Goal: Task Accomplishment & Management: Use online tool/utility

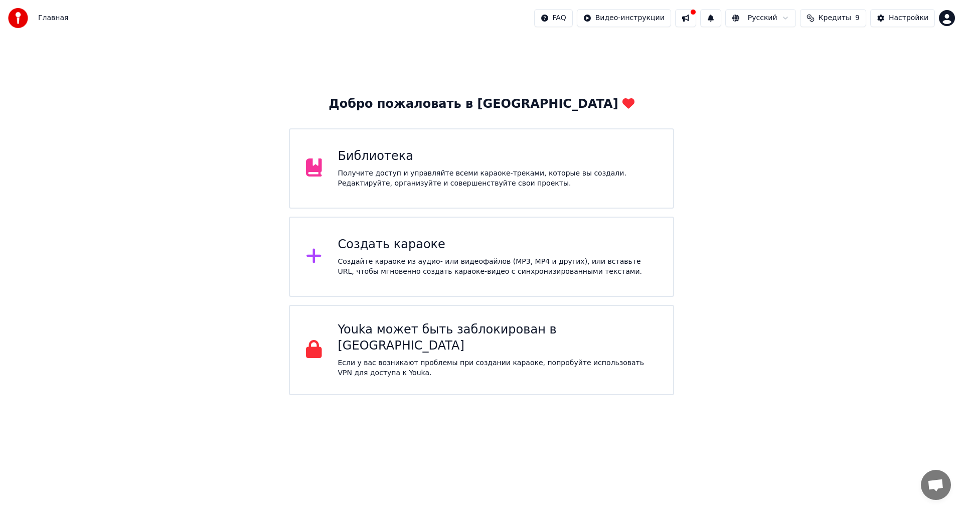
click at [447, 172] on div "Получите доступ и управляйте всеми караоке-треками, которые вы создали. Редакти…" at bounding box center [497, 178] width 319 height 20
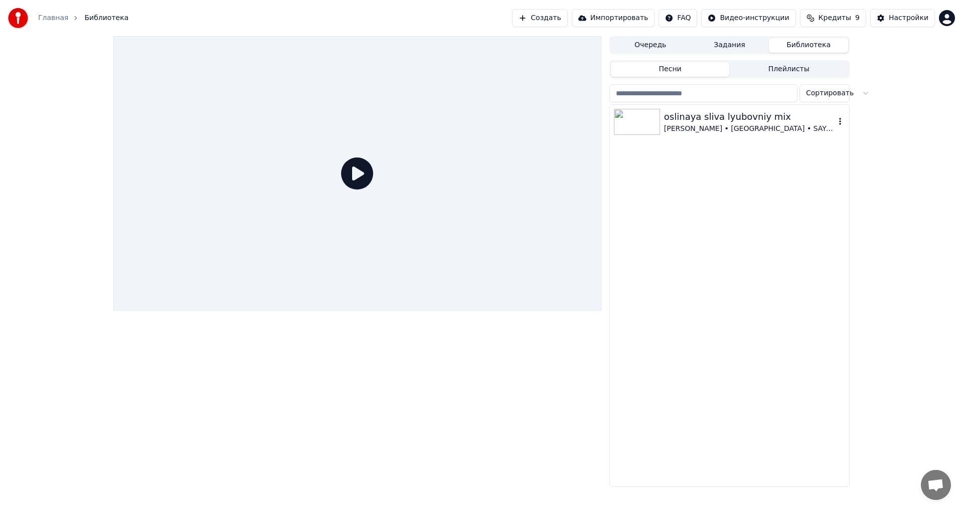
click at [660, 114] on div at bounding box center [639, 122] width 50 height 26
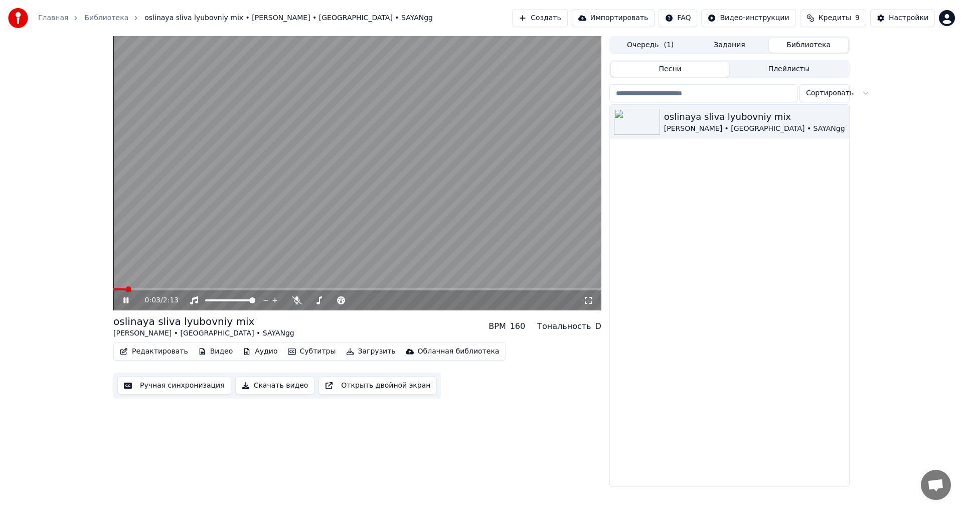
drag, startPoint x: 589, startPoint y: 297, endPoint x: 589, endPoint y: 309, distance: 11.5
click at [589, 297] on icon at bounding box center [588, 300] width 10 height 8
click at [171, 289] on span at bounding box center [174, 289] width 6 height 6
click at [128, 299] on icon at bounding box center [133, 300] width 24 height 8
click at [587, 297] on icon at bounding box center [588, 300] width 10 height 8
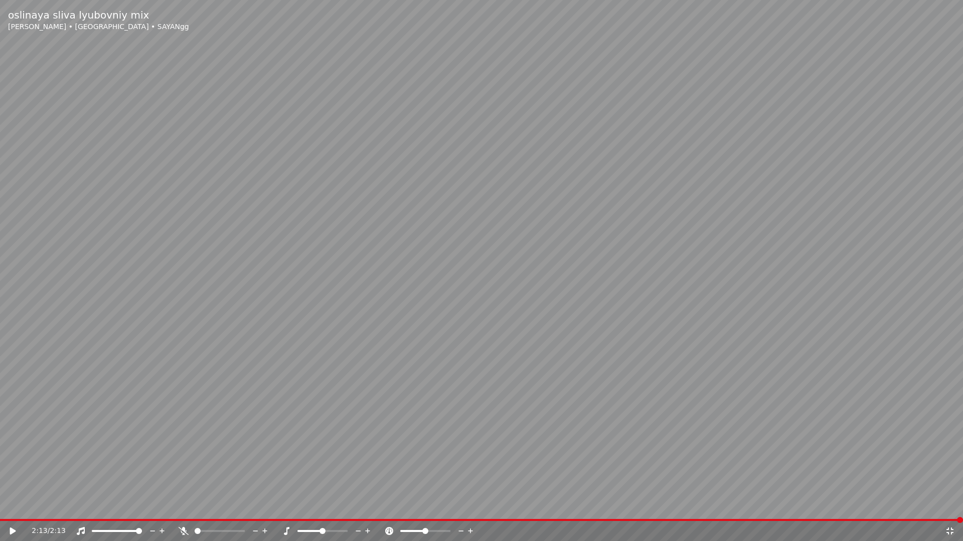
click at [11, 509] on icon at bounding box center [20, 531] width 24 height 8
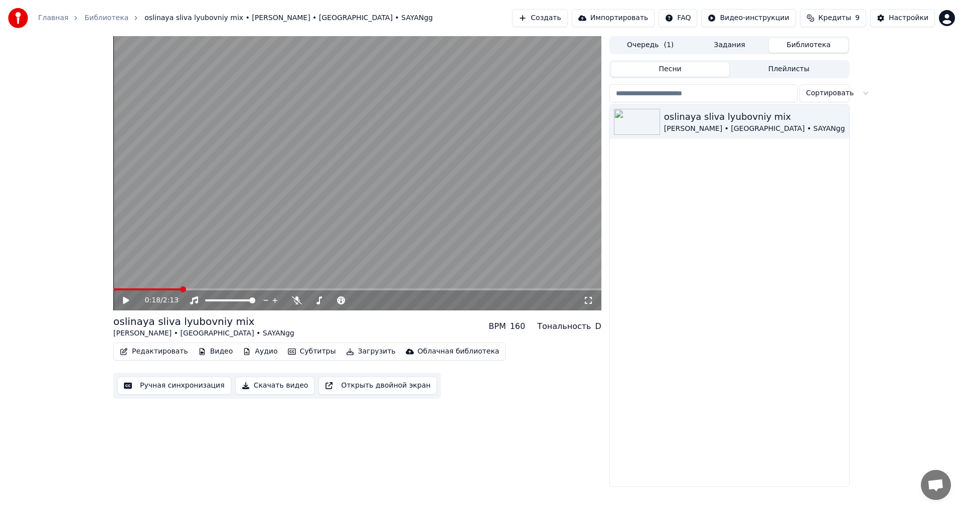
click at [709, 48] on button "Задания" at bounding box center [729, 45] width 79 height 15
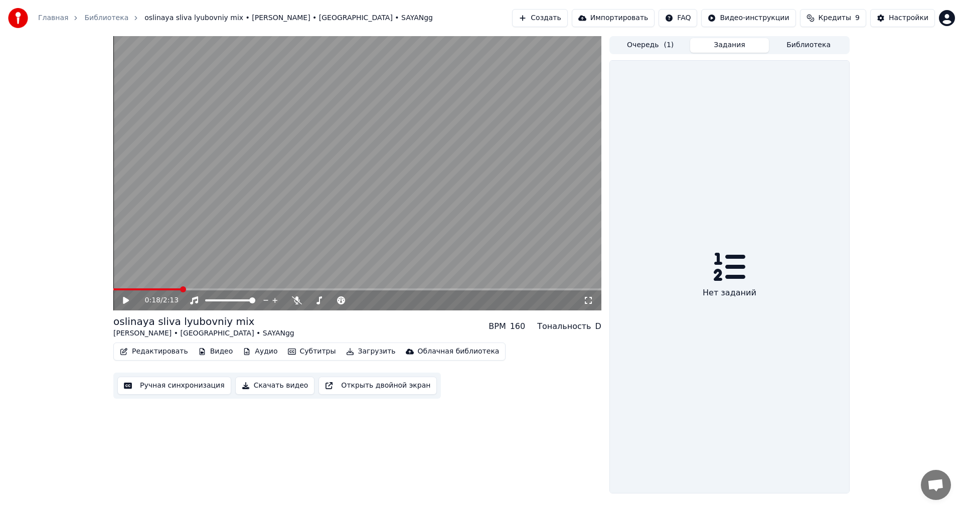
click at [676, 45] on button "Очередь ( 1 )" at bounding box center [650, 45] width 79 height 15
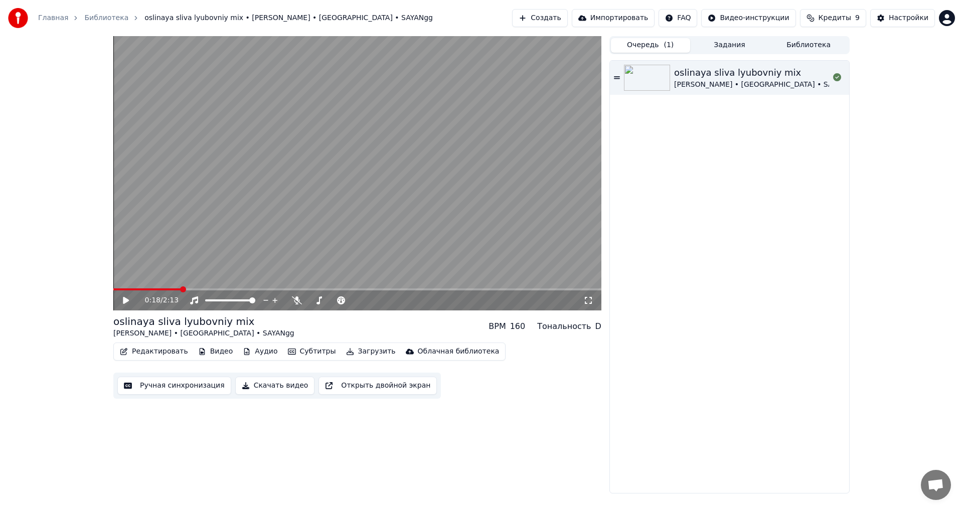
click at [729, 45] on button "Задания" at bounding box center [729, 45] width 79 height 15
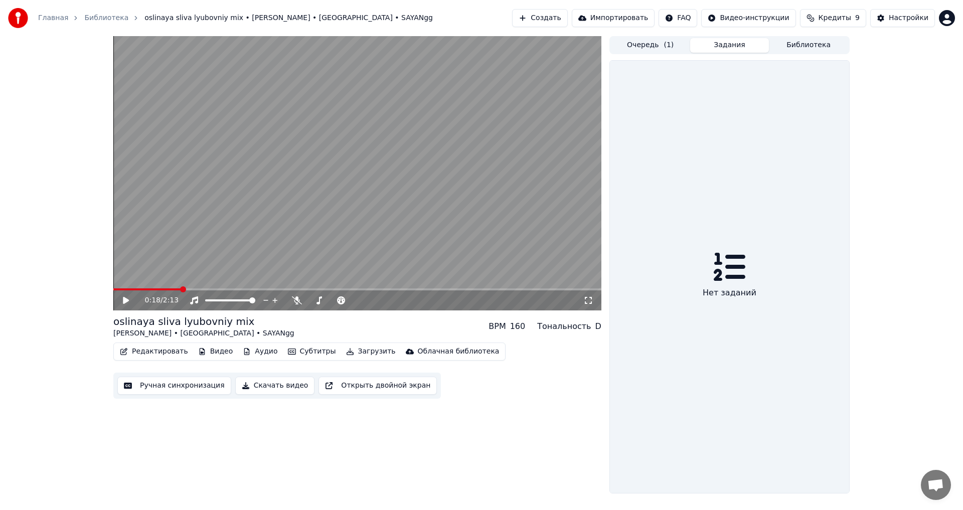
click at [701, 40] on button "Задания" at bounding box center [729, 45] width 79 height 15
click at [677, 42] on button "Очередь ( 1 )" at bounding box center [650, 45] width 79 height 15
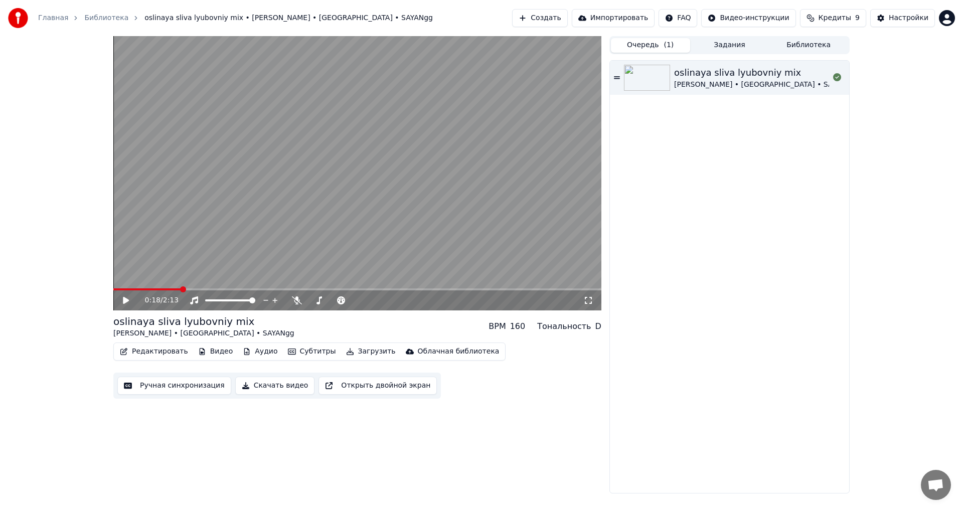
click at [155, 351] on button "Редактировать" at bounding box center [154, 351] width 76 height 14
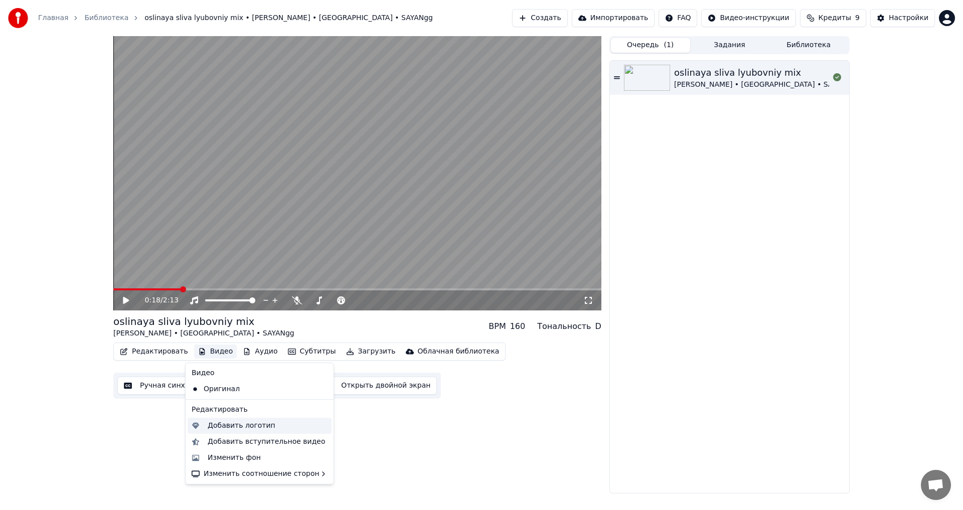
click at [220, 425] on div "Добавить логотип" at bounding box center [242, 426] width 68 height 10
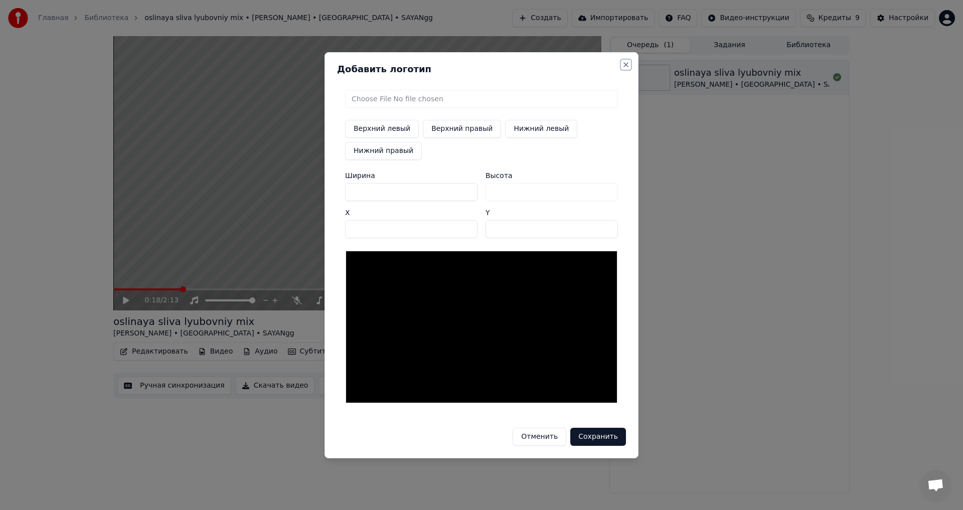
click at [627, 64] on button "Close" at bounding box center [626, 65] width 8 height 8
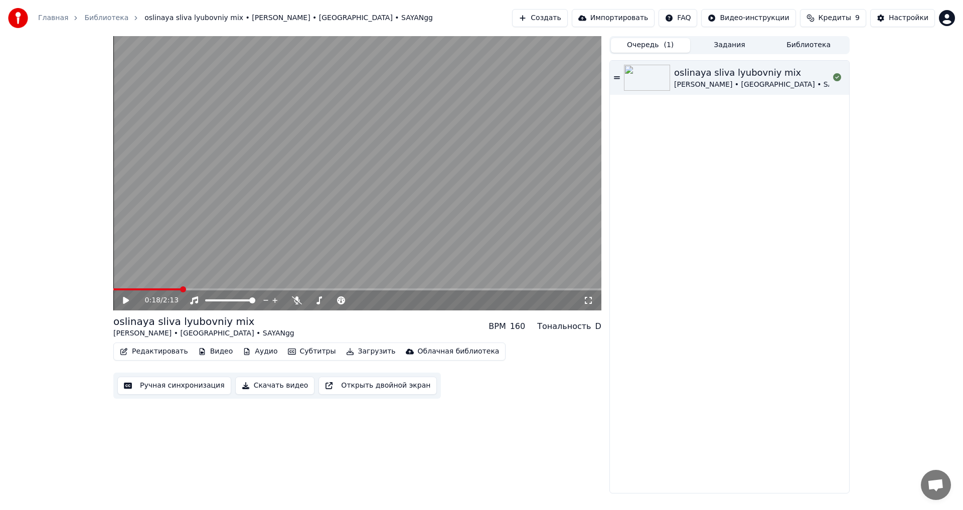
click at [210, 351] on button "Видео" at bounding box center [215, 351] width 43 height 14
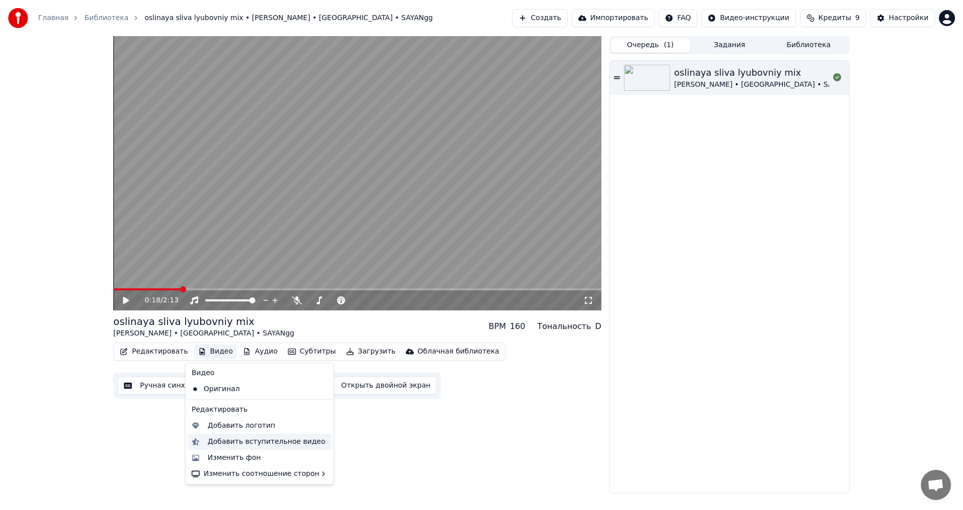
click at [224, 443] on div "Добавить вступительное видео" at bounding box center [267, 442] width 118 height 10
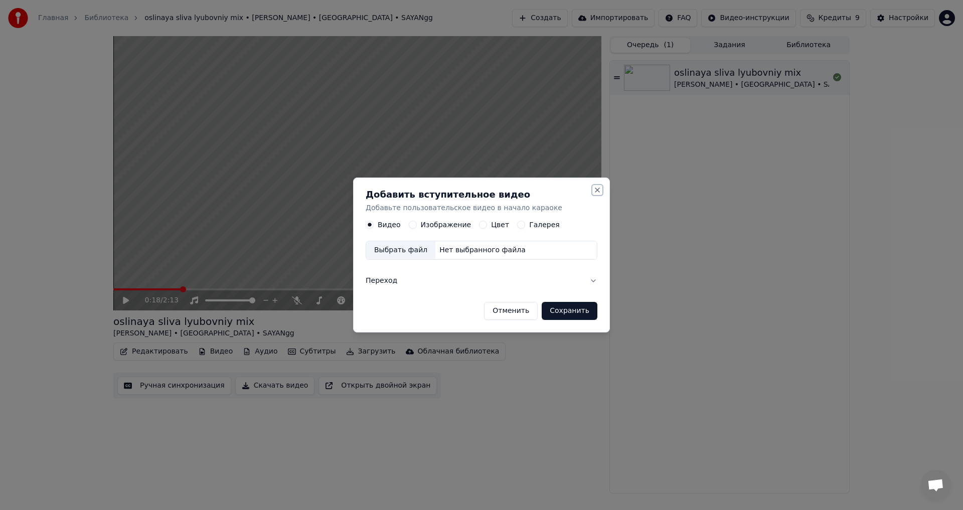
click at [598, 191] on button "Close" at bounding box center [597, 190] width 8 height 8
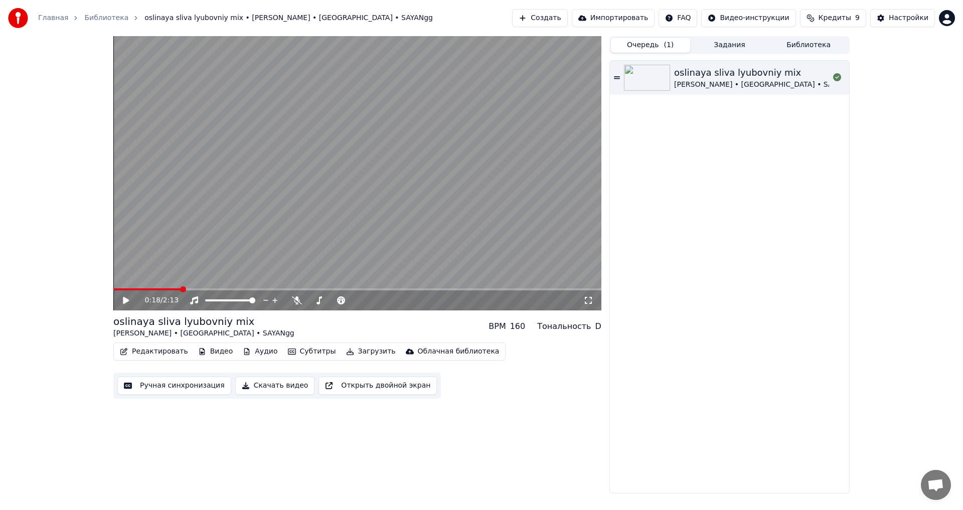
click at [192, 386] on button "Ручная синхронизация" at bounding box center [174, 386] width 114 height 18
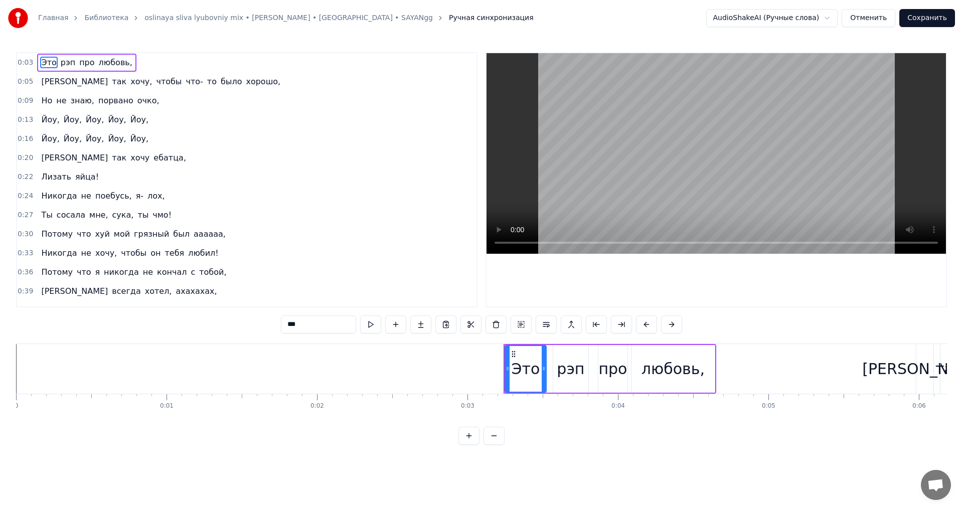
click at [595, 96] on video at bounding box center [715, 153] width 459 height 201
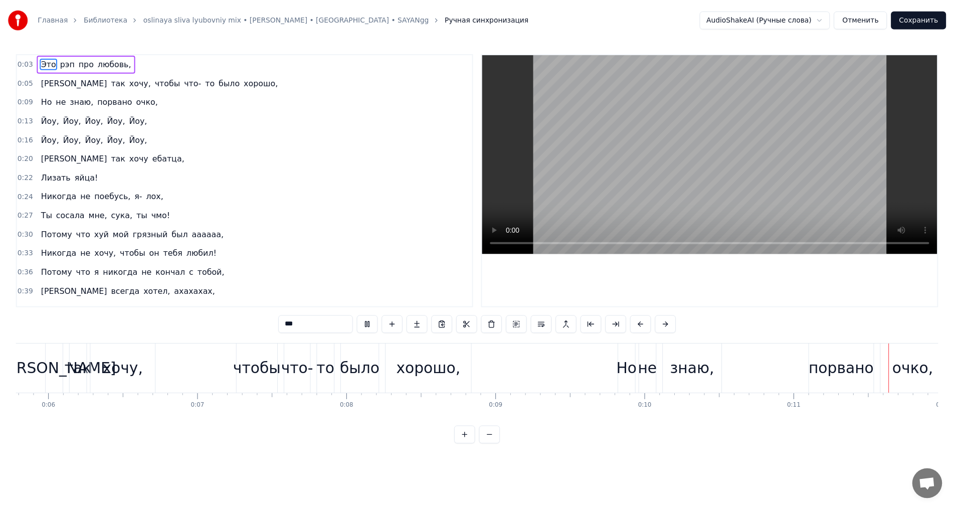
scroll to position [0, 1709]
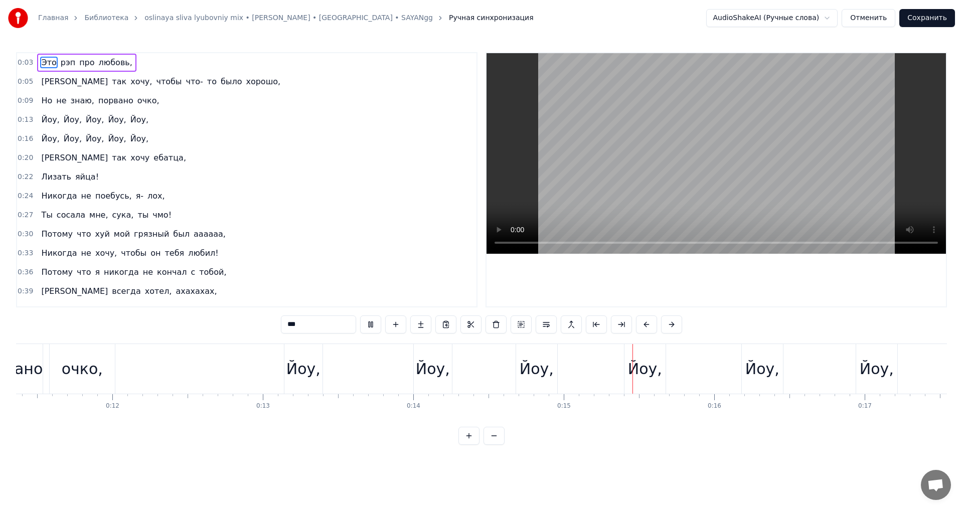
click at [868, 17] on button "Отменить" at bounding box center [868, 18] width 54 height 18
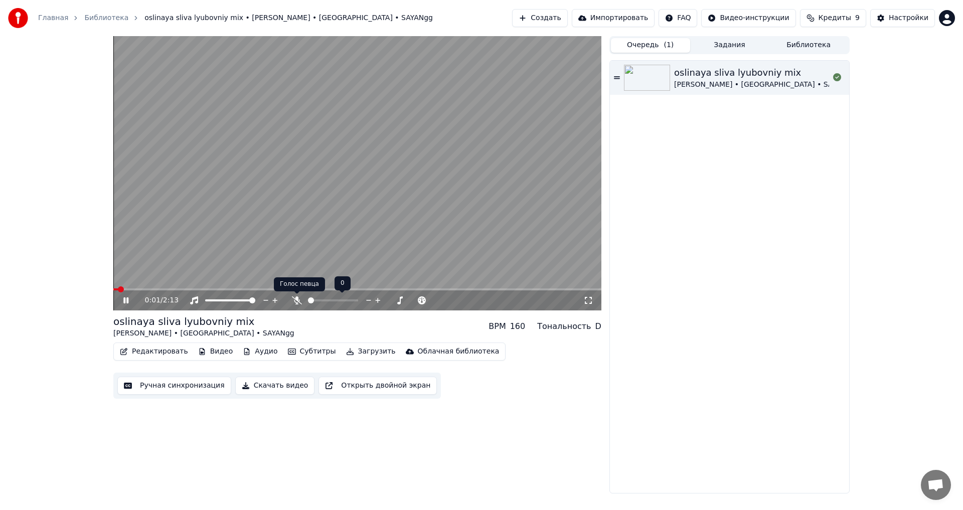
click at [301, 299] on div at bounding box center [337, 300] width 91 height 10
click at [299, 300] on icon at bounding box center [297, 300] width 10 height 8
click at [297, 301] on icon at bounding box center [297, 300] width 6 height 8
click at [286, 350] on button "Субтитры" at bounding box center [312, 351] width 56 height 14
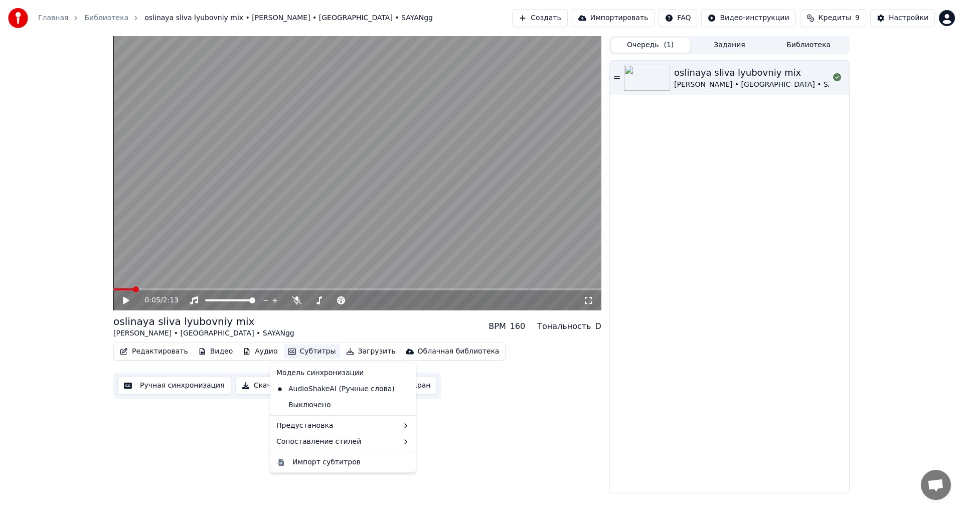
click at [286, 350] on button "Субтитры" at bounding box center [312, 351] width 56 height 14
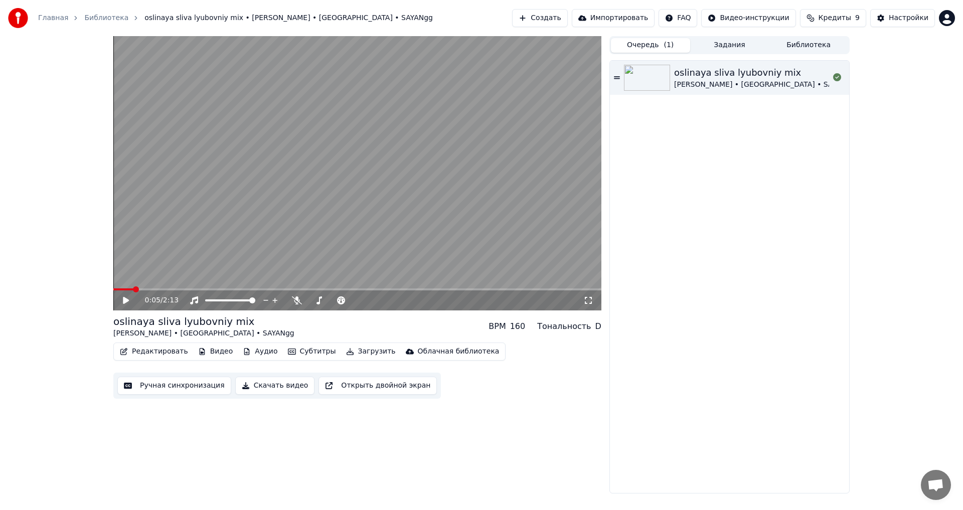
click at [251, 350] on button "Аудио" at bounding box center [260, 351] width 43 height 14
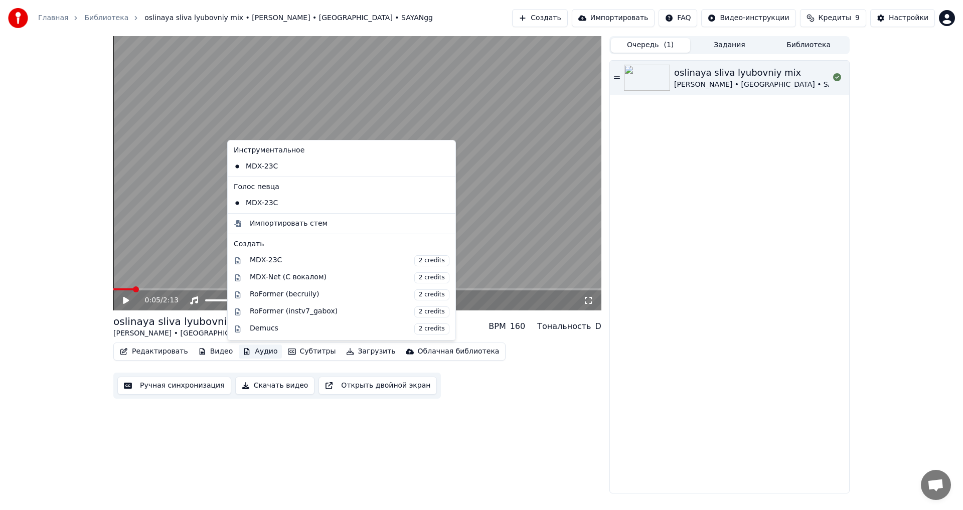
click at [251, 350] on button "Аудио" at bounding box center [260, 351] width 43 height 14
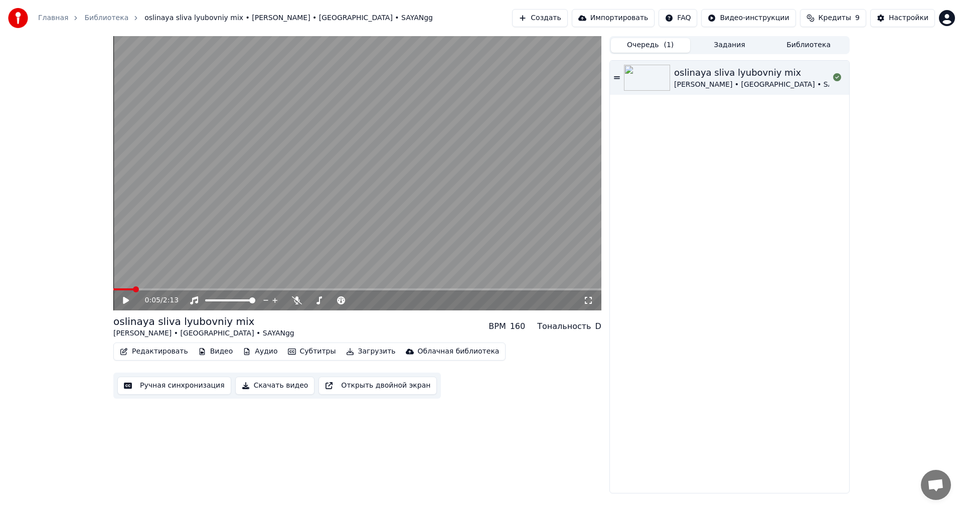
click at [174, 353] on button "Редактировать" at bounding box center [154, 351] width 76 height 14
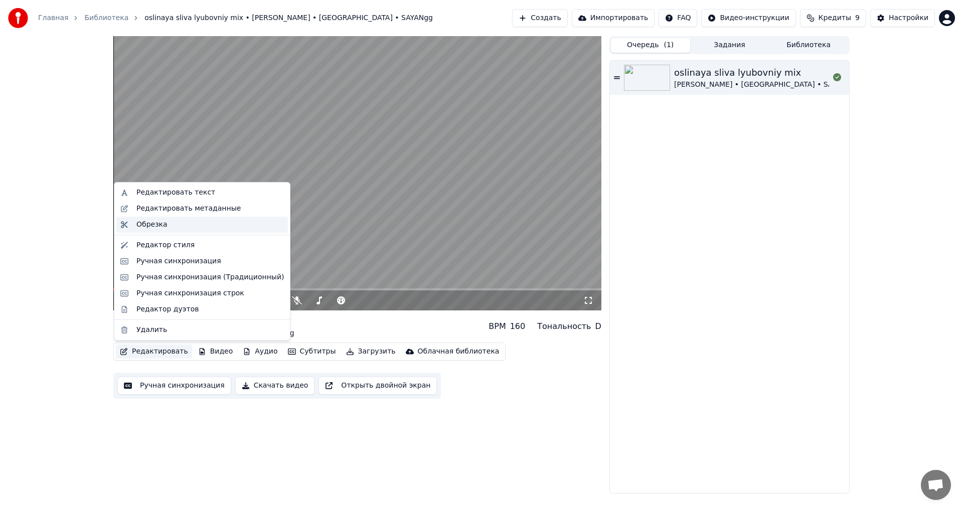
click at [164, 230] on div "Обрезка" at bounding box center [201, 225] width 171 height 16
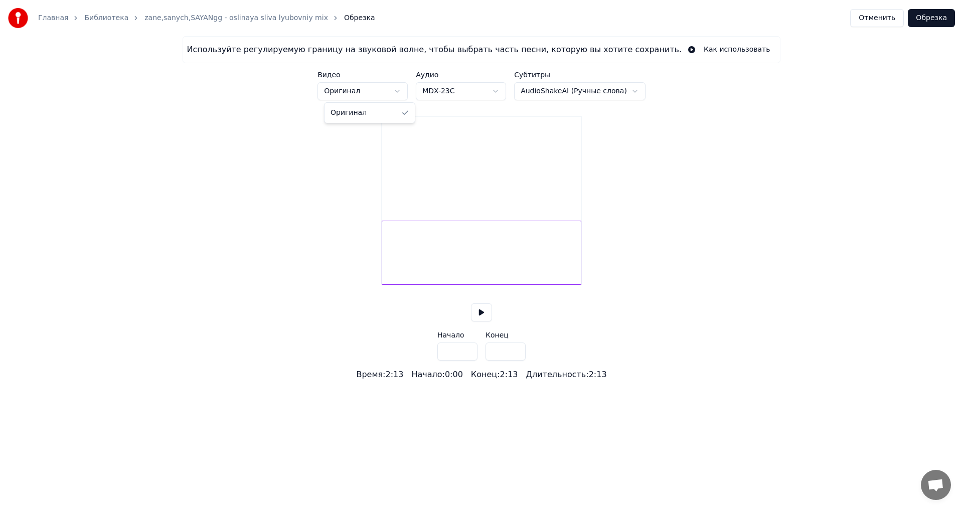
click at [367, 94] on html "Главная Библиотека zane,sanych,SAYANgg - oslinaya sliva lyubovniy mix Обрезка О…" at bounding box center [481, 190] width 963 height 381
click at [562, 95] on html "Главная Библиотека zane,sanych,SAYANgg - oslinaya sliva lyubovniy mix Обрезка О…" at bounding box center [481, 190] width 963 height 381
click at [562, 90] on html "Главная Библиотека zane,sanych,SAYANgg - oslinaya sliva lyubovniy mix Обрезка О…" at bounding box center [481, 190] width 963 height 381
click at [871, 16] on button "Отменить" at bounding box center [877, 18] width 54 height 18
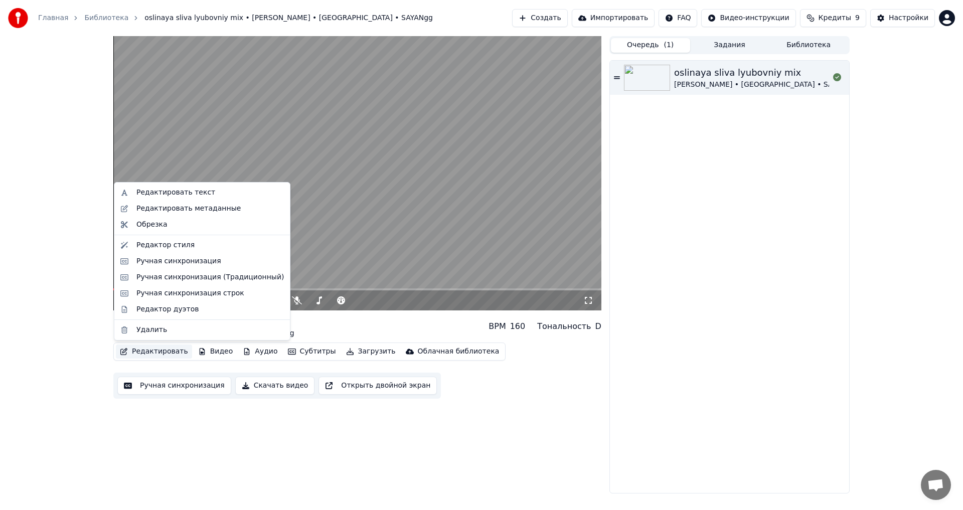
click at [169, 354] on button "Редактировать" at bounding box center [154, 351] width 76 height 14
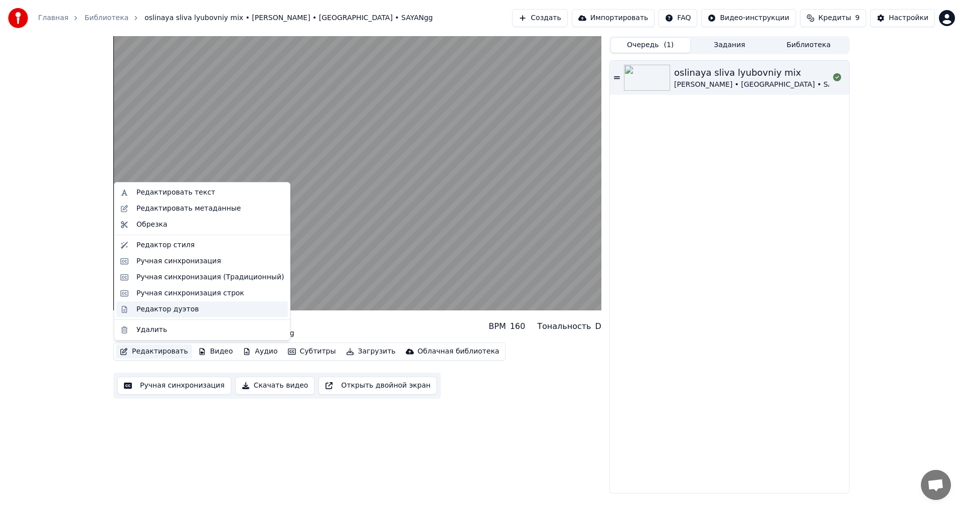
click at [169, 304] on div "Редактор дуэтов" at bounding box center [167, 309] width 62 height 10
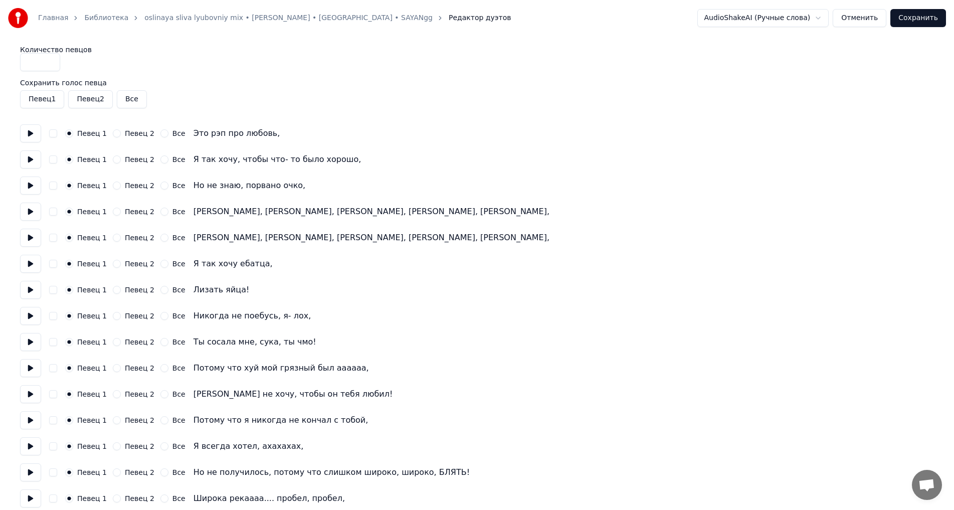
click at [113, 160] on button "Певец 2" at bounding box center [117, 159] width 8 height 8
click at [114, 210] on button "Певец 2" at bounding box center [117, 212] width 8 height 8
click at [114, 263] on button "Певец 2" at bounding box center [117, 264] width 8 height 8
click at [114, 370] on button "Певец 2" at bounding box center [117, 368] width 8 height 8
click at [113, 398] on button "Певец 2" at bounding box center [117, 394] width 8 height 8
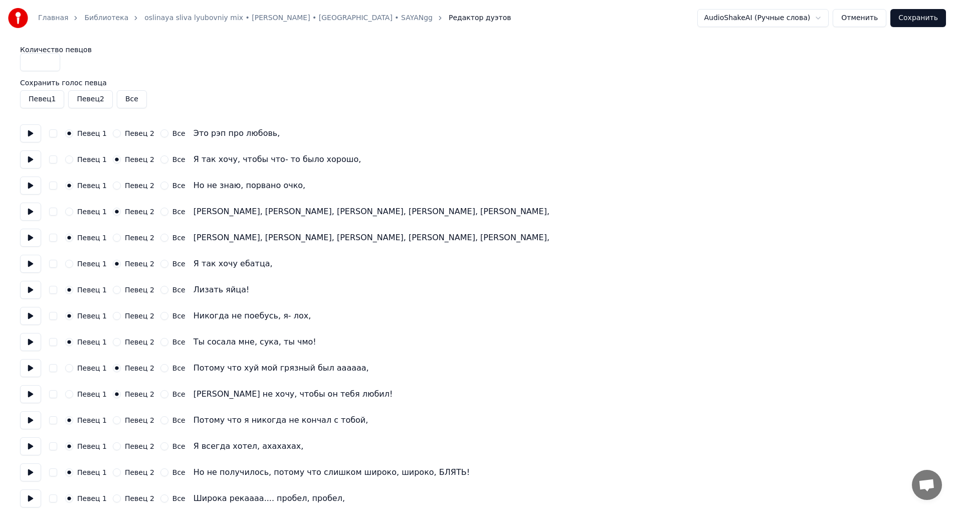
scroll to position [50, 0]
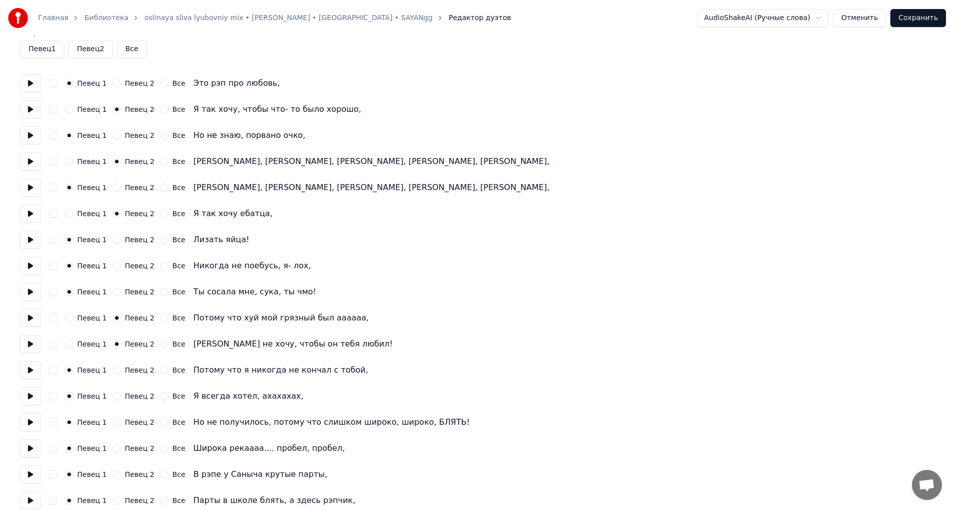
click at [115, 422] on button "Певец 2" at bounding box center [117, 422] width 8 height 8
click at [113, 447] on button "Певец 2" at bounding box center [117, 448] width 8 height 8
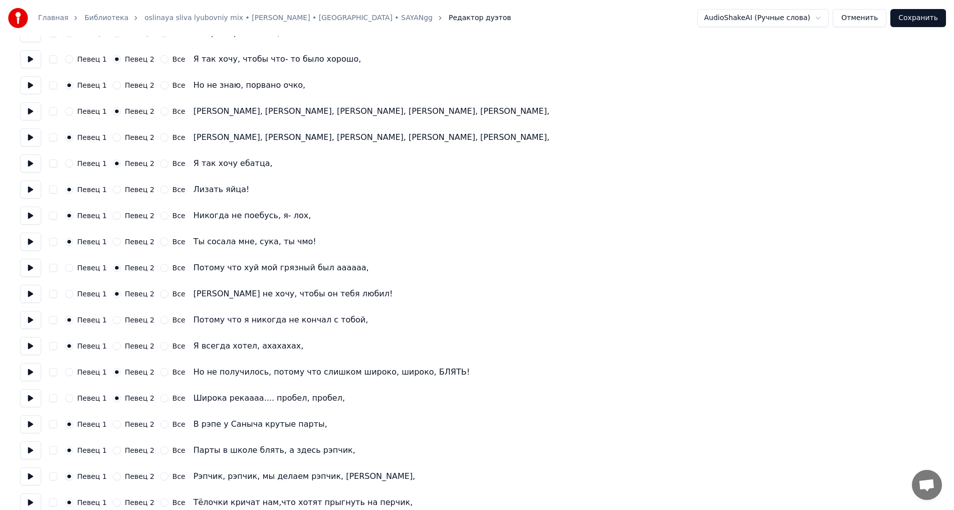
scroll to position [150, 0]
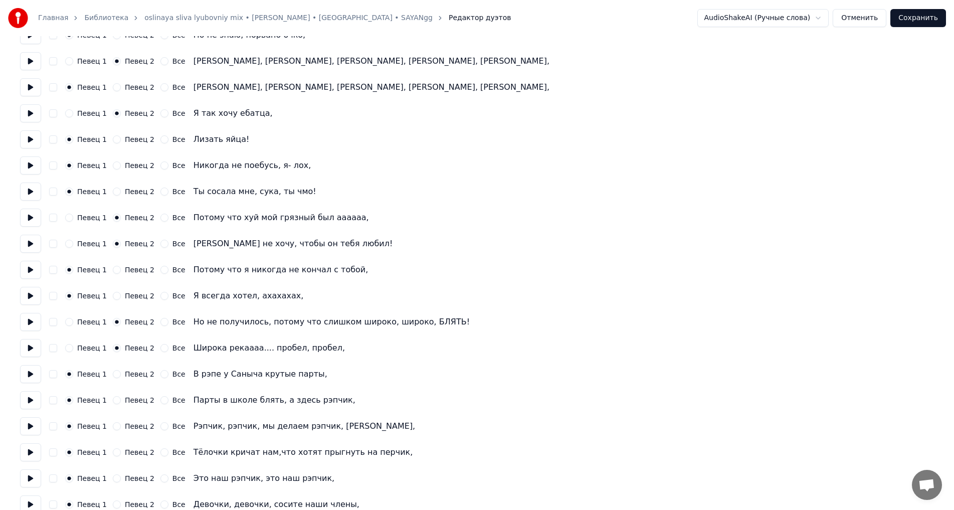
click at [115, 403] on button "Певец 2" at bounding box center [117, 400] width 8 height 8
click at [115, 425] on button "Певец 2" at bounding box center [117, 426] width 8 height 8
click at [70, 426] on button "Певец 1" at bounding box center [69, 426] width 8 height 8
click at [113, 479] on button "Певец 2" at bounding box center [117, 478] width 8 height 8
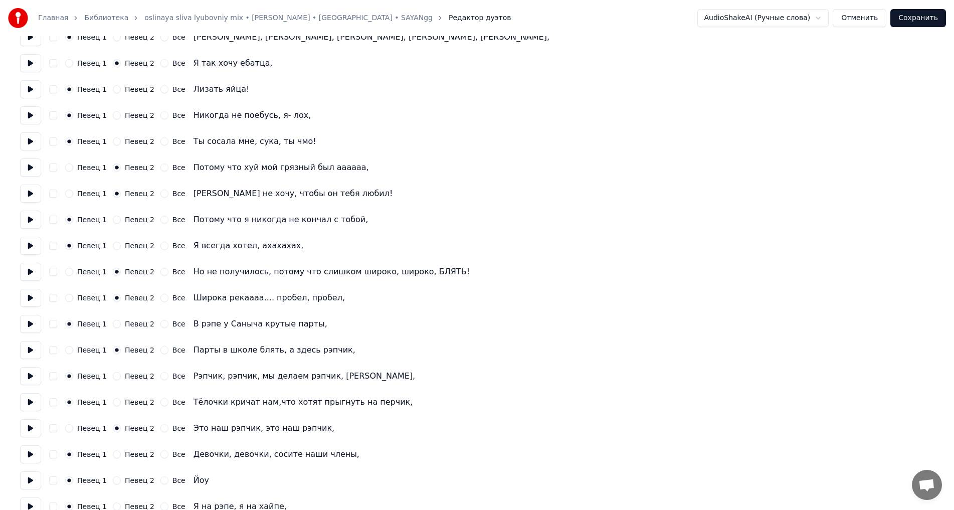
click at [115, 456] on button "Певец 2" at bounding box center [117, 454] width 8 height 8
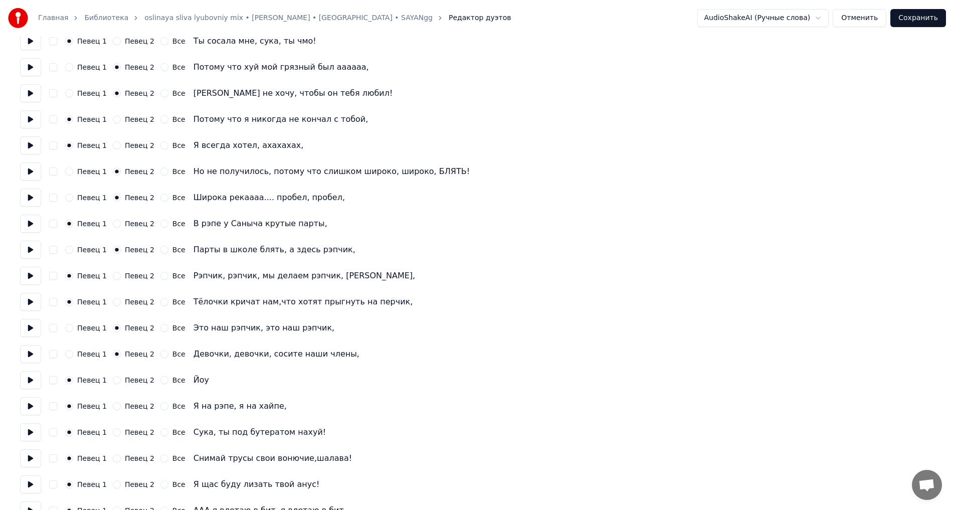
scroll to position [351, 0]
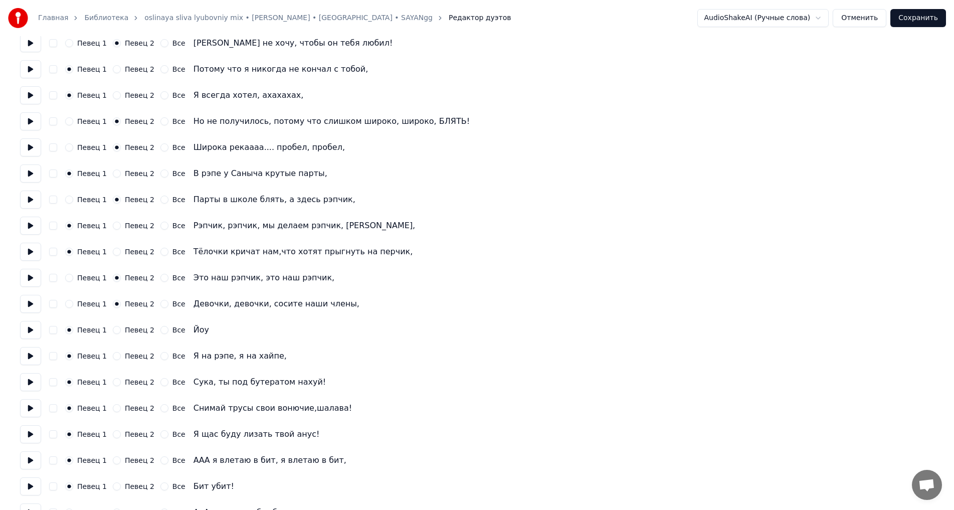
click at [113, 382] on button "Певец 2" at bounding box center [117, 382] width 8 height 8
drag, startPoint x: 115, startPoint y: 457, endPoint x: 129, endPoint y: 468, distance: 17.9
click at [114, 458] on button "Певец 2" at bounding box center [117, 460] width 8 height 8
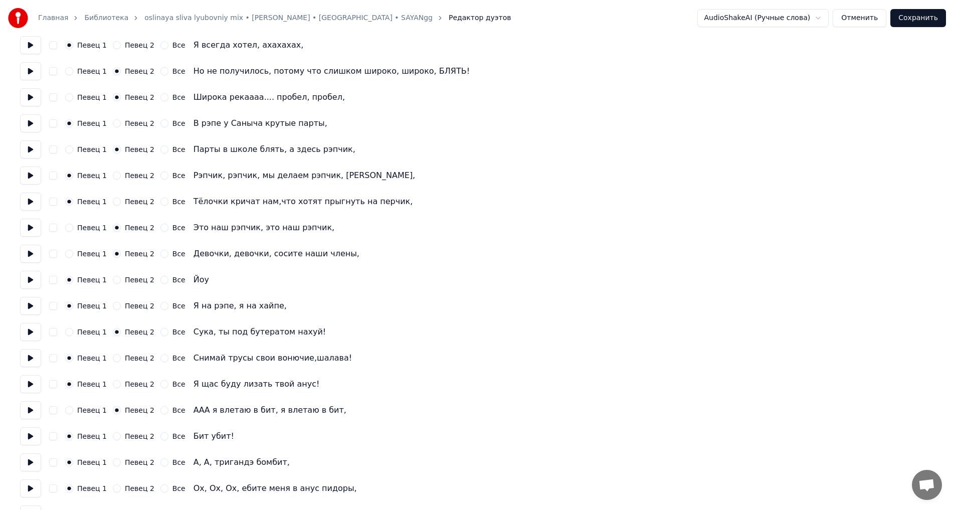
click at [113, 437] on button "Певец 2" at bounding box center [117, 436] width 8 height 8
click at [113, 460] on button "Певец 2" at bounding box center [117, 462] width 8 height 8
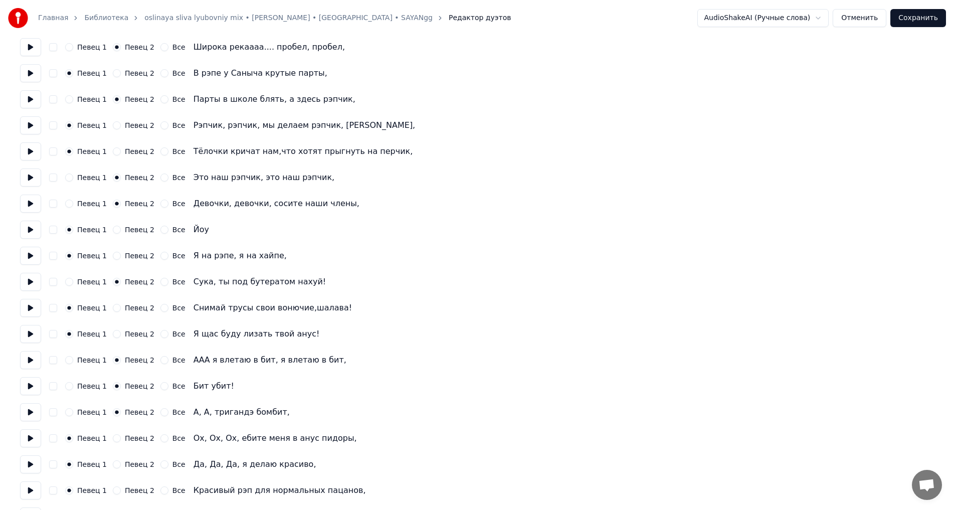
scroll to position [501, 0]
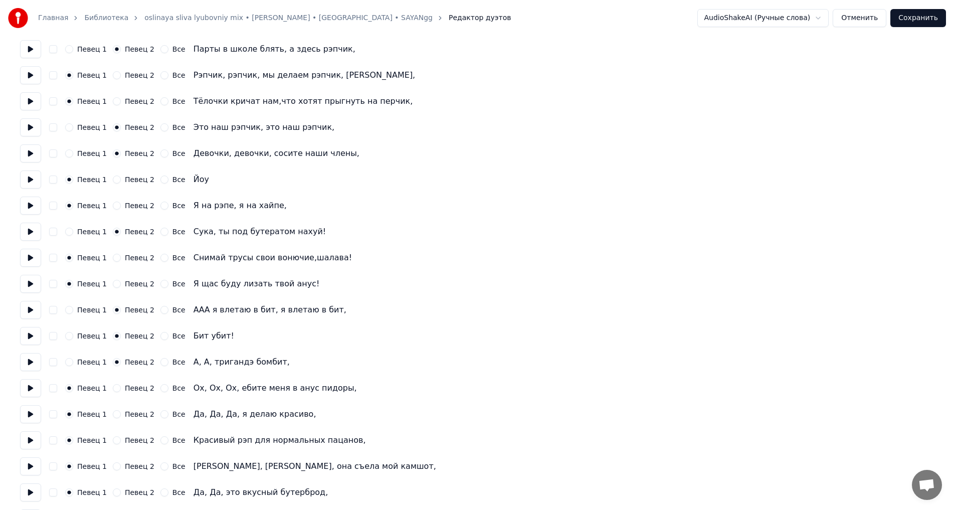
click at [160, 439] on button "Все" at bounding box center [164, 440] width 8 height 8
click at [153, 466] on div "Певец 1 Певец 2 Все" at bounding box center [125, 466] width 120 height 8
click at [160, 466] on button "Все" at bounding box center [164, 466] width 8 height 8
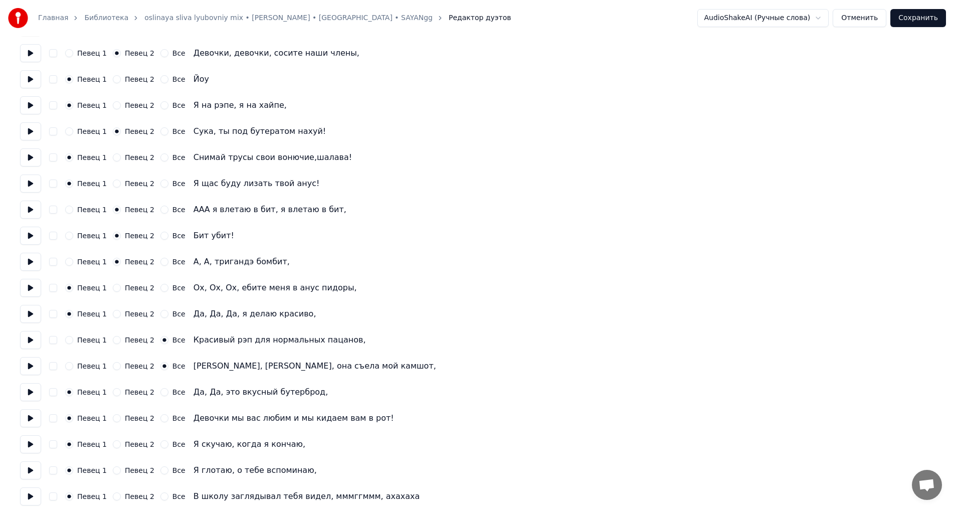
click at [160, 443] on button "Все" at bounding box center [164, 444] width 8 height 8
click at [160, 471] on button "Все" at bounding box center [164, 470] width 8 height 8
click at [70, 472] on button "Певец 1" at bounding box center [69, 470] width 8 height 8
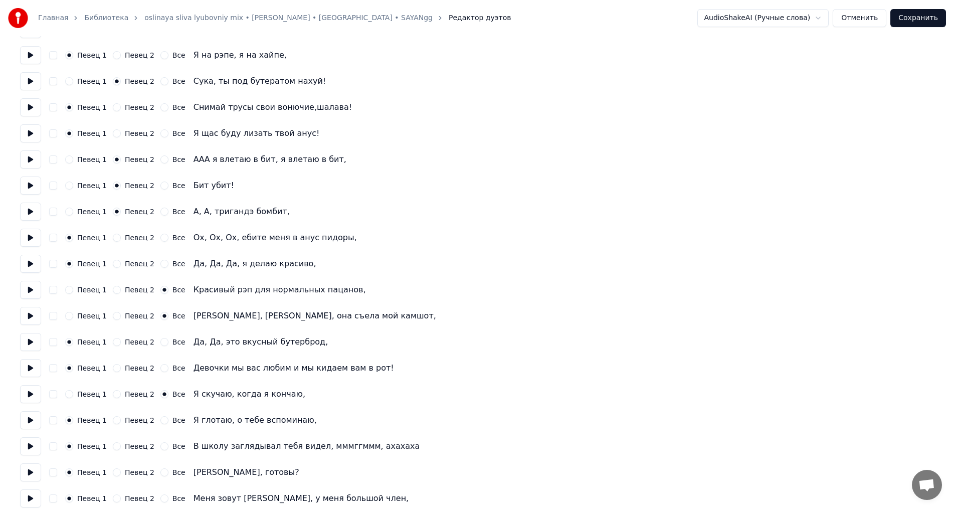
click at [160, 445] on button "Все" at bounding box center [164, 446] width 8 height 8
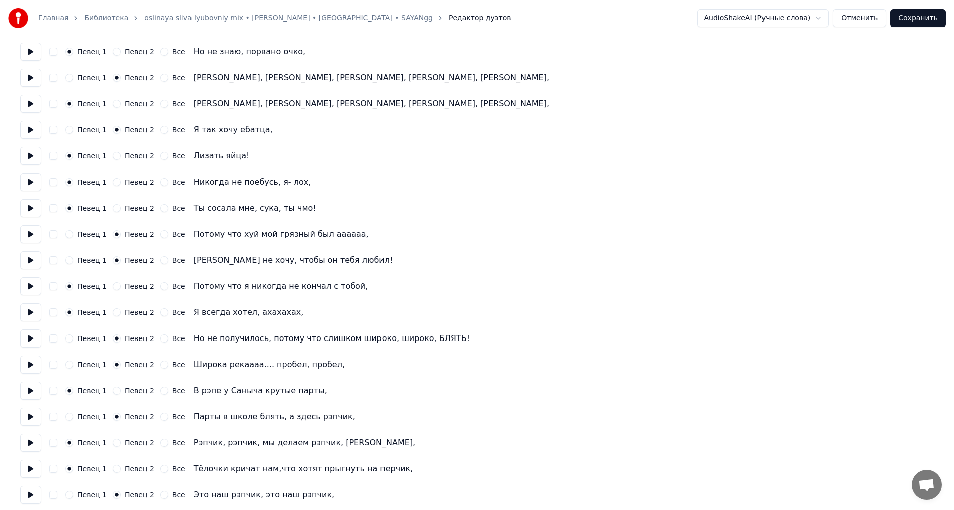
scroll to position [0, 0]
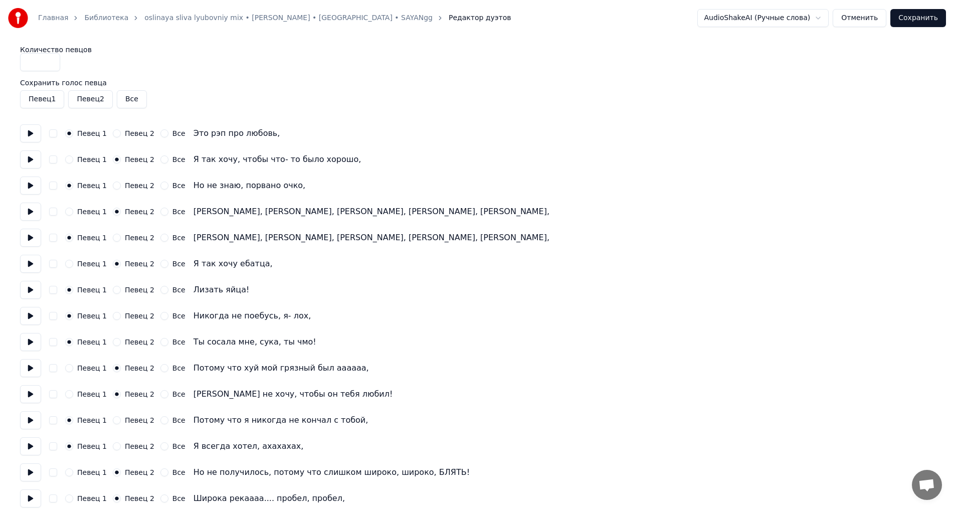
click at [931, 18] on button "Сохранить" at bounding box center [918, 18] width 56 height 18
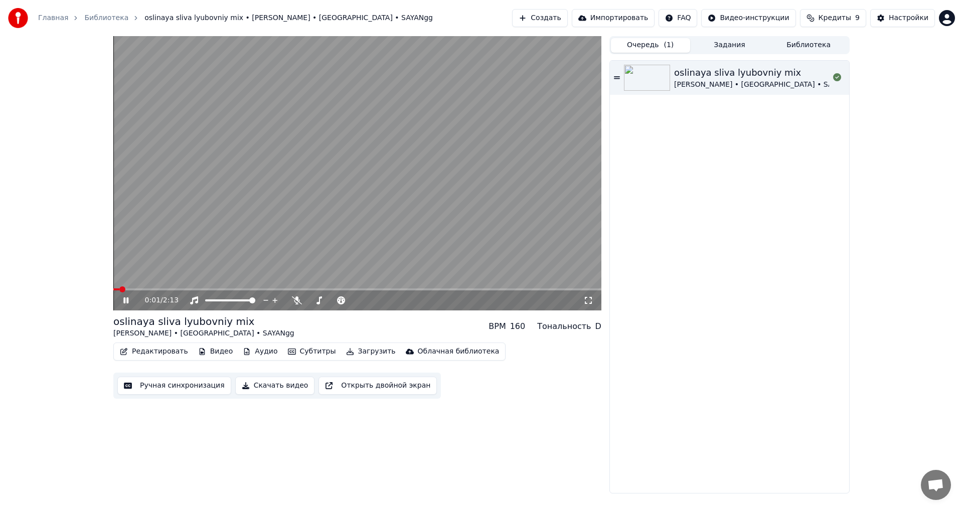
click at [587, 301] on icon at bounding box center [588, 300] width 10 height 8
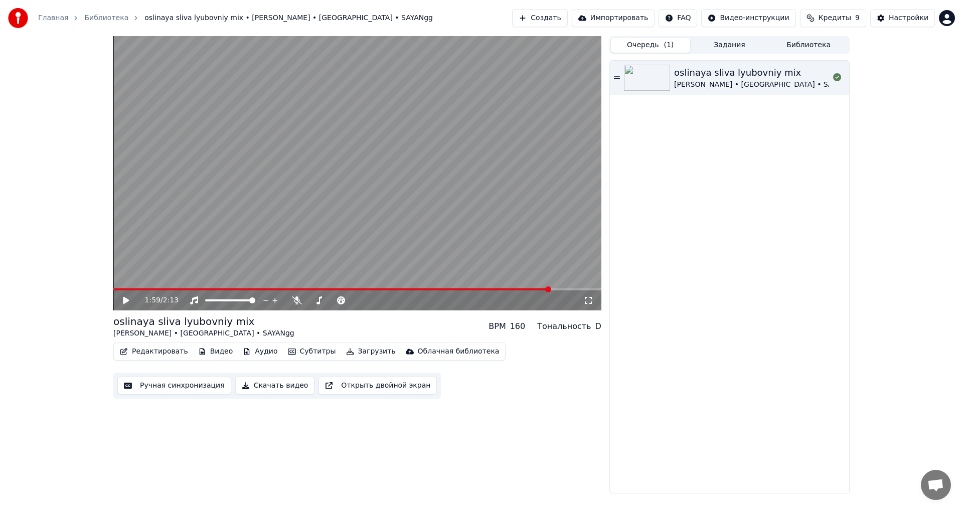
click at [168, 351] on button "Редактировать" at bounding box center [154, 351] width 76 height 14
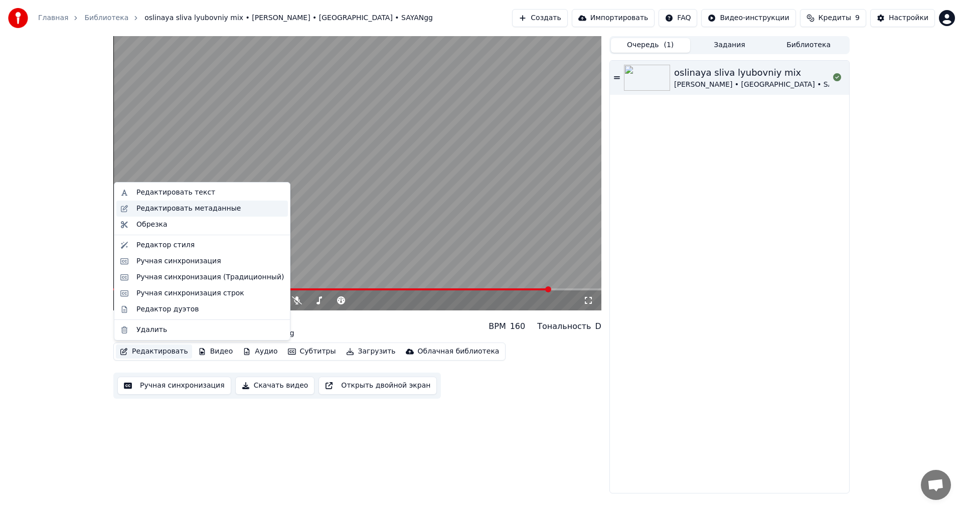
click at [162, 210] on div "Редактировать метаданные" at bounding box center [188, 209] width 104 height 10
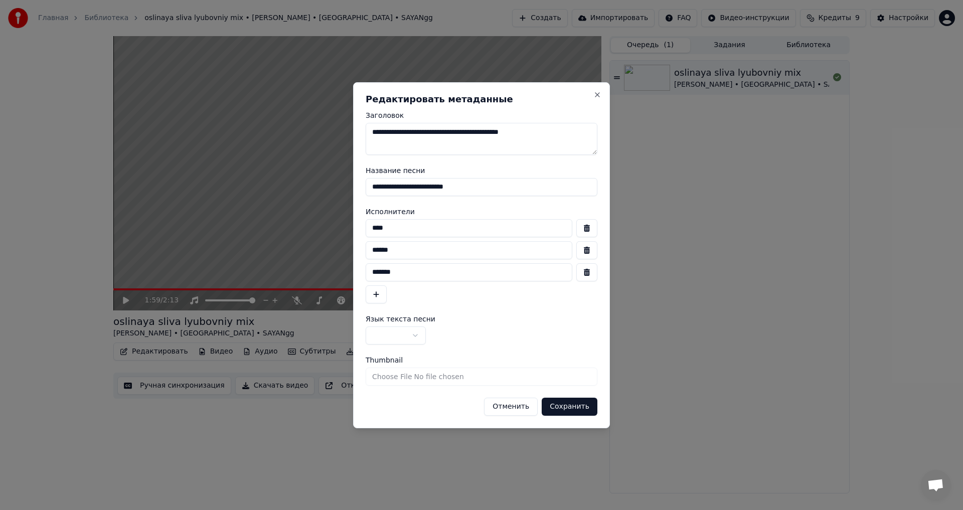
click at [416, 336] on body "**********" at bounding box center [481, 255] width 963 height 510
click at [559, 408] on button "Сохранить" at bounding box center [569, 407] width 56 height 18
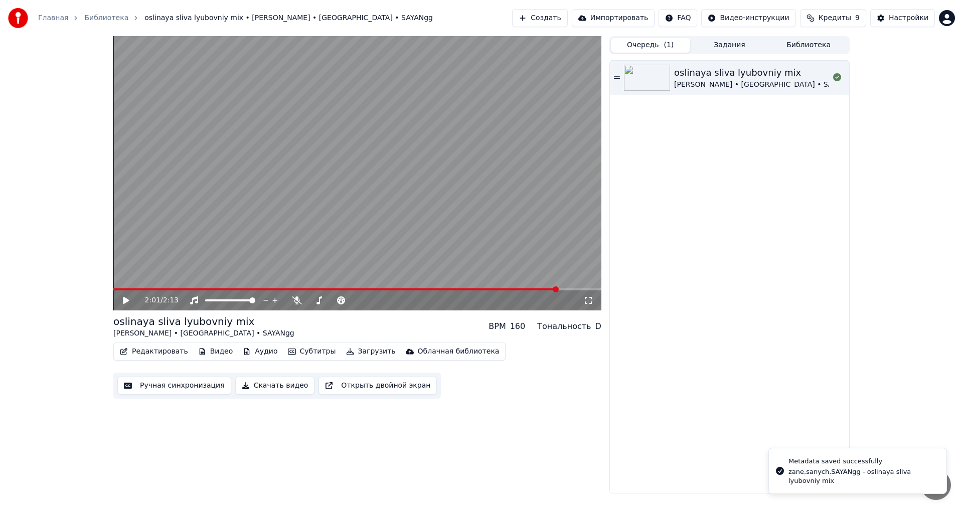
click at [143, 349] on button "Редактировать" at bounding box center [154, 351] width 76 height 14
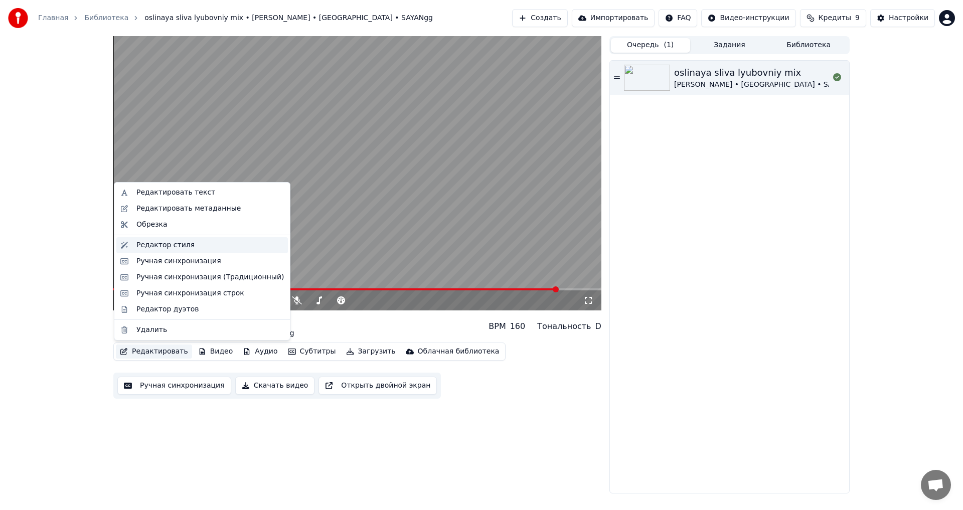
click at [152, 243] on div "Редактор стиля" at bounding box center [165, 245] width 58 height 10
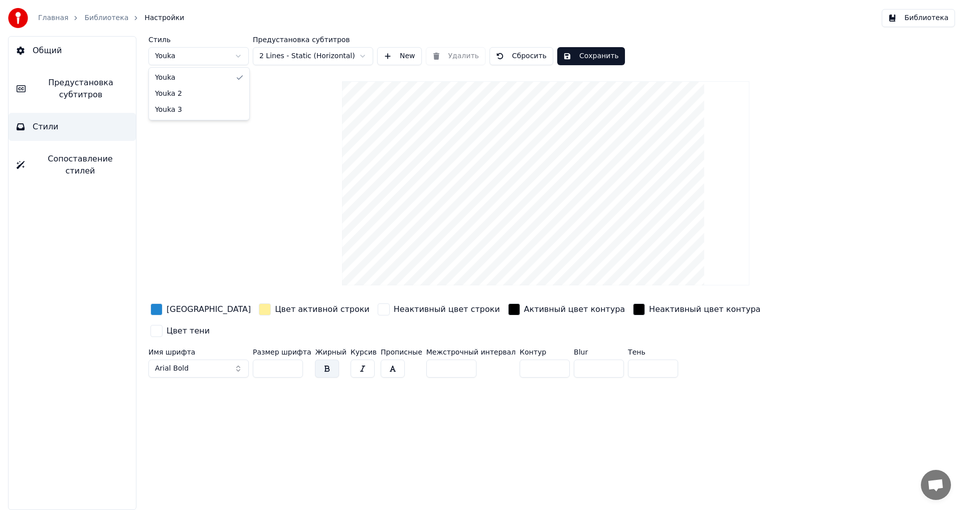
click at [178, 58] on html "Главная Библиотека Настройки Библиотека Общий Предустановка субтитров Стили Соп…" at bounding box center [481, 255] width 963 height 510
click at [178, 55] on html "Главная Библиотека Настройки Библиотека Общий Предустановка субтитров Стили Соп…" at bounding box center [481, 255] width 963 height 510
click at [281, 58] on html "Главная Библиотека Настройки Библиотека Общий Предустановка субтитров Стили Соп…" at bounding box center [481, 255] width 963 height 510
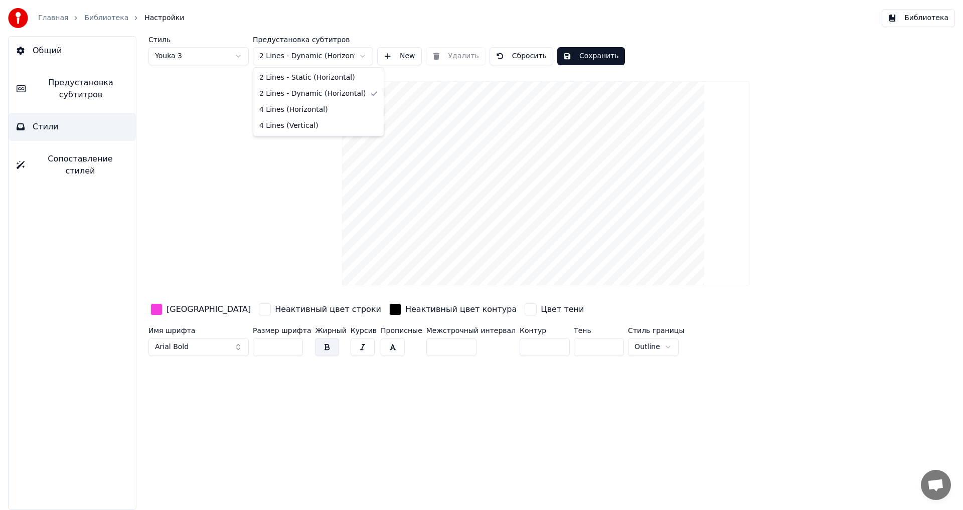
click at [292, 52] on html "Главная Библиотека Настройки Библиотека Общий Предустановка субтитров Стили Соп…" at bounding box center [481, 255] width 963 height 510
click at [296, 55] on html "Главная Библиотека Настройки Библиотека Общий Предустановка субтитров Стили Соп…" at bounding box center [481, 255] width 963 height 510
click at [289, 57] on html "Главная Библиотека Настройки Библиотека Общий Предустановка субтитров Стили Соп…" at bounding box center [481, 255] width 963 height 510
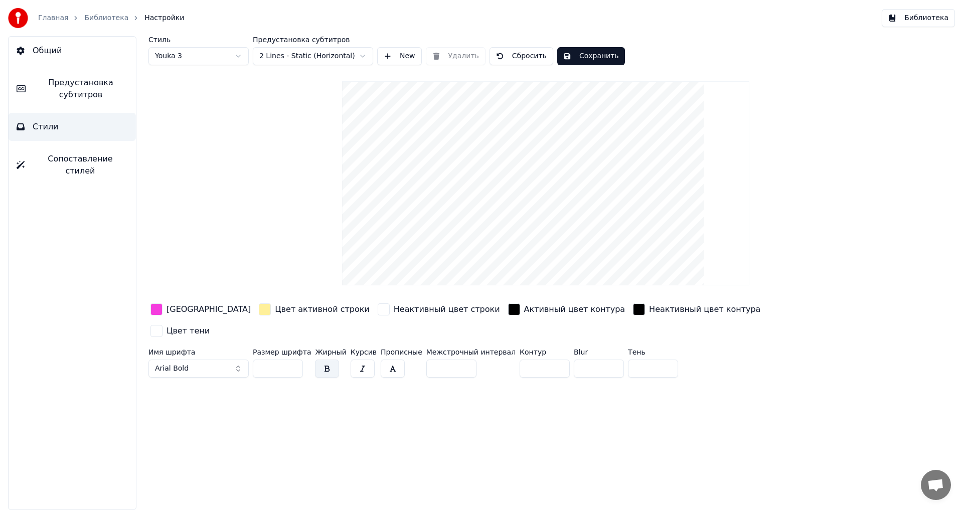
click at [306, 57] on html "Главная Библиотека Настройки Библиотека Общий Предустановка субтитров Стили Соп…" at bounding box center [481, 255] width 963 height 510
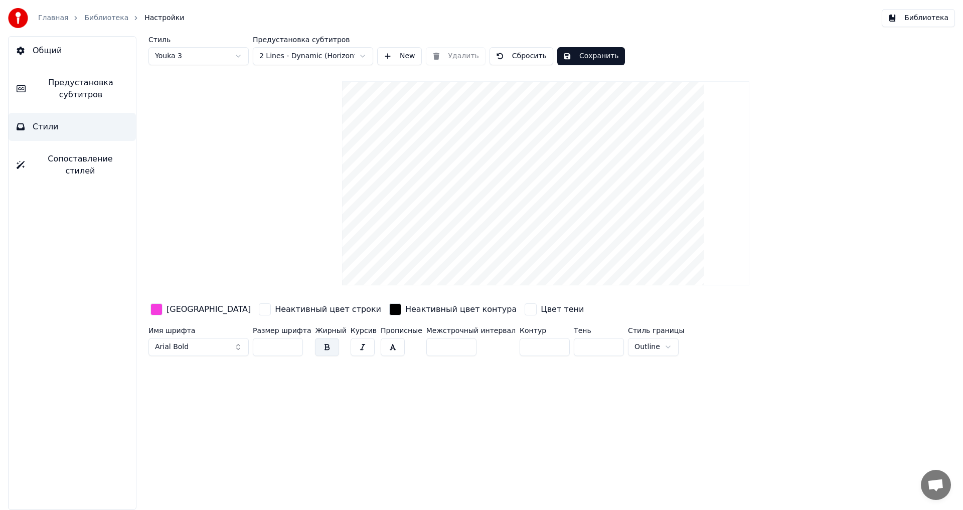
click at [335, 56] on html "Главная Библиотека Настройки Библиотека Общий Предустановка субтитров Стили Соп…" at bounding box center [481, 255] width 963 height 510
click at [394, 59] on html "Главная Библиотека Настройки Библиотека Общий Предустановка субтитров Стили Соп…" at bounding box center [481, 255] width 963 height 510
click at [394, 59] on button "New" at bounding box center [399, 56] width 45 height 18
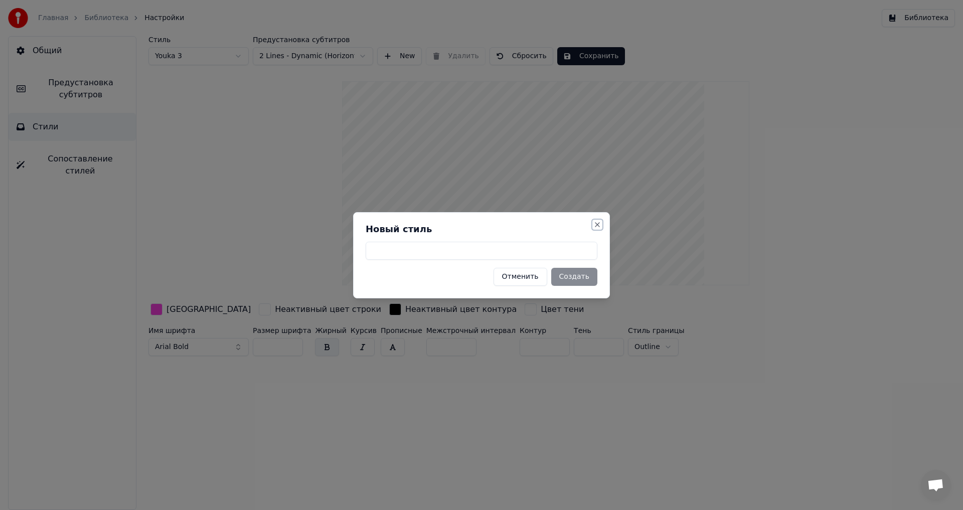
click at [598, 225] on button "Close" at bounding box center [597, 225] width 8 height 8
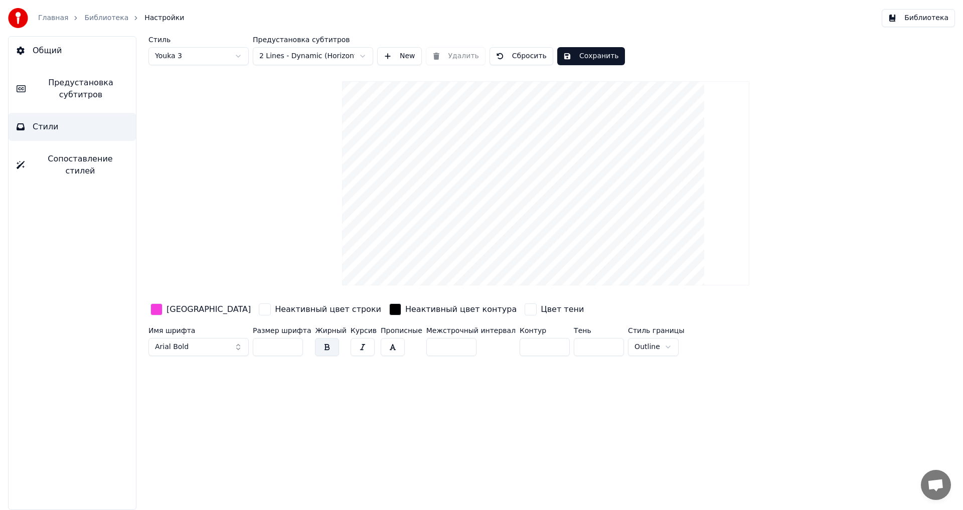
click at [83, 156] on span "Сопоставление стилей" at bounding box center [80, 165] width 95 height 24
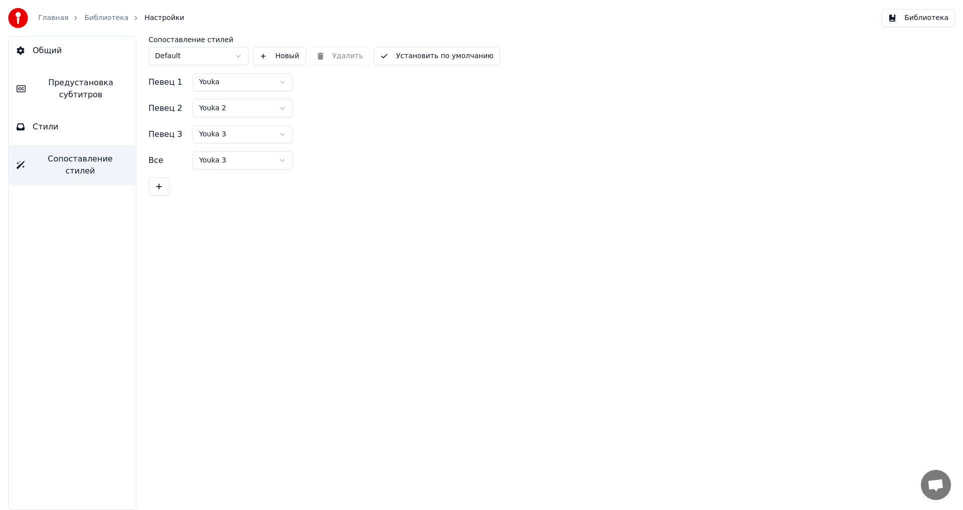
click at [223, 85] on html "Главная Библиотека Настройки Библиотека Общий Предустановка субтитров Стили Соп…" at bounding box center [481, 255] width 963 height 510
click at [77, 127] on html "Главная Библиотека Настройки Библиотека Общий Предустановка субтитров Стили Соп…" at bounding box center [481, 255] width 963 height 510
click at [59, 130] on button "Стили" at bounding box center [72, 127] width 127 height 28
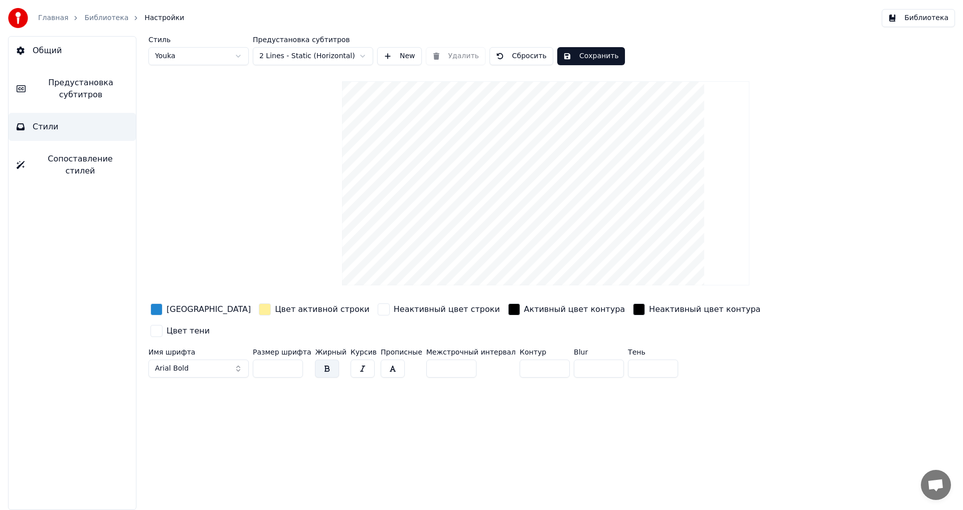
click at [62, 164] on span "Сопоставление стилей" at bounding box center [80, 165] width 95 height 24
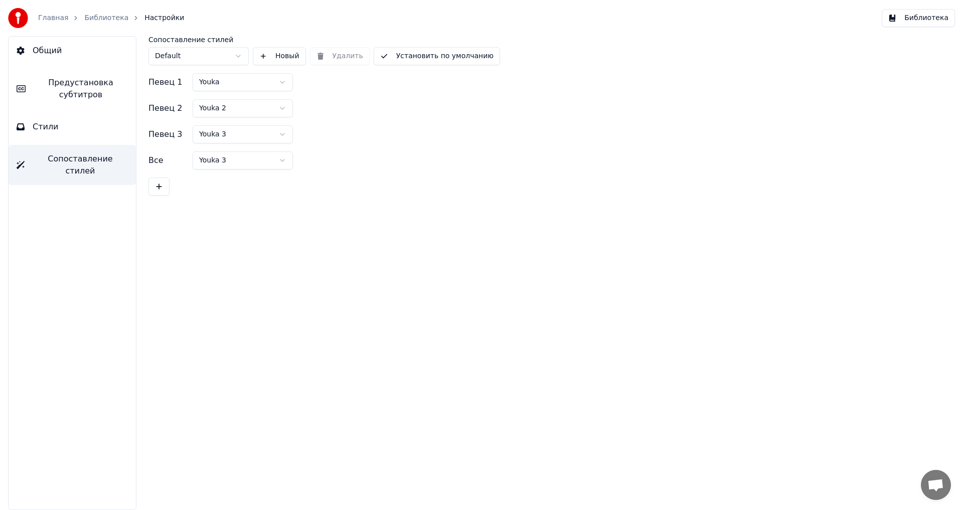
click at [208, 111] on html "Главная Библиотека Настройки Библиотека Общий Предустановка субтитров Стили Соп…" at bounding box center [481, 255] width 963 height 510
click at [82, 127] on button "Стили" at bounding box center [72, 127] width 127 height 28
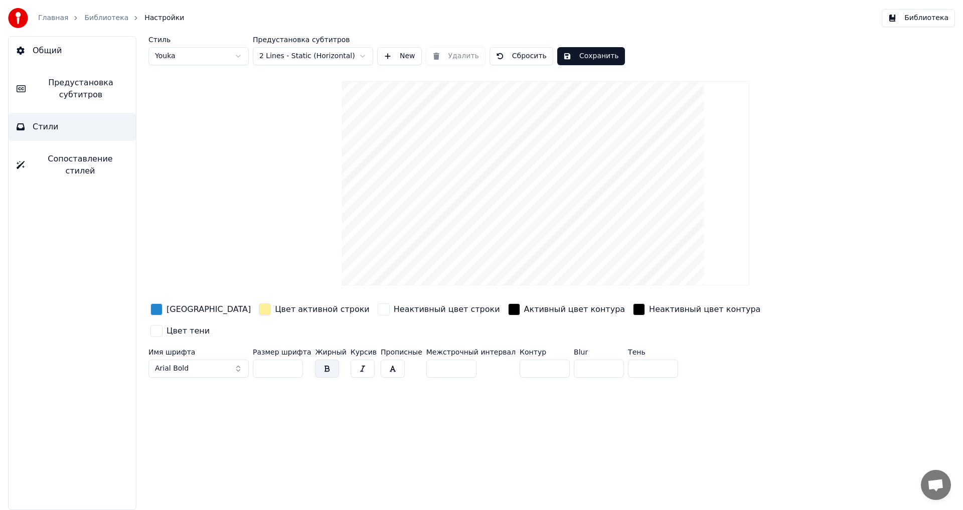
click at [204, 61] on html "Главная Библиотека Настройки Библиотека Общий Предустановка субтитров Стили Соп…" at bounding box center [481, 255] width 963 height 510
click at [188, 54] on html "Главная Библиотека Настройки Библиотека Общий Предустановка субтитров Стили Соп…" at bounding box center [481, 255] width 963 height 510
click at [73, 162] on span "Сопоставление стилей" at bounding box center [80, 165] width 95 height 24
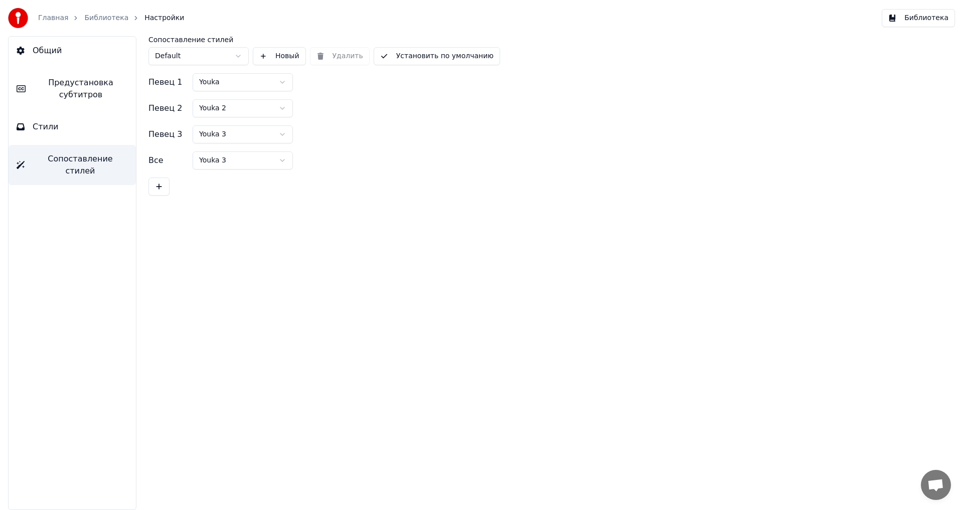
click at [71, 142] on div "Общий Предустановка субтитров Стили Сопоставление стилей" at bounding box center [72, 273] width 128 height 474
click at [72, 141] on div "Общий Предустановка субтитров Стили Сопоставление стилей" at bounding box center [72, 273] width 128 height 474
click at [64, 138] on button "Стили" at bounding box center [72, 127] width 127 height 28
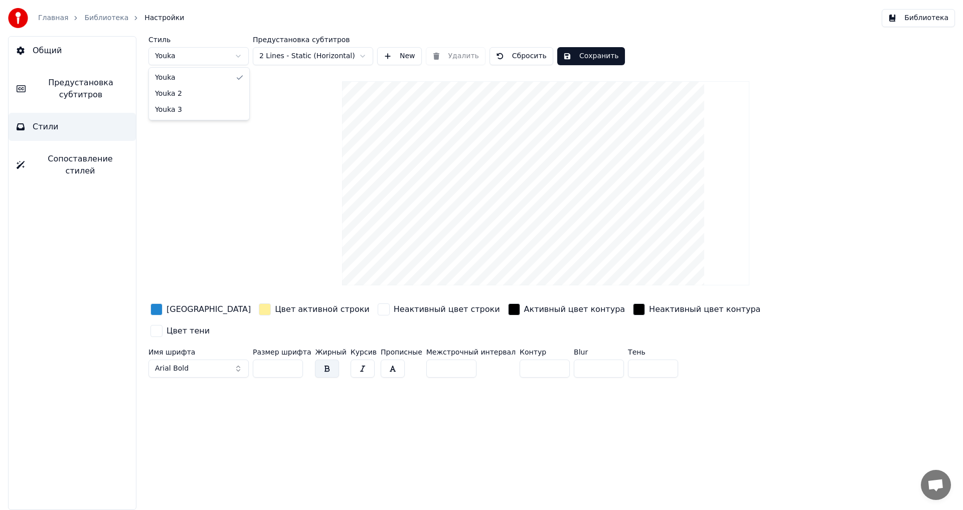
click at [171, 63] on html "Главная Библиотека Настройки Библиотека Общий Предустановка субтитров Стили Соп…" at bounding box center [481, 255] width 963 height 510
click at [157, 309] on div "button" at bounding box center [156, 309] width 12 height 12
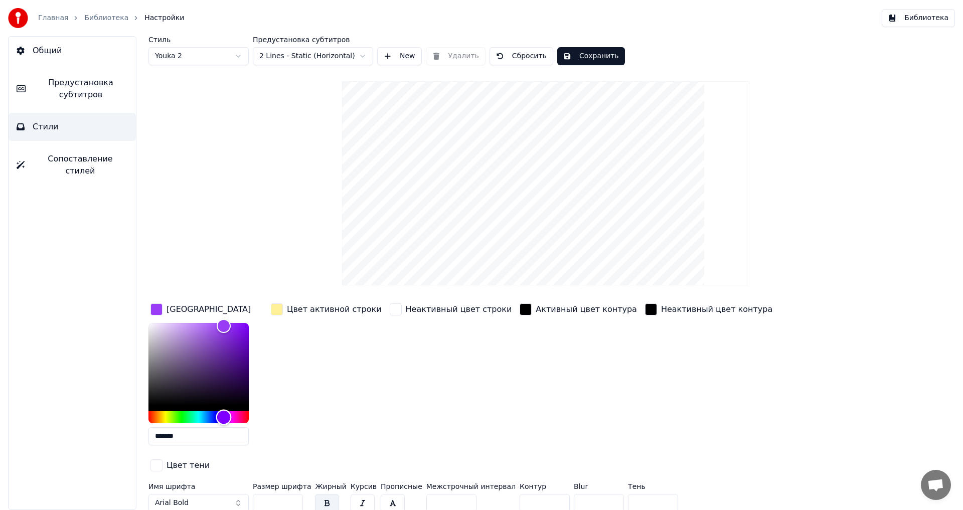
type input "*******"
click at [245, 416] on div "Hue" at bounding box center [198, 417] width 100 height 12
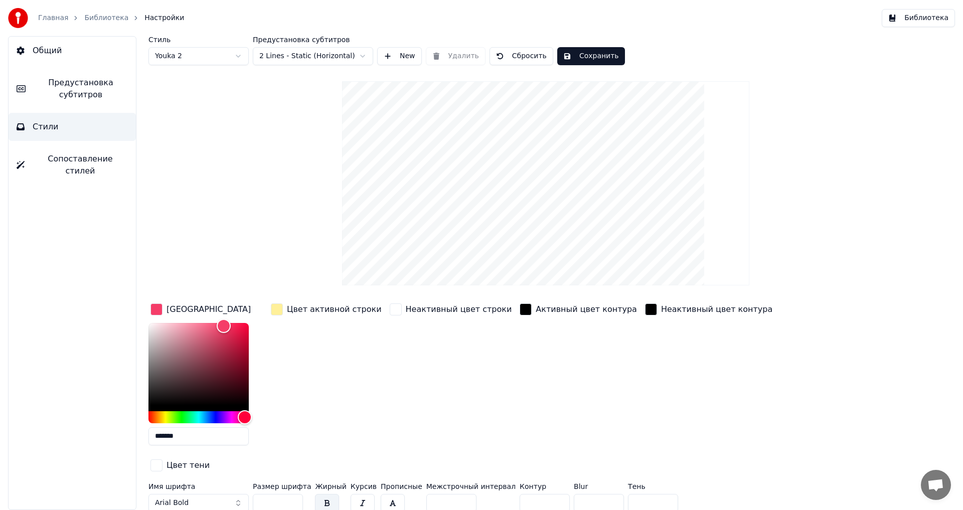
click at [210, 261] on div "Стиль Youka 2 Предустановка субтитров 2 Lines - Static (Horizontal) New Удалить…" at bounding box center [545, 276] width 794 height 480
click at [54, 162] on span "Сопоставление стилей" at bounding box center [80, 165] width 95 height 24
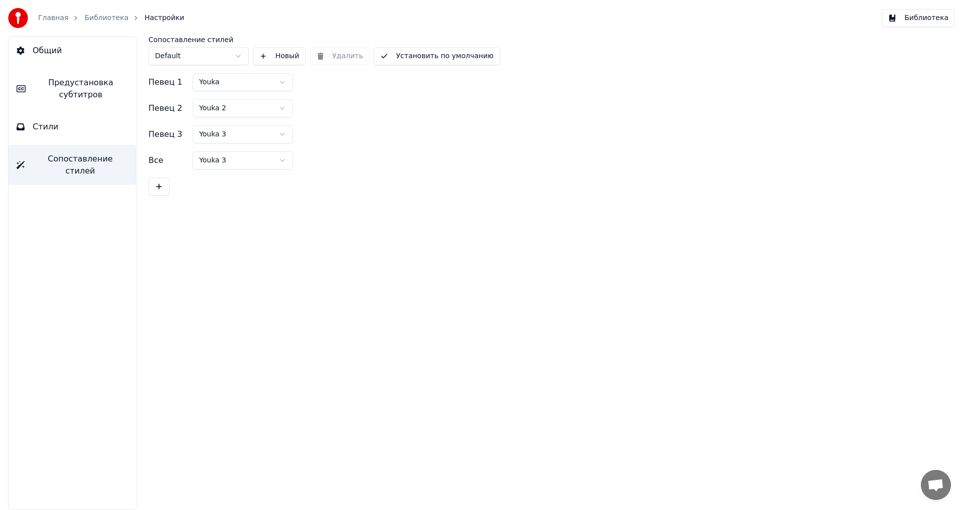
click at [205, 57] on html "Главная Библиотека Настройки Библиотека Общий Предустановка субтитров Стили Соп…" at bounding box center [481, 255] width 963 height 510
click at [64, 135] on button "Стили" at bounding box center [72, 127] width 127 height 28
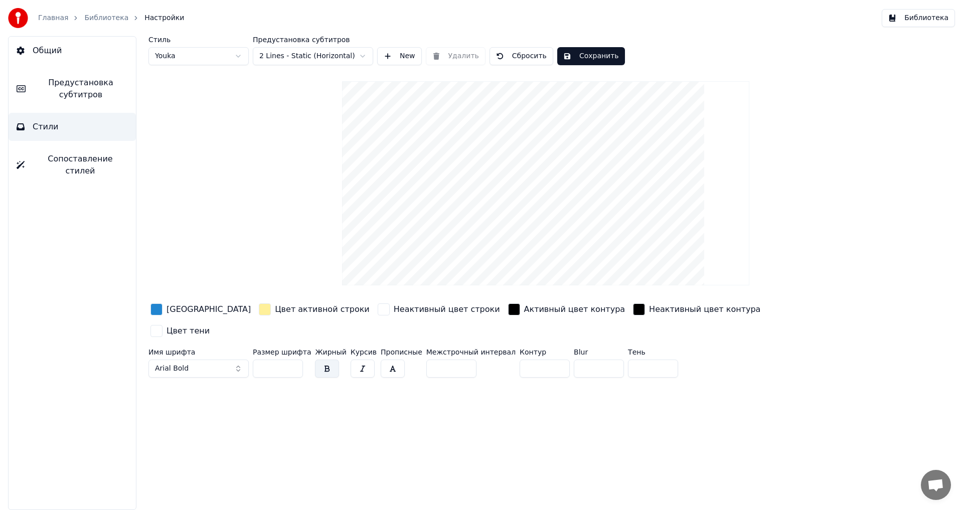
click at [72, 89] on span "Предустановка субтитров" at bounding box center [81, 89] width 94 height 24
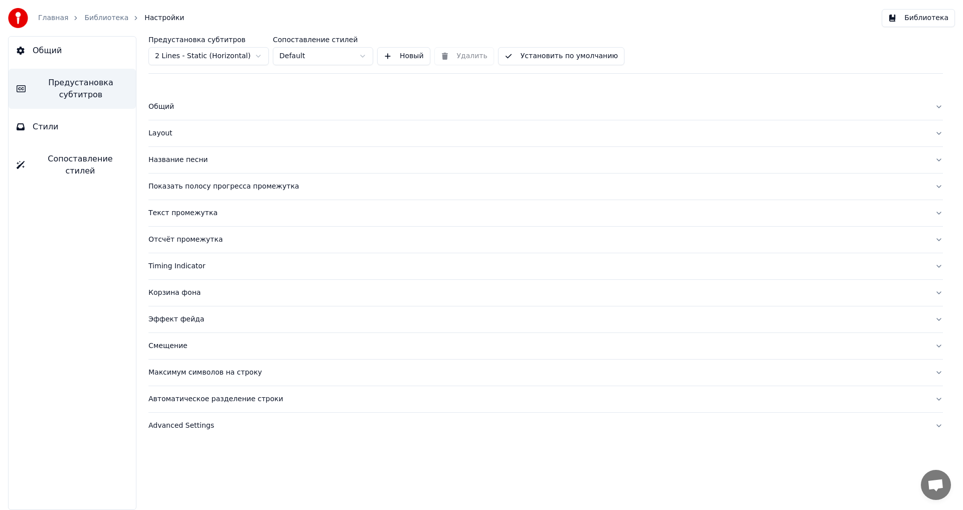
click at [65, 133] on button "Стили" at bounding box center [72, 127] width 127 height 28
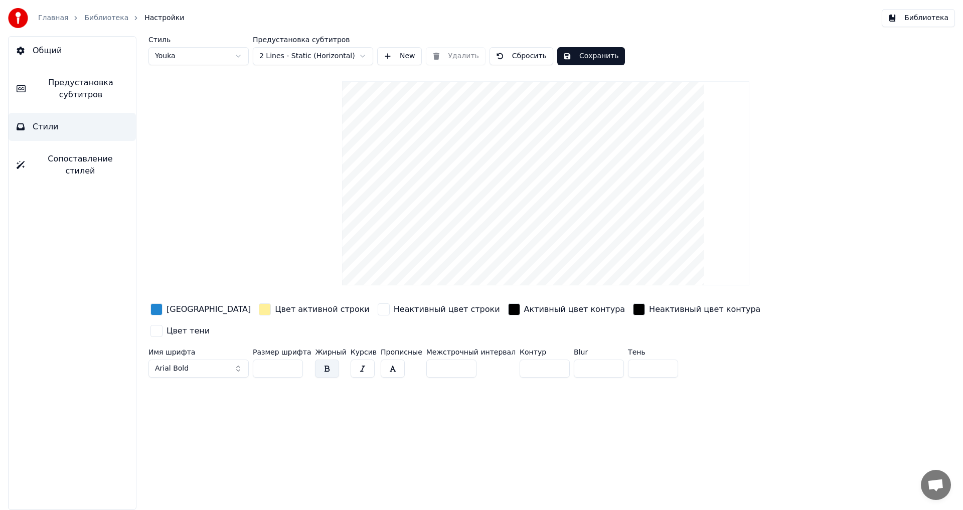
click at [59, 59] on button "Общий" at bounding box center [72, 51] width 127 height 28
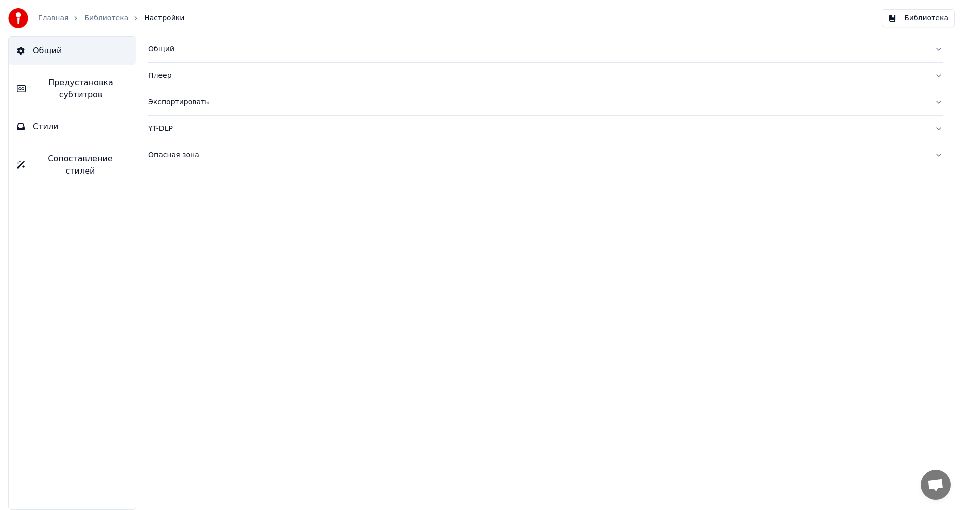
click at [163, 41] on button "Общий" at bounding box center [545, 49] width 794 height 26
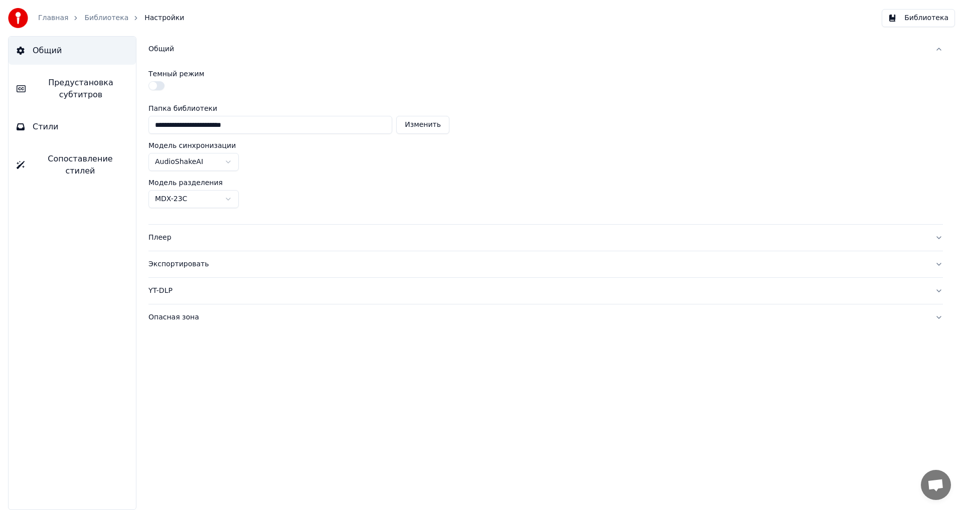
click at [162, 233] on div "Плеер" at bounding box center [537, 238] width 778 height 10
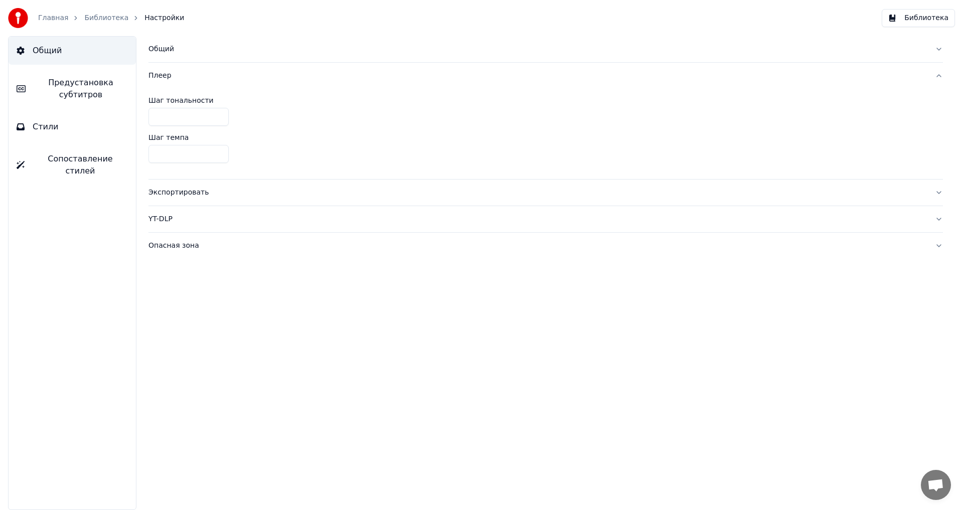
click at [170, 197] on div "Экспортировать" at bounding box center [537, 193] width 778 height 10
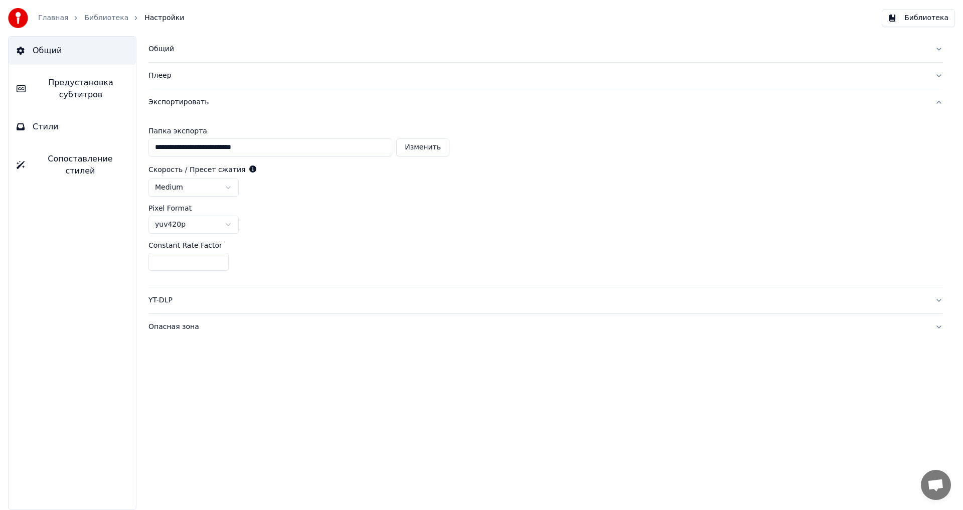
click at [158, 305] on button "YT-DLP" at bounding box center [545, 300] width 794 height 26
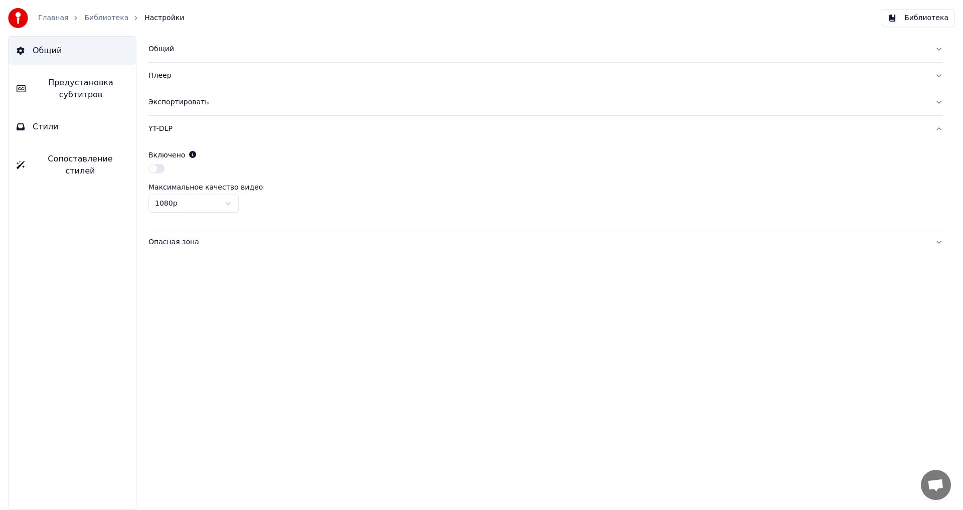
click at [158, 242] on div "Опасная зона" at bounding box center [537, 242] width 778 height 10
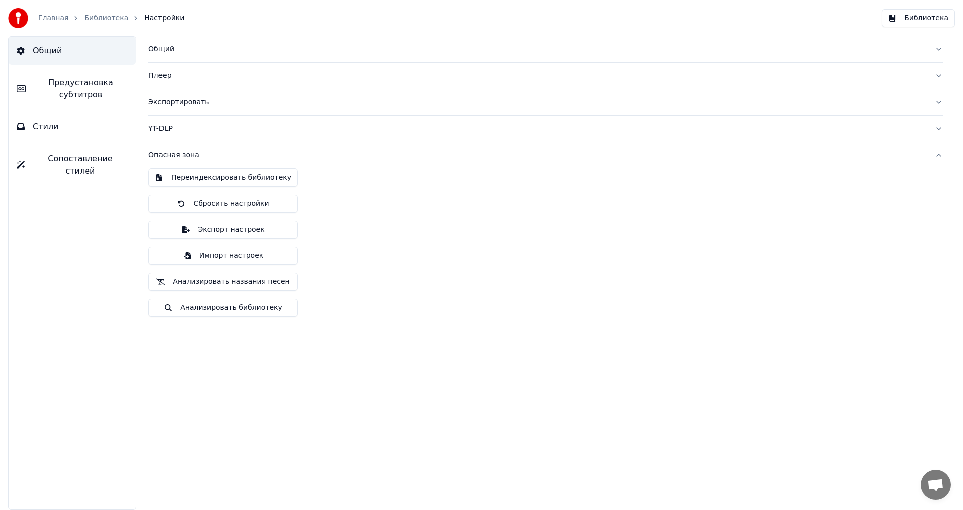
click at [86, 134] on button "Стили" at bounding box center [72, 127] width 127 height 28
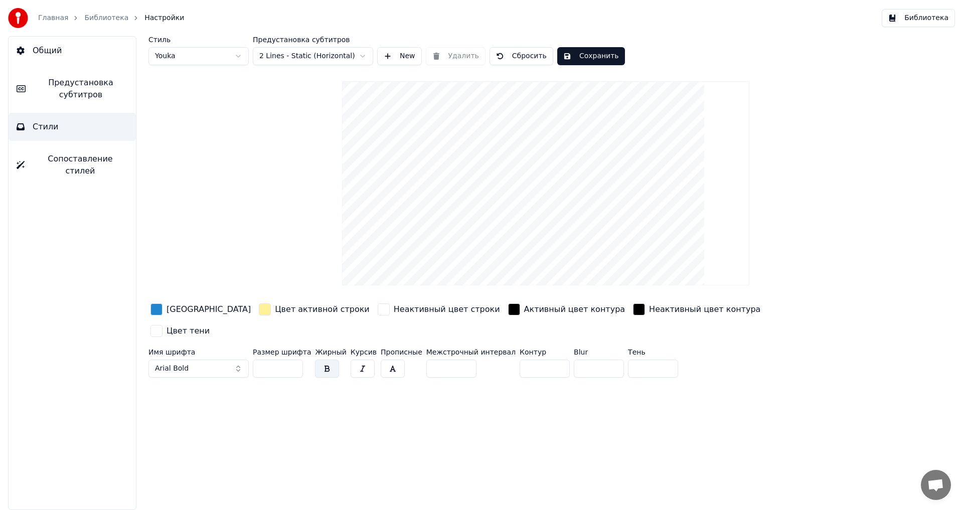
click at [575, 56] on button "Сохранить" at bounding box center [591, 56] width 68 height 18
click at [65, 48] on button "Общий" at bounding box center [72, 51] width 127 height 28
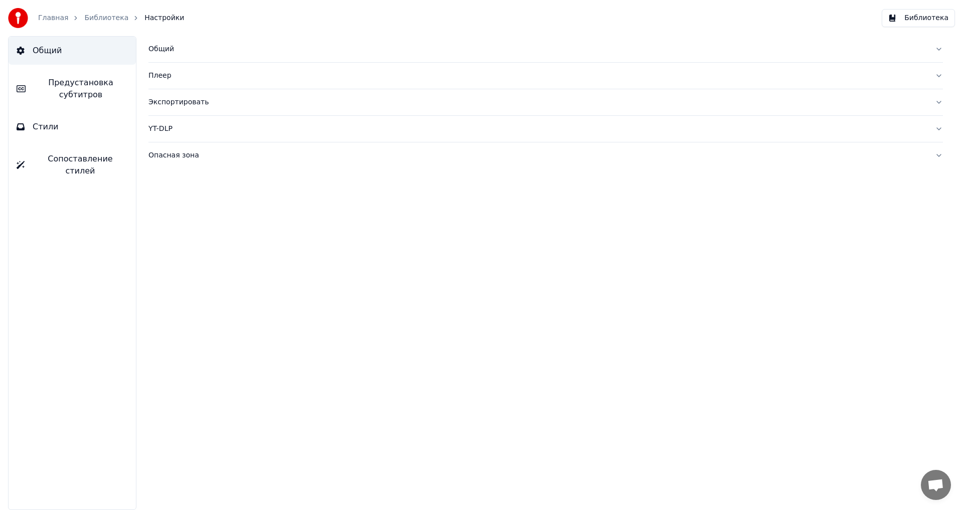
click at [921, 15] on button "Библиотека" at bounding box center [917, 18] width 73 height 18
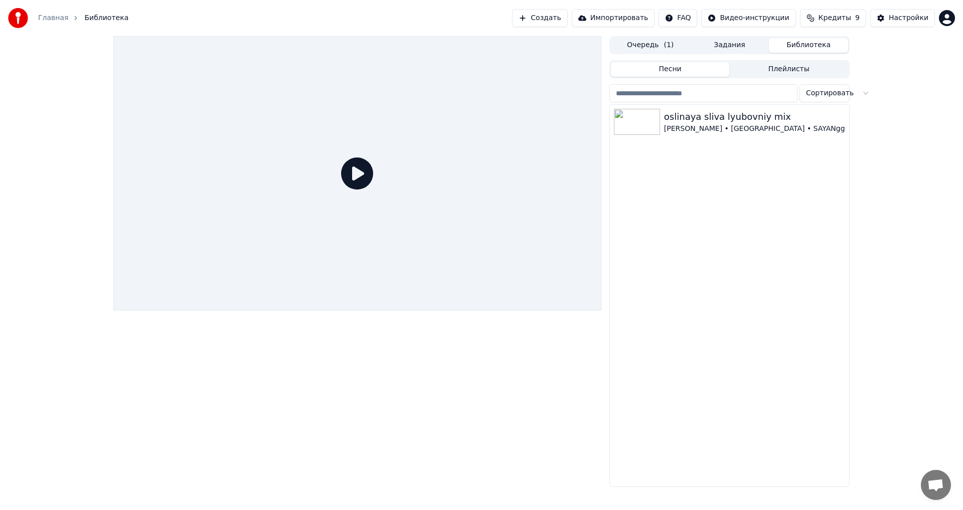
click at [368, 165] on icon at bounding box center [357, 173] width 32 height 32
click at [360, 176] on icon at bounding box center [357, 173] width 32 height 32
click at [727, 116] on div "oslinaya sliva lyubovniy mix" at bounding box center [749, 117] width 171 height 14
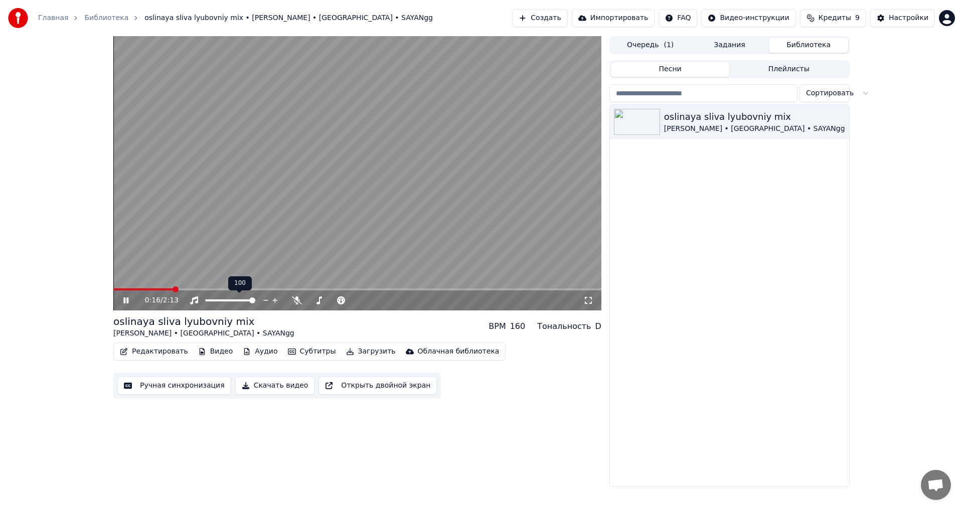
click at [332, 186] on video at bounding box center [357, 173] width 488 height 274
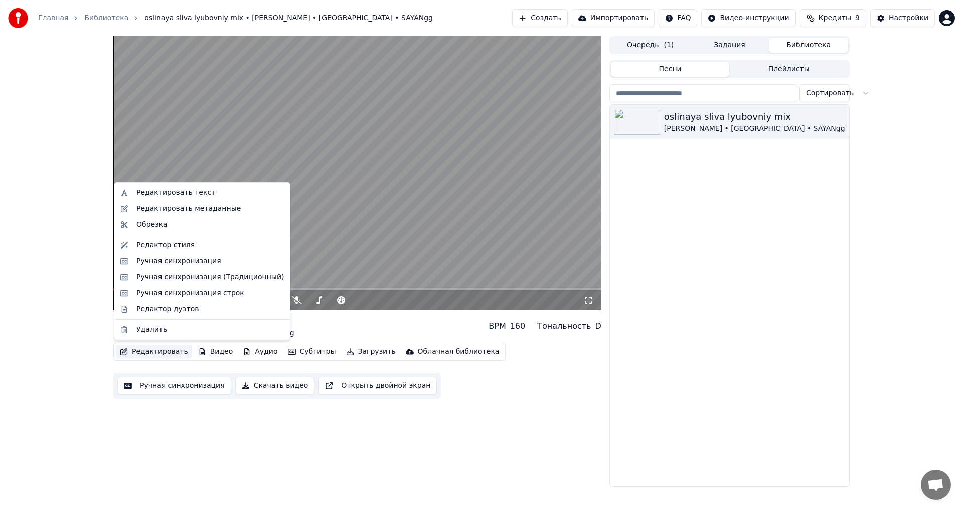
click at [173, 349] on button "Редактировать" at bounding box center [154, 351] width 76 height 14
click at [164, 311] on div "Редактор дуэтов" at bounding box center [167, 309] width 62 height 10
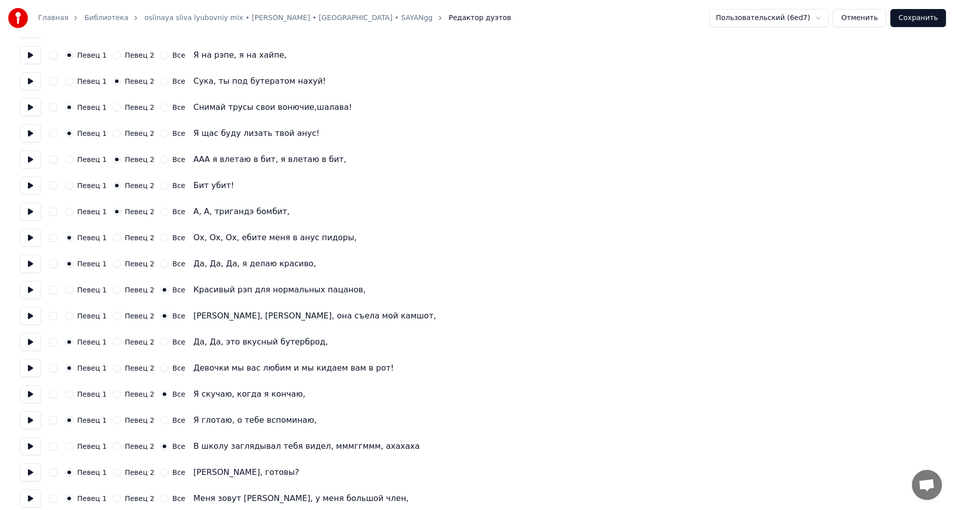
scroll to position [685, 0]
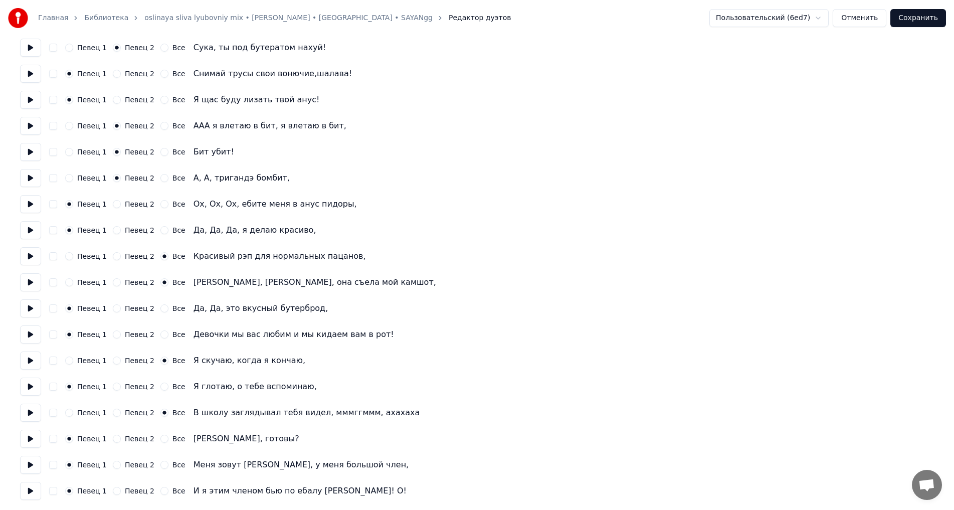
click at [28, 410] on button at bounding box center [30, 413] width 21 height 18
click at [32, 411] on button at bounding box center [30, 413] width 21 height 18
click at [162, 414] on circle "button" at bounding box center [164, 413] width 4 height 4
click at [113, 414] on button "Певец 2" at bounding box center [117, 413] width 8 height 8
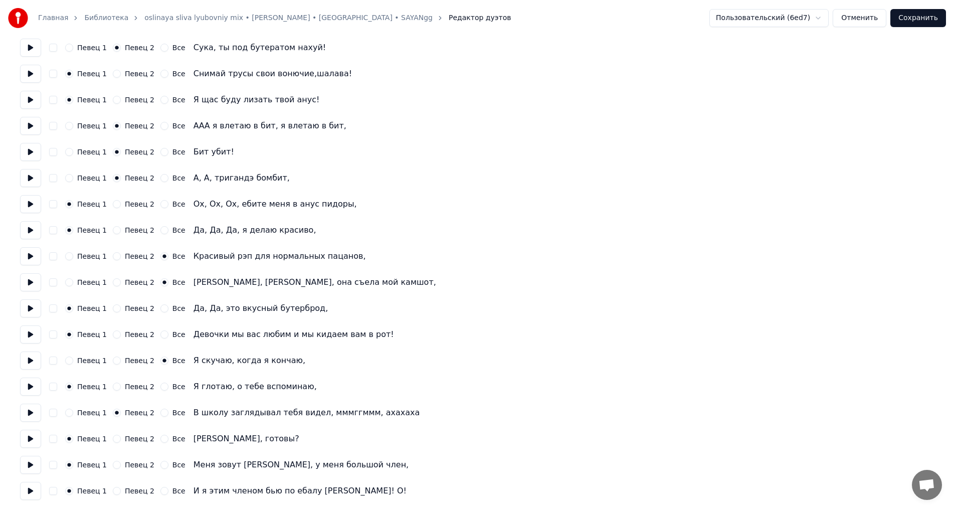
click at [114, 360] on button "Певец 2" at bounding box center [117, 360] width 8 height 8
click at [114, 283] on button "Певец 2" at bounding box center [117, 282] width 8 height 8
click at [114, 248] on div "Певец 1 Певец 2 Все Красивый рэп для нормальных пацанов," at bounding box center [477, 256] width 914 height 18
click at [113, 257] on button "Певец 2" at bounding box center [117, 256] width 8 height 8
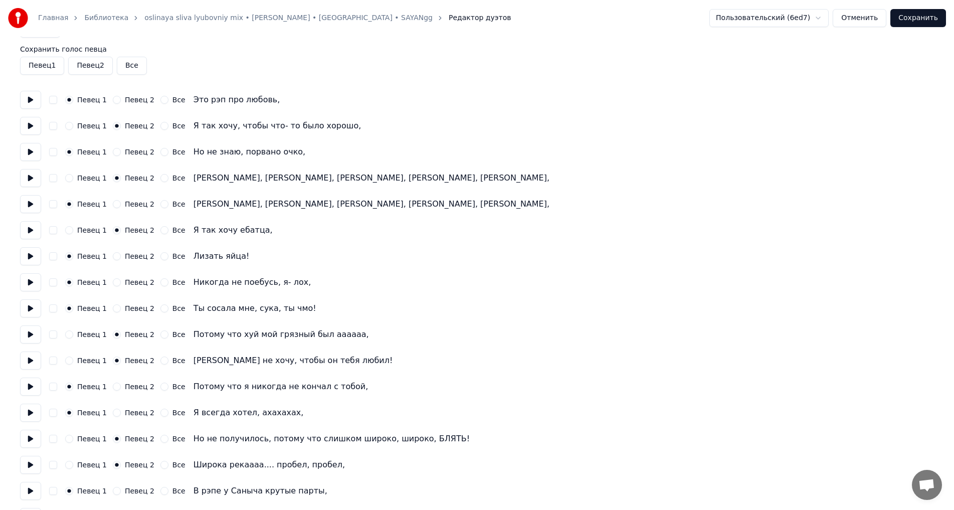
scroll to position [0, 0]
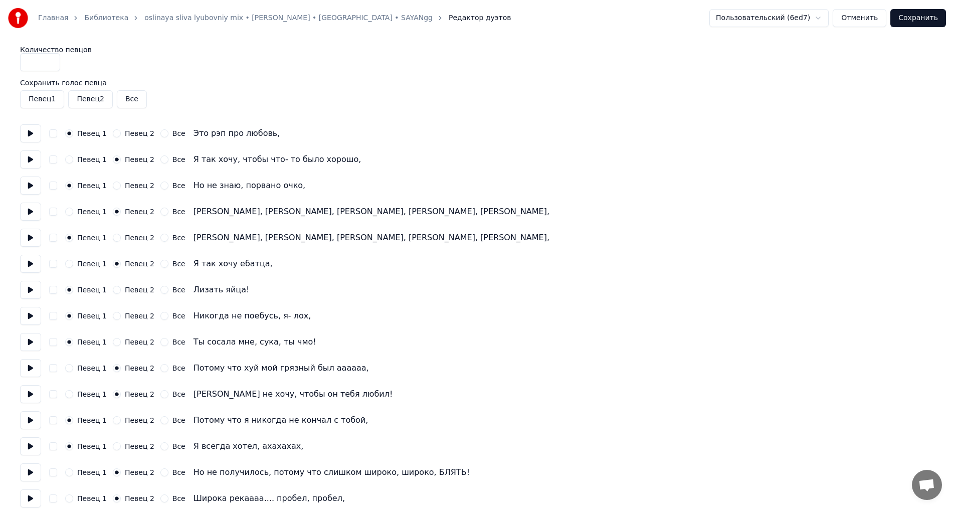
click at [45, 100] on button "Певец 1" at bounding box center [42, 99] width 44 height 18
click at [88, 100] on button "Певец 2" at bounding box center [90, 99] width 44 height 18
click at [87, 100] on button "Певец 2" at bounding box center [90, 99] width 44 height 18
click at [51, 101] on button "Певец 1" at bounding box center [42, 99] width 44 height 18
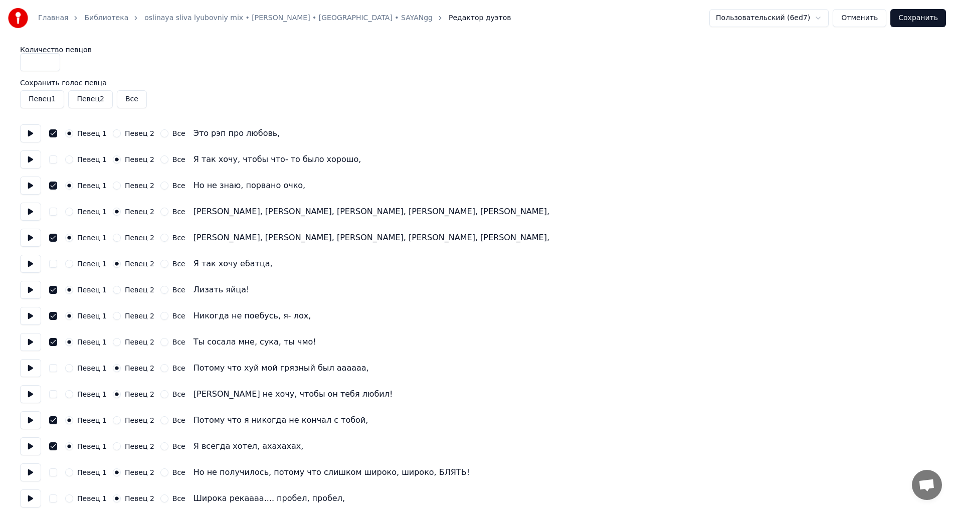
click at [85, 103] on button "Певец 2" at bounding box center [90, 99] width 44 height 18
click at [126, 99] on button "Все" at bounding box center [132, 99] width 30 height 18
click at [127, 103] on button "Все" at bounding box center [132, 99] width 30 height 18
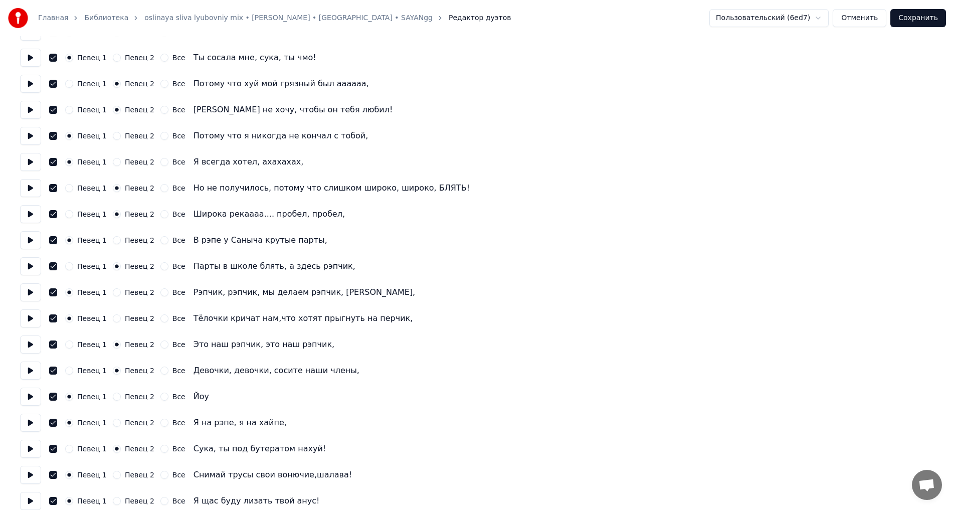
scroll to position [34, 0]
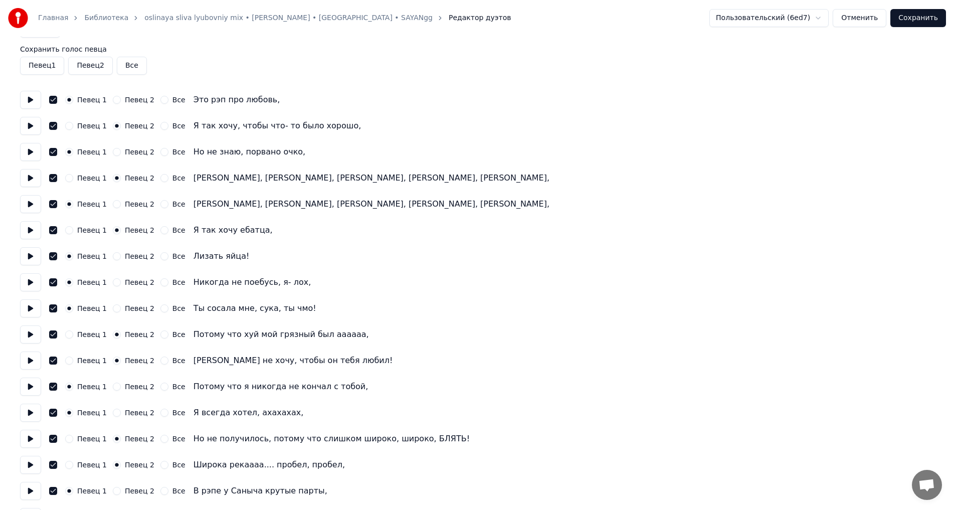
click at [918, 12] on button "Сохранить" at bounding box center [918, 18] width 56 height 18
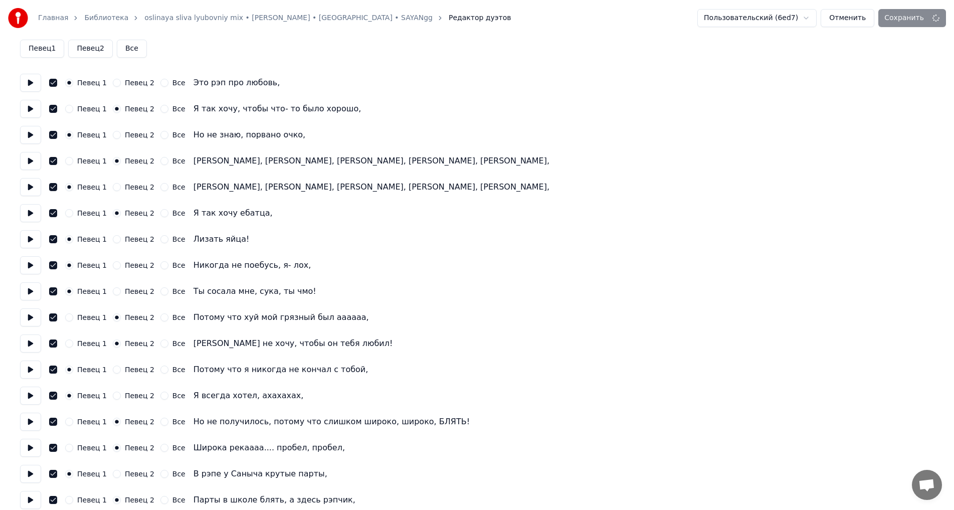
scroll to position [93, 0]
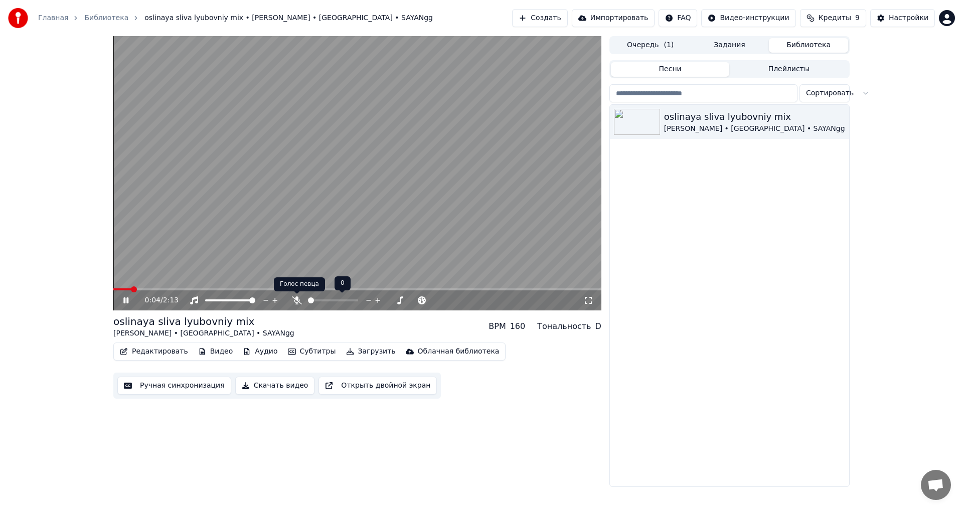
click at [295, 301] on icon at bounding box center [297, 300] width 10 height 8
click at [295, 301] on icon at bounding box center [297, 300] width 6 height 8
click at [295, 301] on icon at bounding box center [297, 300] width 10 height 8
click at [299, 301] on icon at bounding box center [297, 300] width 10 height 8
click at [125, 300] on icon at bounding box center [125, 300] width 5 height 6
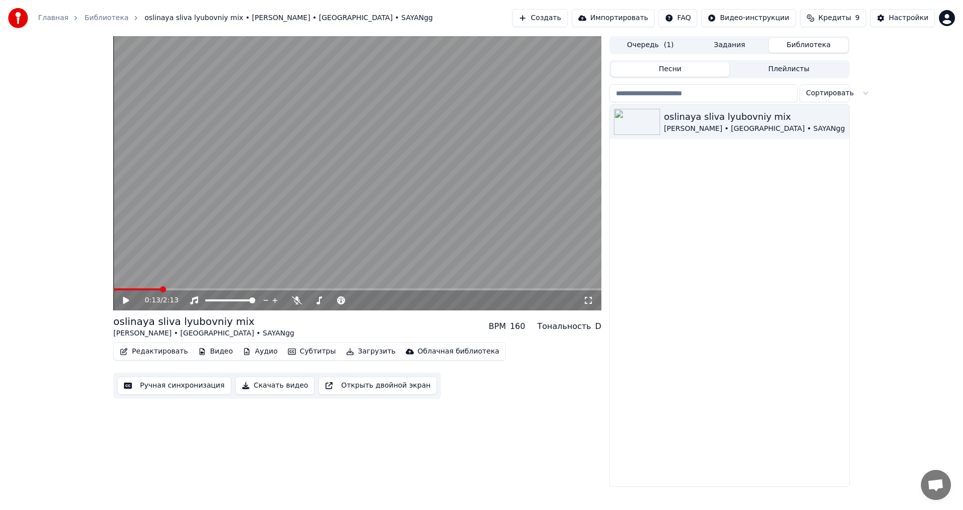
click at [136, 354] on button "Редактировать" at bounding box center [154, 351] width 76 height 14
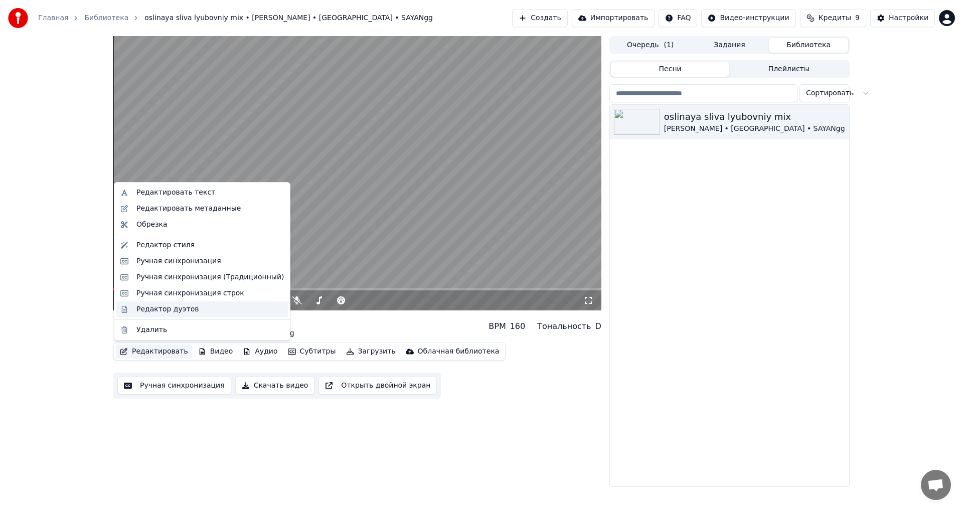
click at [162, 308] on div "Редактор дуэтов" at bounding box center [167, 309] width 62 height 10
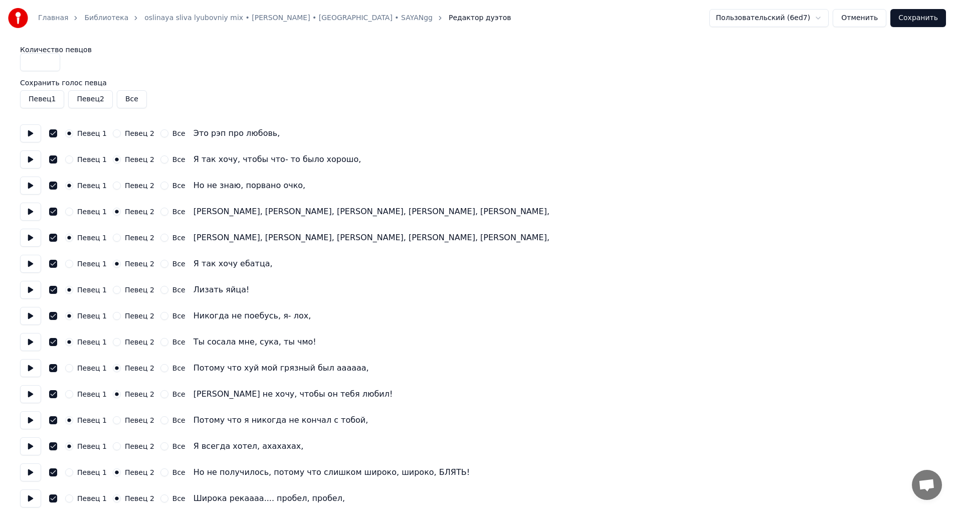
click at [54, 131] on button "button" at bounding box center [53, 133] width 8 height 8
click at [56, 161] on button "button" at bounding box center [53, 159] width 8 height 8
click at [54, 185] on button "button" at bounding box center [53, 185] width 8 height 8
click at [56, 213] on button "button" at bounding box center [53, 212] width 8 height 8
click at [53, 239] on button "button" at bounding box center [53, 238] width 8 height 8
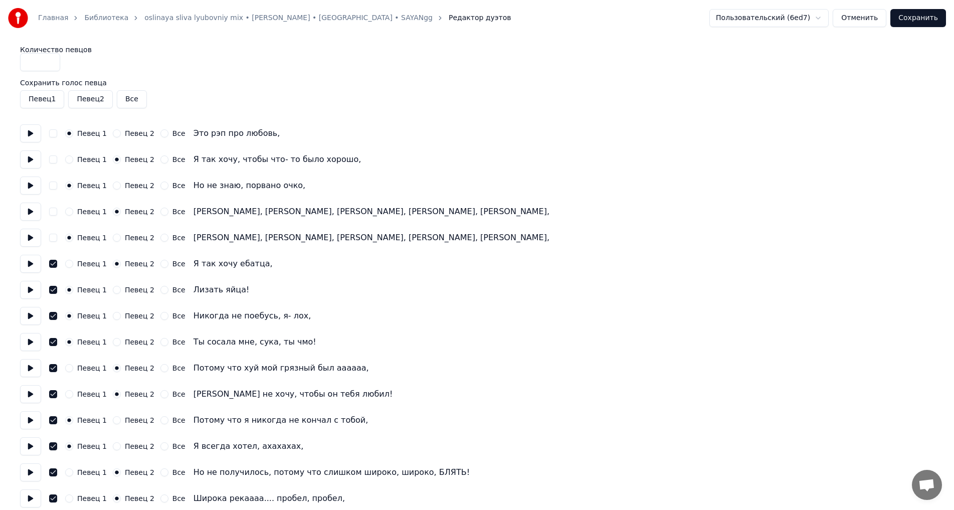
click at [50, 266] on button "button" at bounding box center [53, 264] width 8 height 8
drag, startPoint x: 55, startPoint y: 286, endPoint x: 66, endPoint y: 308, distance: 25.1
click at [55, 286] on button "button" at bounding box center [53, 290] width 8 height 8
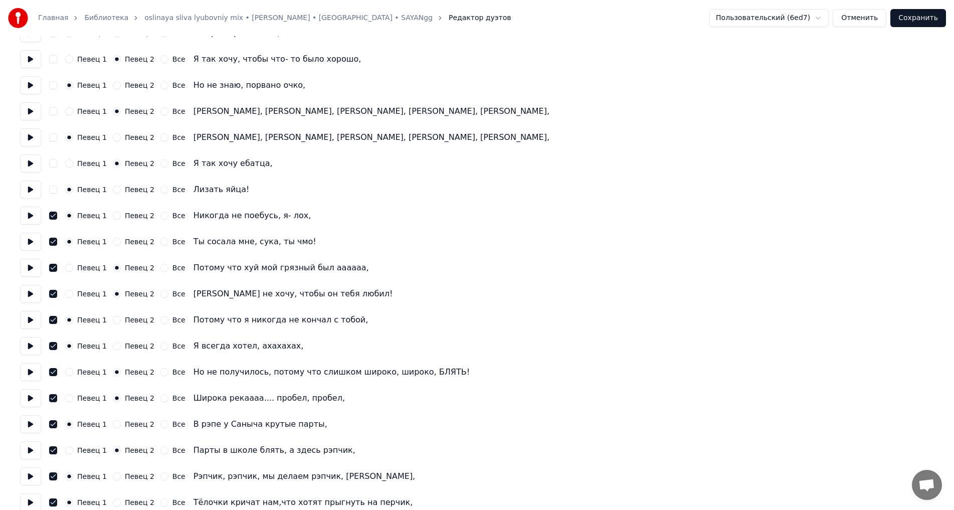
click at [53, 219] on button "button" at bounding box center [53, 216] width 8 height 8
click at [54, 240] on button "button" at bounding box center [53, 242] width 8 height 8
click at [54, 266] on button "button" at bounding box center [53, 268] width 8 height 8
click at [54, 292] on button "button" at bounding box center [53, 294] width 8 height 8
click at [55, 320] on button "button" at bounding box center [53, 320] width 8 height 8
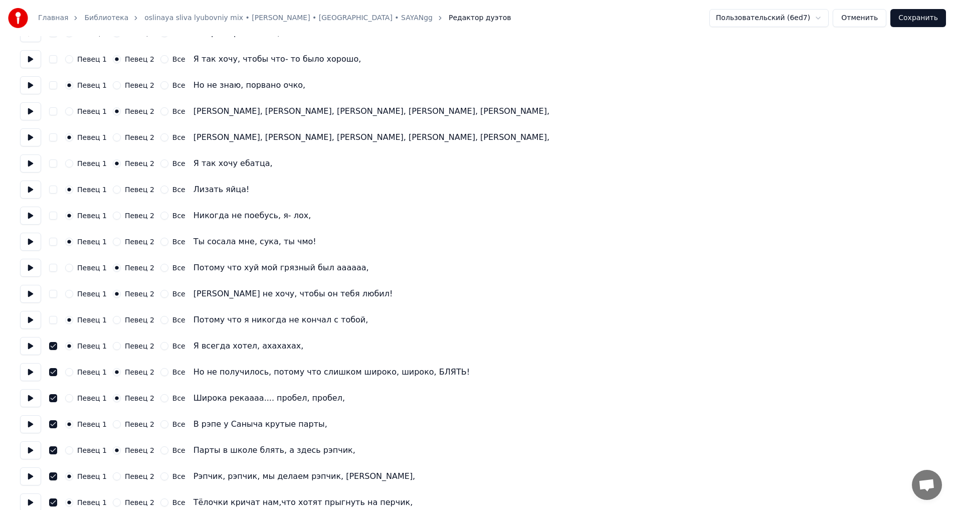
click at [49, 343] on div "Певец 1 Певец 2 Все Я всегда хотел, ахахахах," at bounding box center [477, 346] width 914 height 18
click at [50, 345] on button "button" at bounding box center [53, 346] width 8 height 8
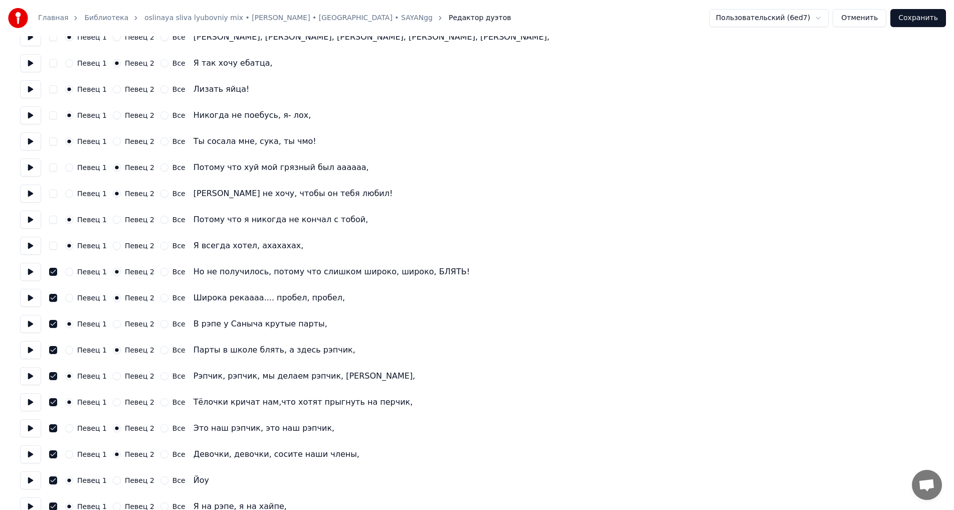
click at [53, 274] on button "button" at bounding box center [53, 272] width 8 height 8
click at [53, 297] on button "button" at bounding box center [53, 298] width 8 height 8
click at [55, 319] on div "Певец 1 Певец 2 Все В рэпе у Саныча крутые парты," at bounding box center [477, 324] width 914 height 18
click at [54, 322] on button "button" at bounding box center [53, 324] width 8 height 8
click at [56, 351] on button "button" at bounding box center [53, 350] width 8 height 8
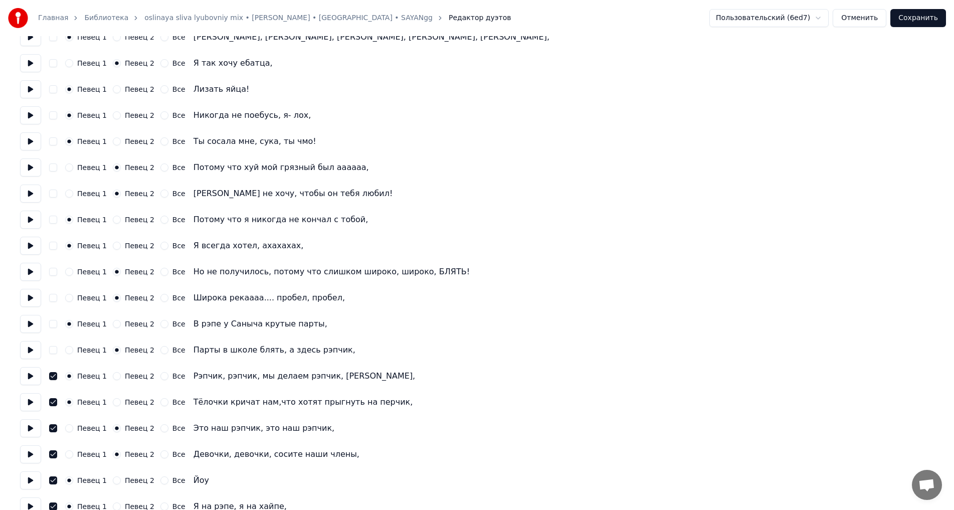
click at [51, 376] on button "button" at bounding box center [53, 376] width 8 height 8
click at [54, 402] on button "button" at bounding box center [53, 402] width 8 height 8
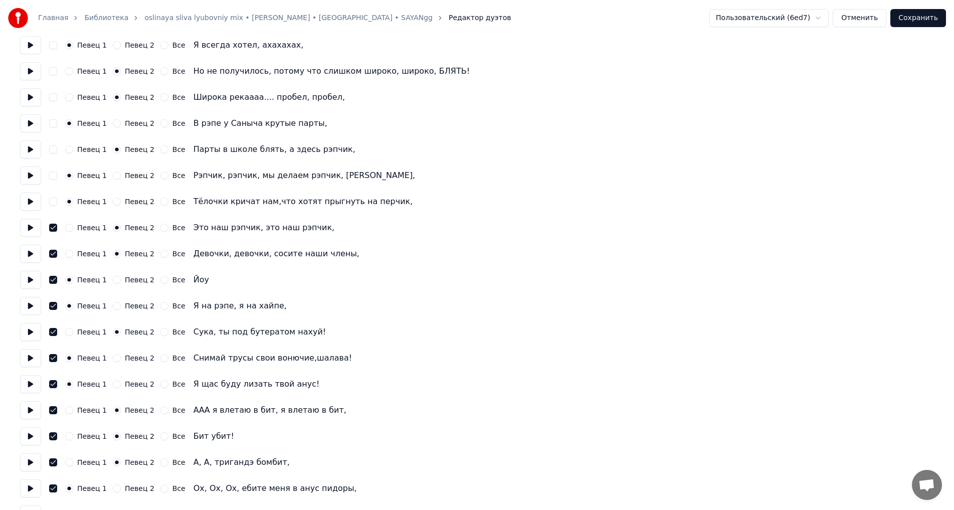
click at [54, 228] on button "button" at bounding box center [53, 228] width 8 height 8
click at [54, 251] on button "button" at bounding box center [53, 254] width 8 height 8
click at [52, 280] on button "button" at bounding box center [53, 280] width 8 height 8
click at [50, 303] on button "button" at bounding box center [53, 306] width 8 height 8
click at [53, 330] on button "button" at bounding box center [53, 332] width 8 height 8
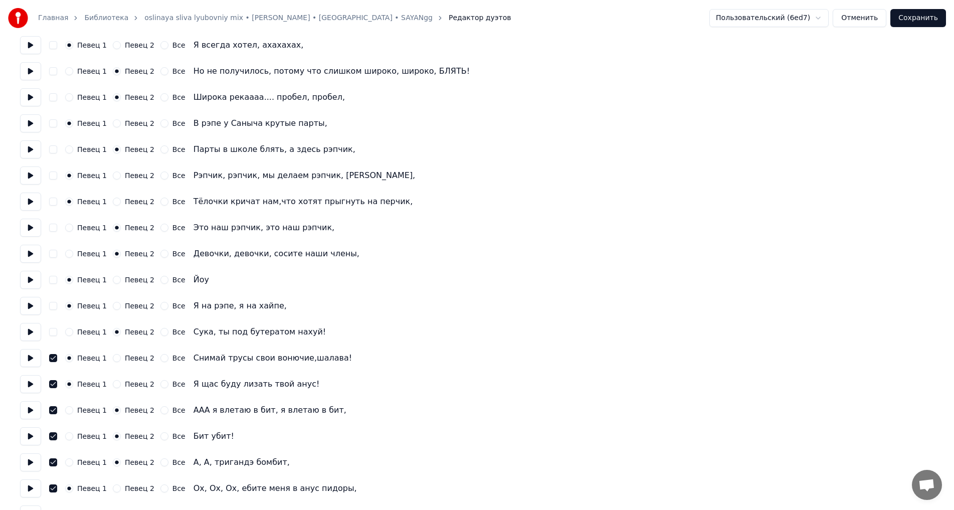
click at [55, 358] on button "button" at bounding box center [53, 358] width 8 height 8
click at [56, 386] on div "Певец 1 Певец 2 Все Я щас буду лизать твой анус!" at bounding box center [477, 384] width 914 height 18
click at [56, 385] on button "button" at bounding box center [53, 384] width 8 height 8
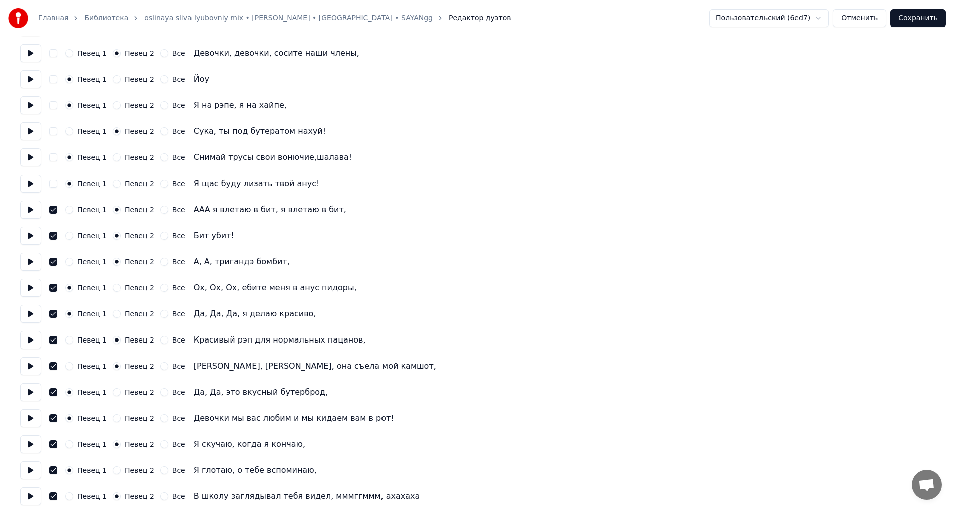
click at [54, 210] on button "button" at bounding box center [53, 210] width 8 height 8
click at [52, 236] on button "button" at bounding box center [53, 236] width 8 height 8
click at [54, 258] on button "button" at bounding box center [53, 262] width 8 height 8
click at [54, 284] on button "button" at bounding box center [53, 288] width 8 height 8
click at [52, 315] on button "button" at bounding box center [53, 314] width 8 height 8
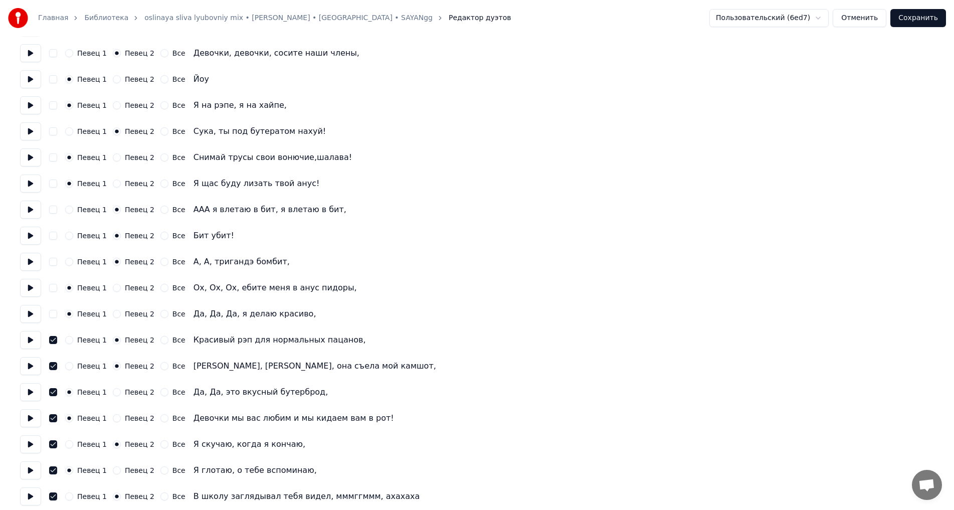
click at [53, 335] on div "Певец 1 Певец 2 Все Красивый рэп для нормальных пацанов," at bounding box center [477, 340] width 914 height 18
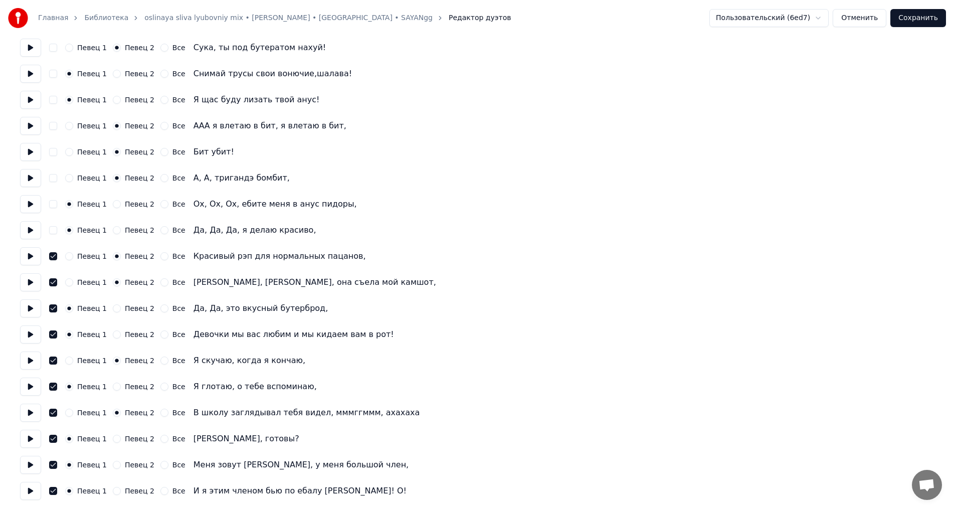
drag, startPoint x: 54, startPoint y: 255, endPoint x: 55, endPoint y: 267, distance: 12.0
click at [54, 255] on button "button" at bounding box center [53, 256] width 8 height 8
click at [54, 283] on button "button" at bounding box center [53, 282] width 8 height 8
click at [55, 308] on button "button" at bounding box center [53, 308] width 8 height 8
click at [53, 332] on button "button" at bounding box center [53, 334] width 8 height 8
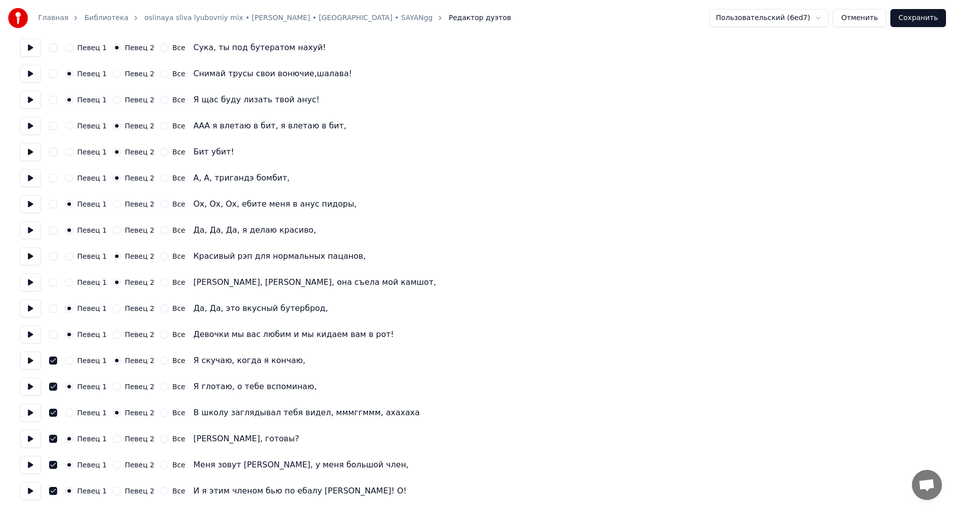
click at [54, 360] on button "button" at bounding box center [53, 360] width 8 height 8
click at [55, 388] on button "button" at bounding box center [53, 387] width 8 height 8
click at [55, 414] on button "button" at bounding box center [53, 413] width 8 height 8
click at [52, 439] on button "button" at bounding box center [53, 439] width 8 height 8
drag, startPoint x: 54, startPoint y: 464, endPoint x: 54, endPoint y: 474, distance: 10.0
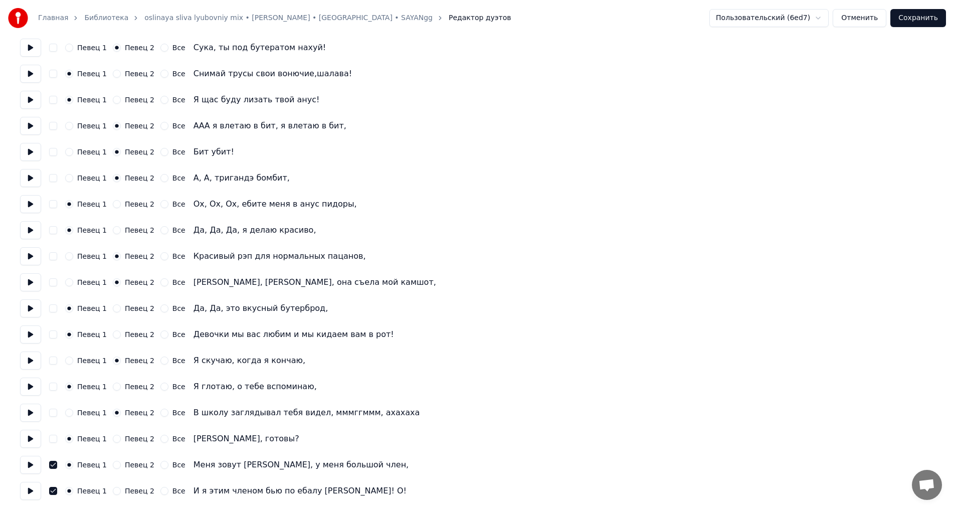
click at [54, 465] on button "button" at bounding box center [53, 465] width 8 height 8
click at [54, 489] on button "button" at bounding box center [53, 491] width 8 height 8
click at [921, 24] on button "Сохранить" at bounding box center [918, 18] width 56 height 18
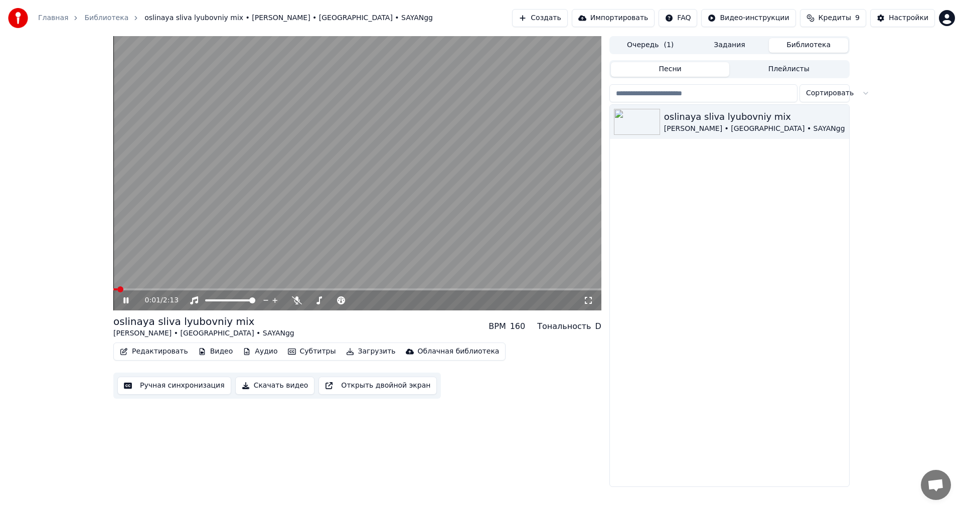
click at [587, 302] on icon at bounding box center [588, 300] width 10 height 8
click at [295, 304] on icon at bounding box center [297, 300] width 10 height 8
click at [296, 302] on icon at bounding box center [297, 300] width 10 height 8
click at [155, 357] on button "Редактировать" at bounding box center [154, 351] width 76 height 14
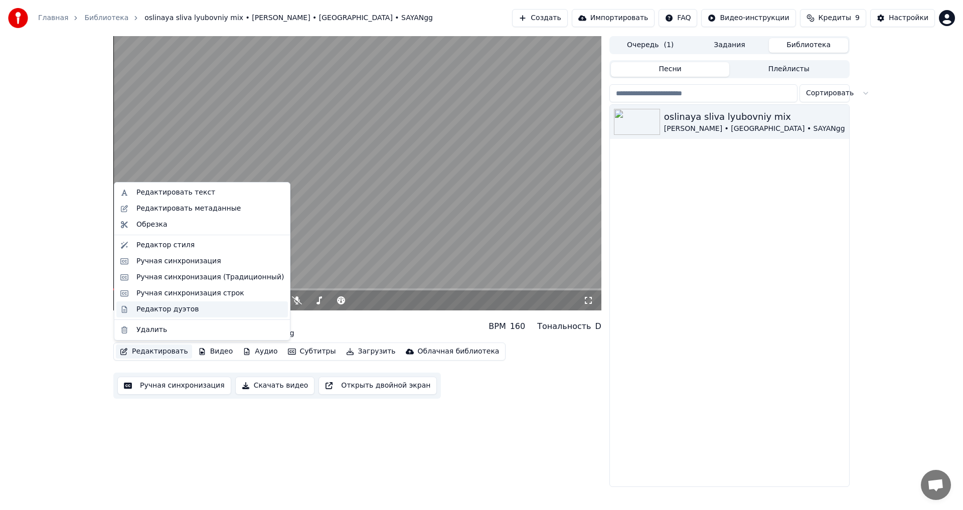
click at [154, 310] on div "Редактор дуэтов" at bounding box center [167, 309] width 62 height 10
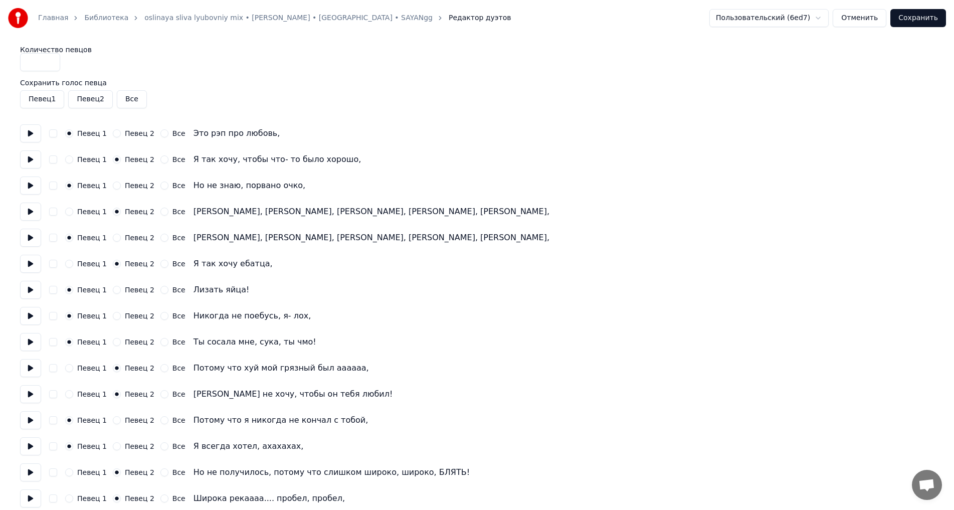
click at [33, 96] on button "Певец 1" at bounding box center [42, 99] width 44 height 18
click at [876, 21] on button "Отменить" at bounding box center [860, 18] width 54 height 18
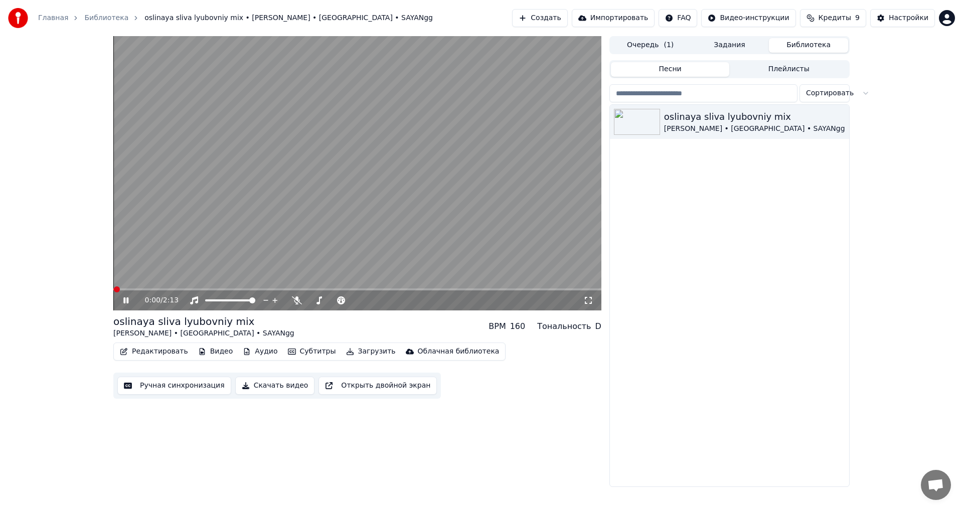
click at [306, 237] on video at bounding box center [357, 173] width 488 height 274
click at [335, 252] on video at bounding box center [357, 173] width 488 height 274
click at [810, 70] on button "Плейлисты" at bounding box center [788, 69] width 119 height 15
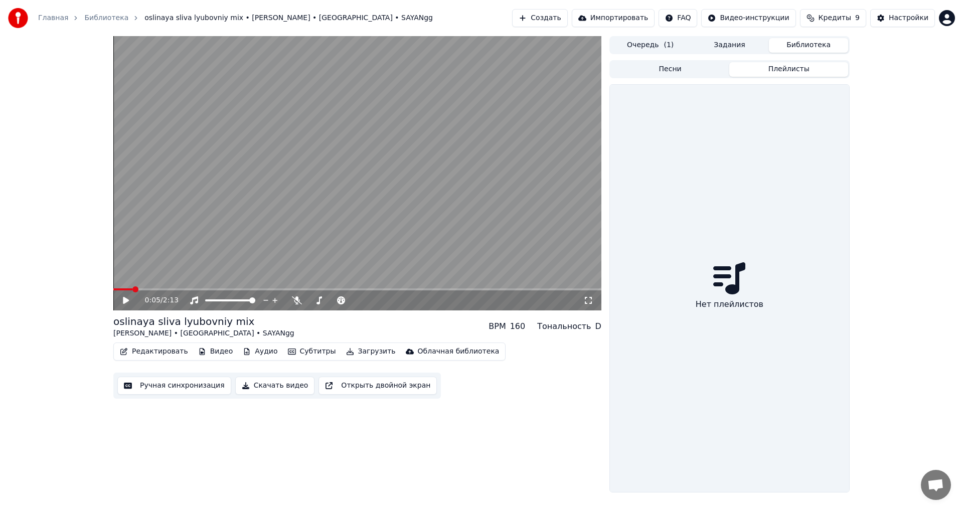
click at [721, 68] on button "Песни" at bounding box center [670, 69] width 119 height 15
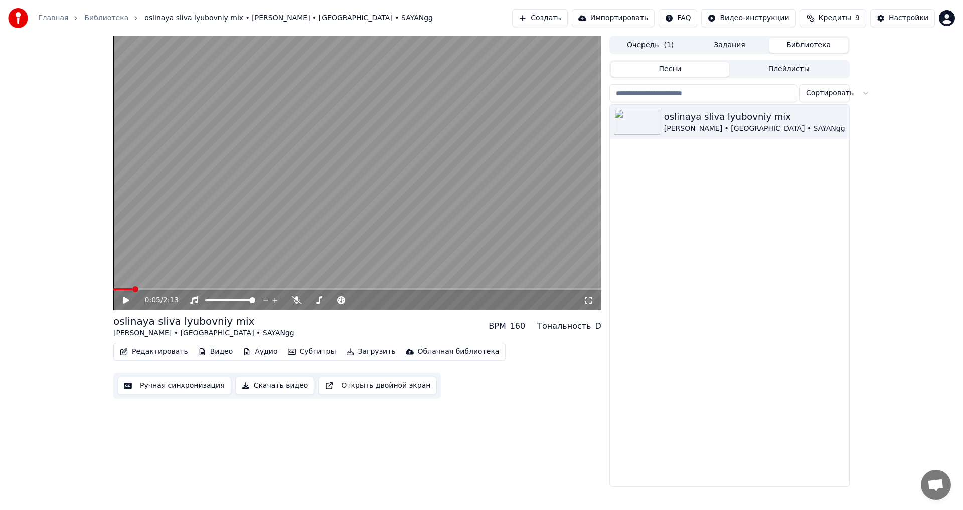
click at [735, 48] on button "Задания" at bounding box center [729, 45] width 79 height 15
click at [793, 47] on button "Библиотека" at bounding box center [808, 45] width 79 height 15
click at [675, 130] on div "[PERSON_NAME] • [GEOGRAPHIC_DATA] • SAYANgg" at bounding box center [749, 129] width 171 height 10
click at [675, 128] on div "[PERSON_NAME] • [GEOGRAPHIC_DATA] • SAYANgg" at bounding box center [749, 129] width 171 height 10
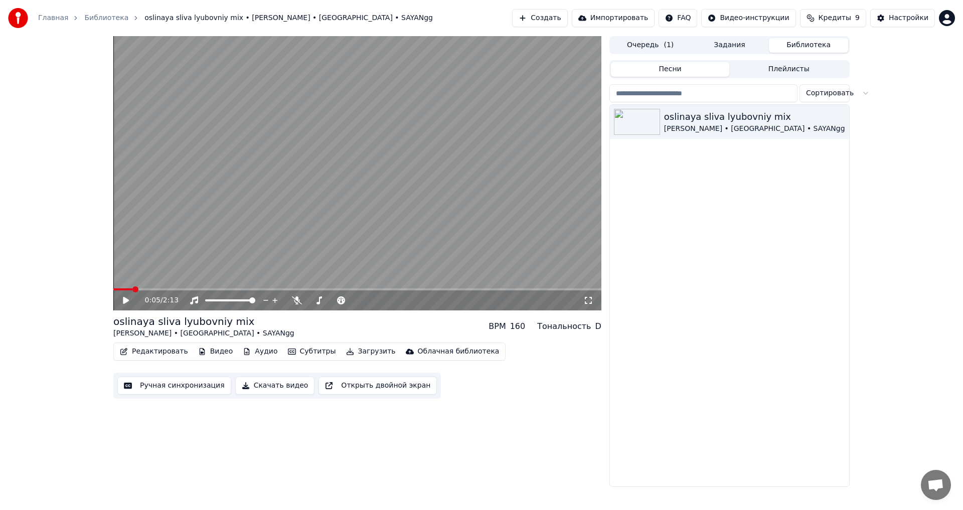
drag, startPoint x: 853, startPoint y: 114, endPoint x: 845, endPoint y: 115, distance: 8.7
click at [852, 114] on div "0:05 / 2:13 oslinaya sliva lyubovniy mix [PERSON_NAME] • [GEOGRAPHIC_DATA] • SA…" at bounding box center [481, 261] width 752 height 451
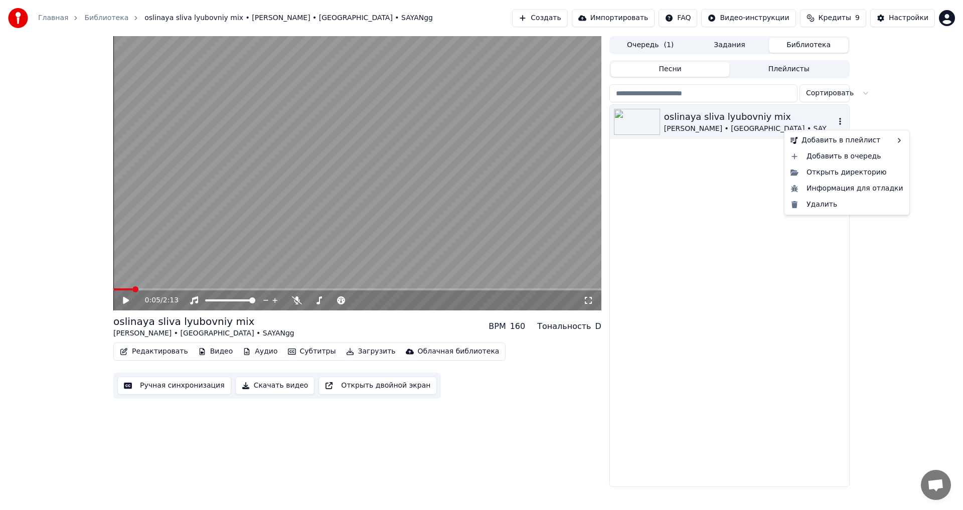
click at [840, 119] on icon "button" at bounding box center [840, 121] width 2 height 7
click at [834, 174] on div "Открыть директорию" at bounding box center [846, 172] width 121 height 16
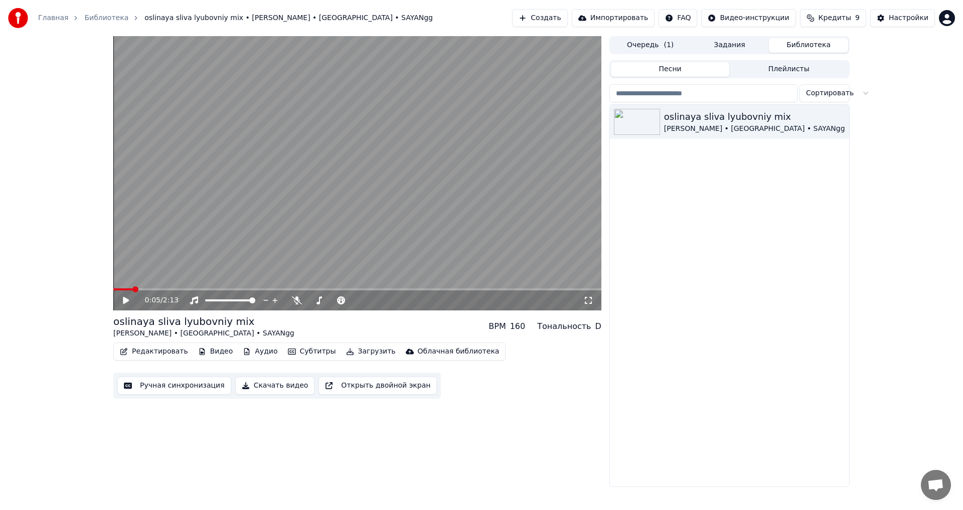
click at [377, 208] on video at bounding box center [357, 173] width 488 height 274
click at [192, 299] on icon at bounding box center [194, 300] width 10 height 8
click at [195, 301] on icon at bounding box center [194, 300] width 10 height 8
click at [124, 301] on icon at bounding box center [125, 300] width 5 height 6
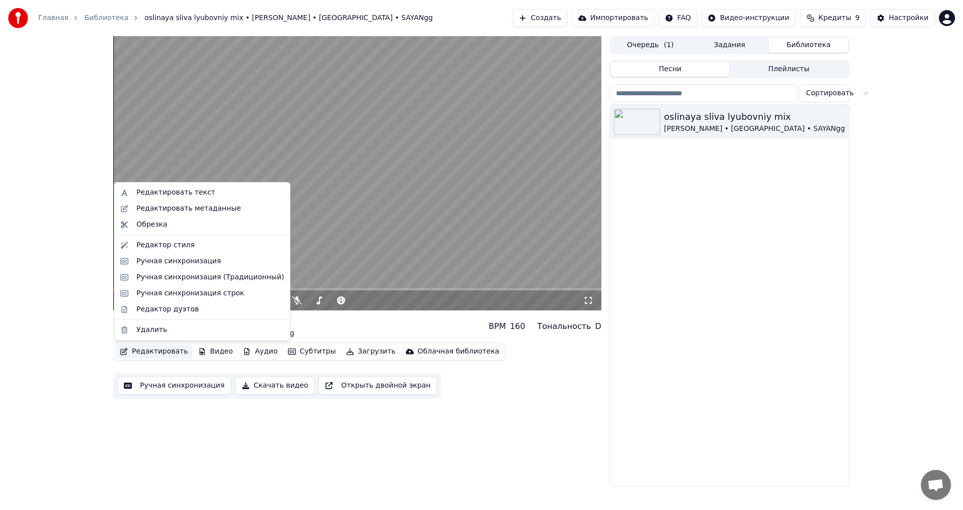
click at [167, 352] on button "Редактировать" at bounding box center [154, 351] width 76 height 14
click at [156, 312] on div "Редактор дуэтов" at bounding box center [167, 309] width 62 height 10
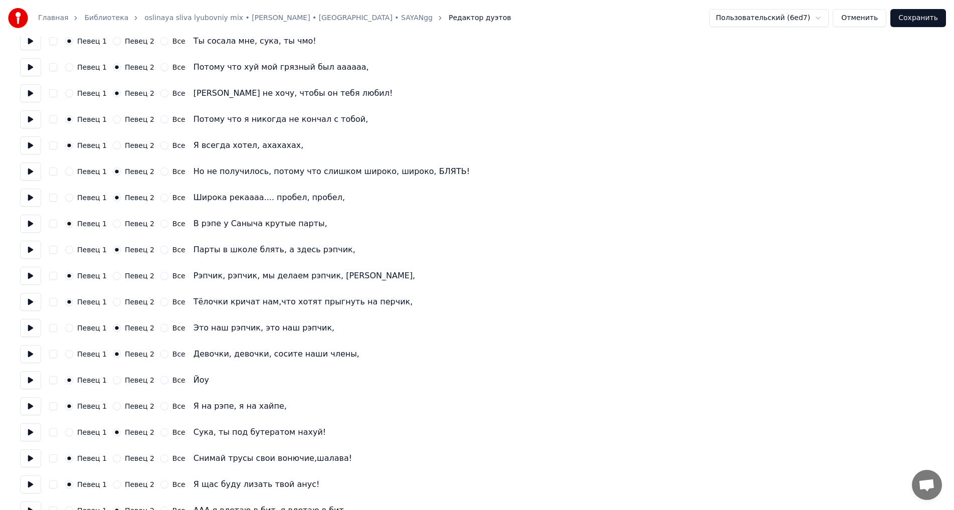
scroll to position [685, 0]
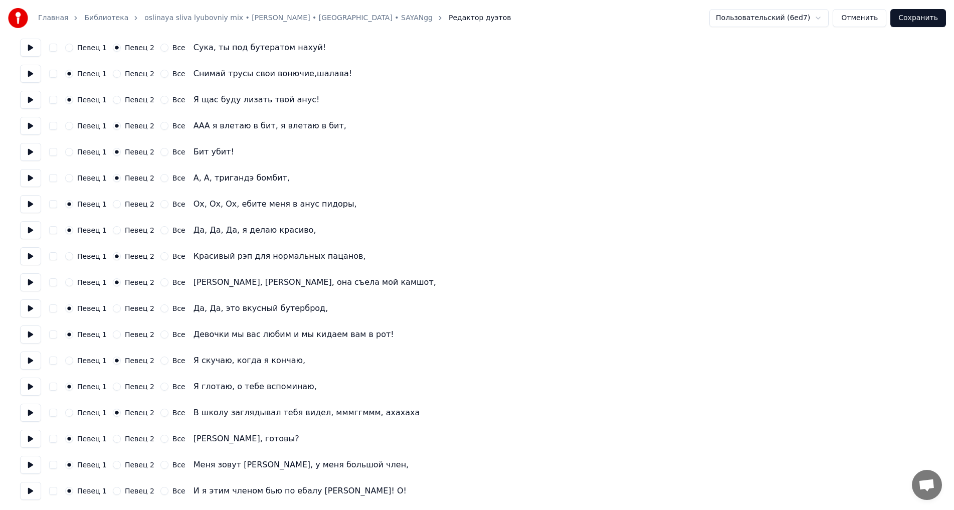
click at [908, 19] on button "Сохранить" at bounding box center [918, 18] width 56 height 18
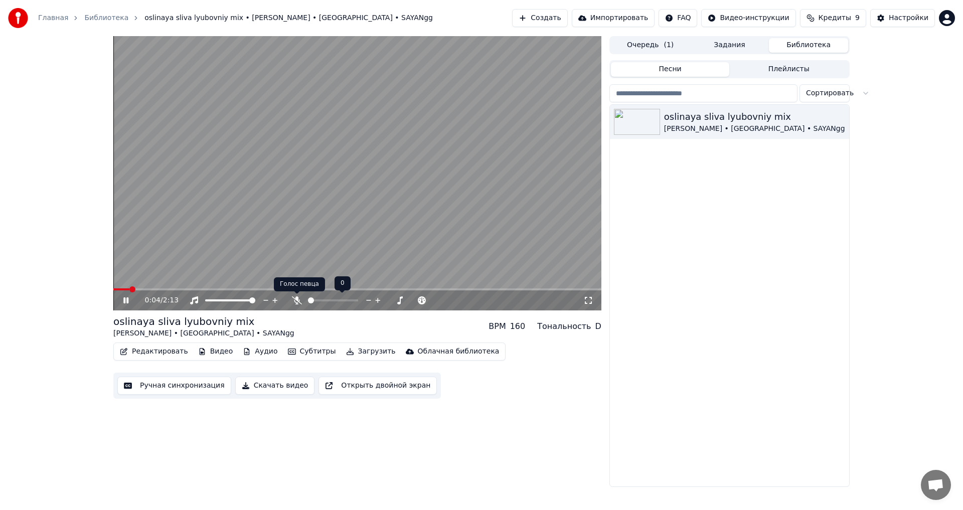
click at [294, 300] on icon at bounding box center [297, 300] width 10 height 8
click at [293, 300] on icon at bounding box center [297, 300] width 10 height 8
click at [123, 303] on icon at bounding box center [133, 300] width 24 height 8
click at [118, 303] on div "0:05 / 2:13" at bounding box center [357, 300] width 480 height 10
click at [124, 301] on icon at bounding box center [126, 300] width 6 height 7
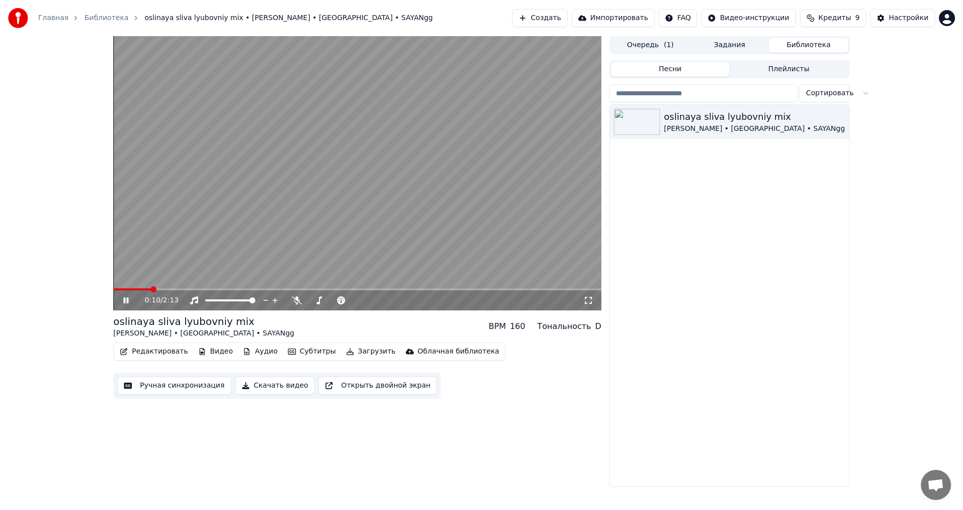
click at [120, 303] on div "0:10 / 2:13" at bounding box center [357, 300] width 480 height 10
click at [123, 300] on icon at bounding box center [133, 300] width 24 height 8
click at [167, 353] on button "Редактировать" at bounding box center [154, 351] width 76 height 14
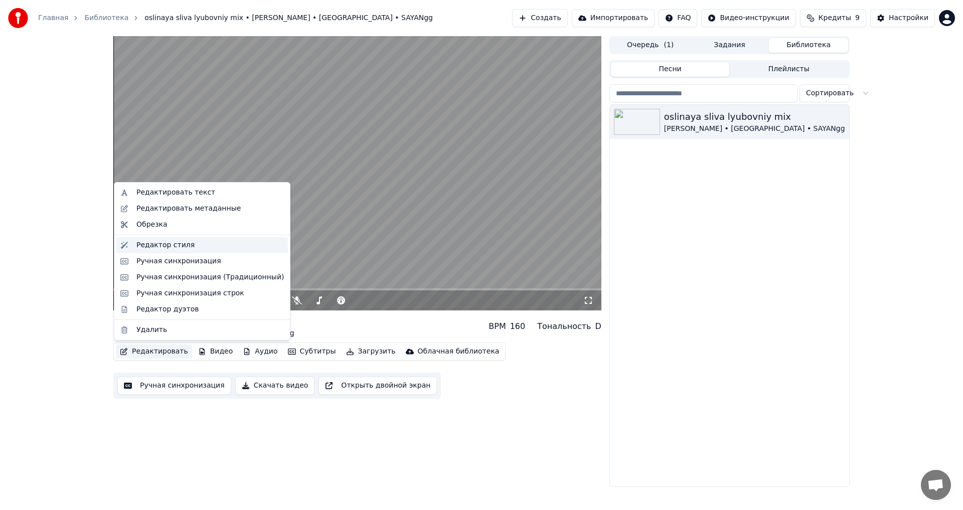
click at [146, 247] on div "Редактор стиля" at bounding box center [165, 245] width 58 height 10
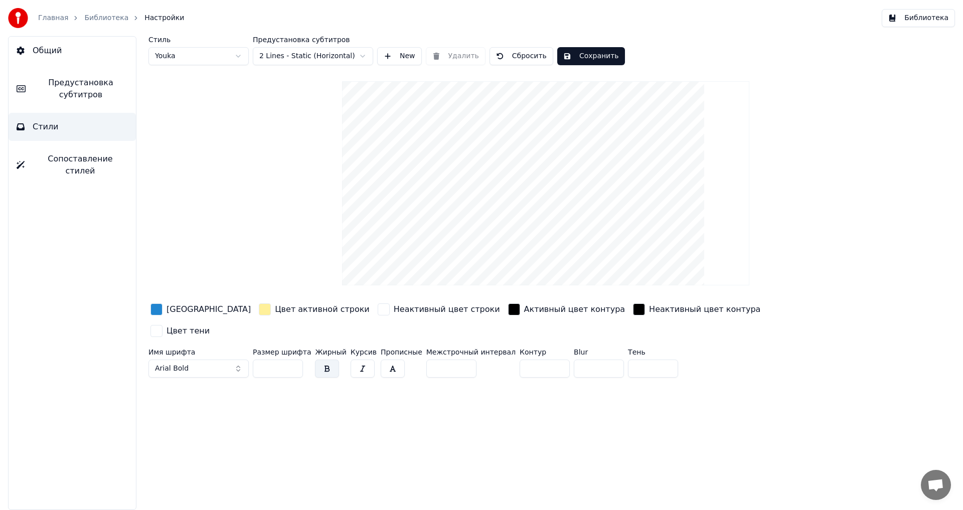
click at [79, 169] on button "Сопоставление стилей" at bounding box center [72, 165] width 127 height 40
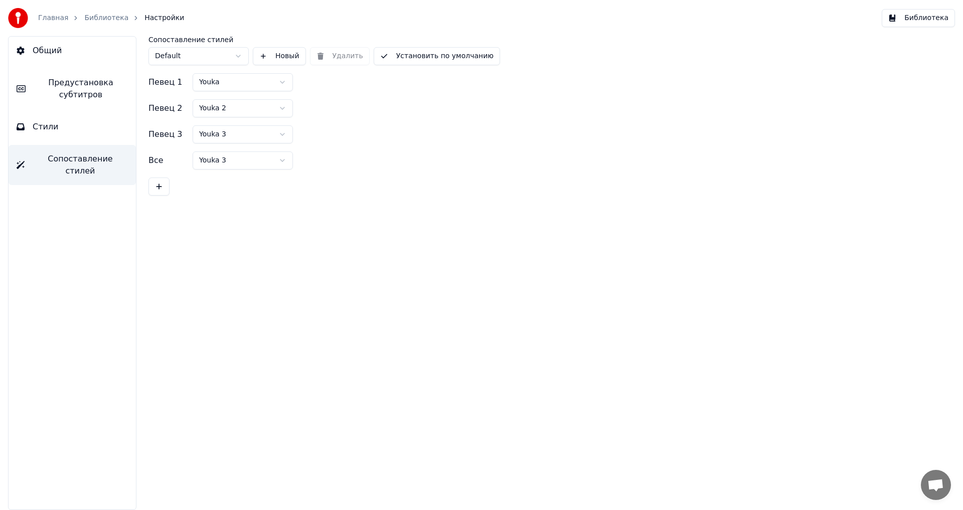
click at [82, 135] on button "Стили" at bounding box center [72, 127] width 127 height 28
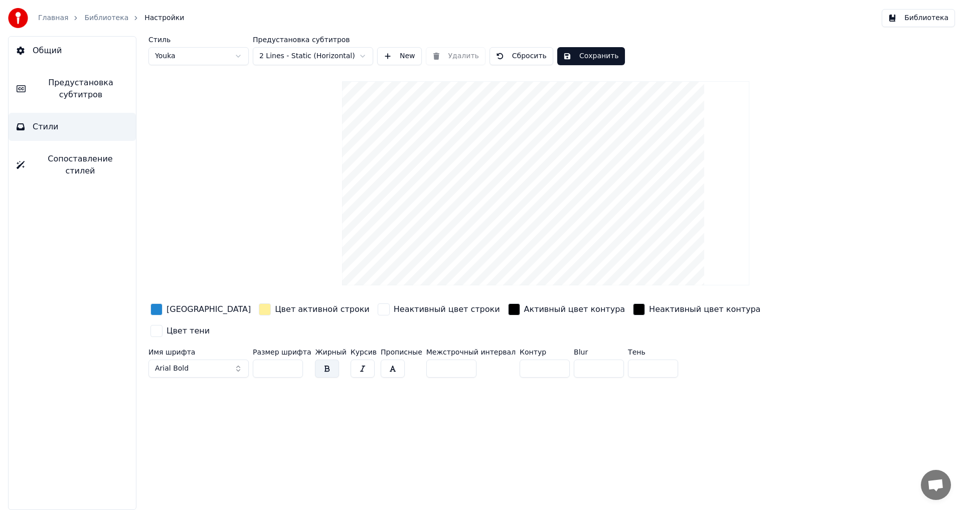
click at [84, 91] on span "Предустановка субтитров" at bounding box center [81, 89] width 94 height 24
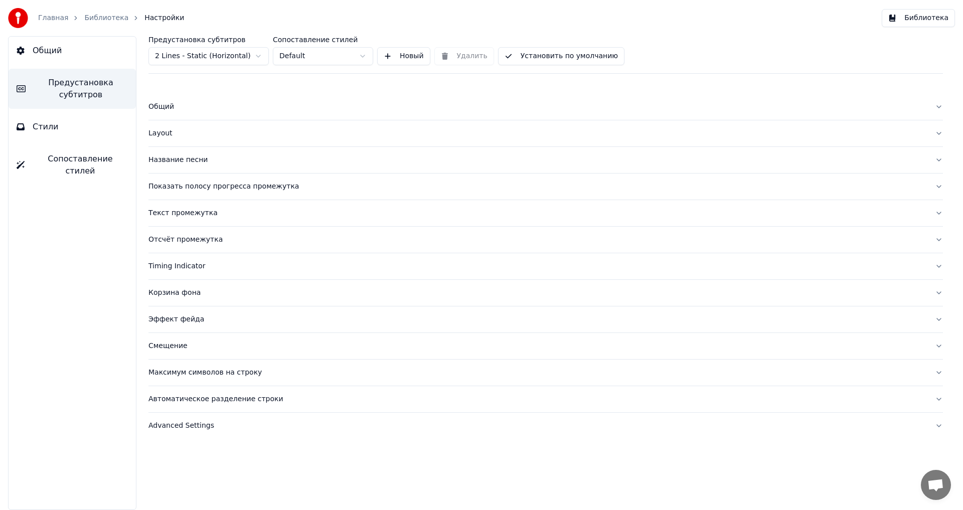
click at [77, 44] on button "Общий" at bounding box center [72, 51] width 127 height 28
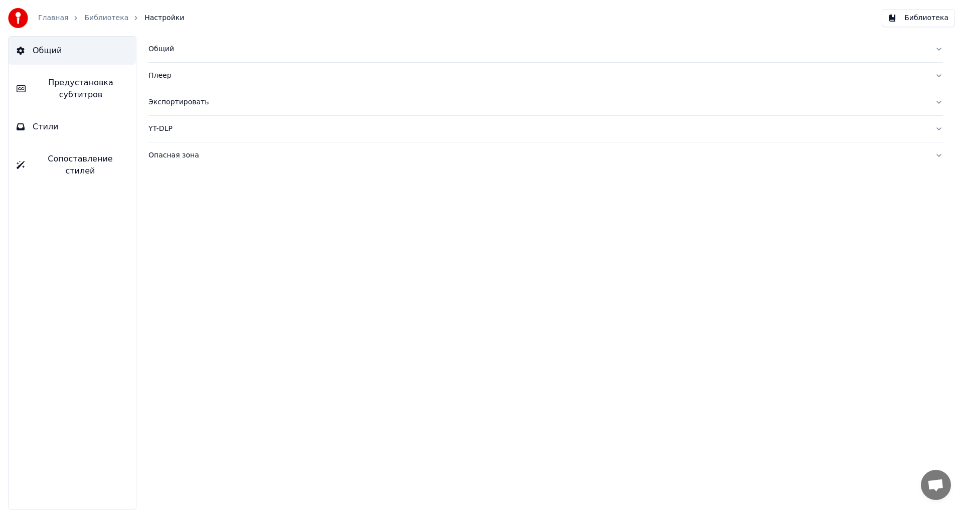
click at [151, 24] on div "Главная Библиотека Настройки" at bounding box center [96, 18] width 176 height 20
click at [85, 12] on div "Главная Библиотека Настройки" at bounding box center [96, 18] width 176 height 20
click at [97, 18] on link "Библиотека" at bounding box center [106, 18] width 44 height 10
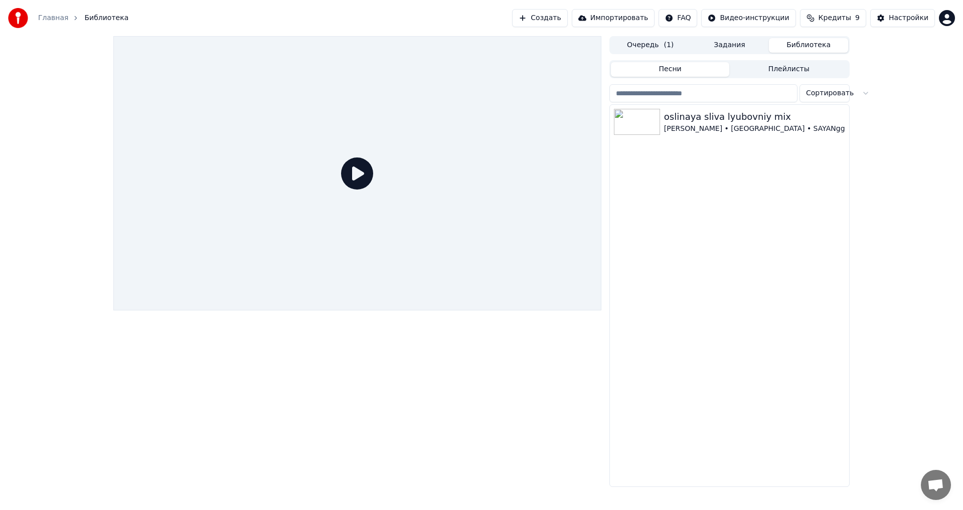
click at [373, 193] on div at bounding box center [357, 173] width 488 height 274
click at [670, 132] on div "[PERSON_NAME] • [GEOGRAPHIC_DATA] • SAYANgg" at bounding box center [754, 129] width 181 height 10
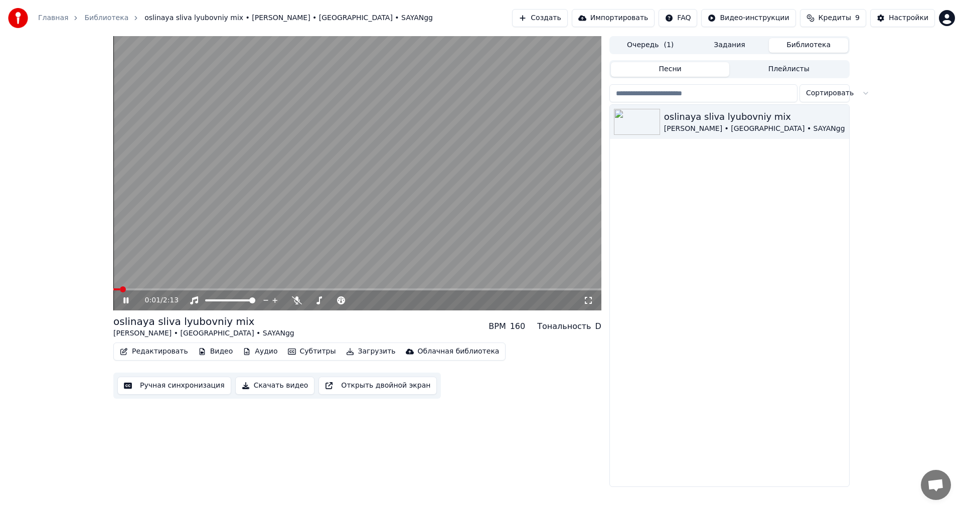
click at [154, 356] on button "Редактировать" at bounding box center [154, 351] width 76 height 14
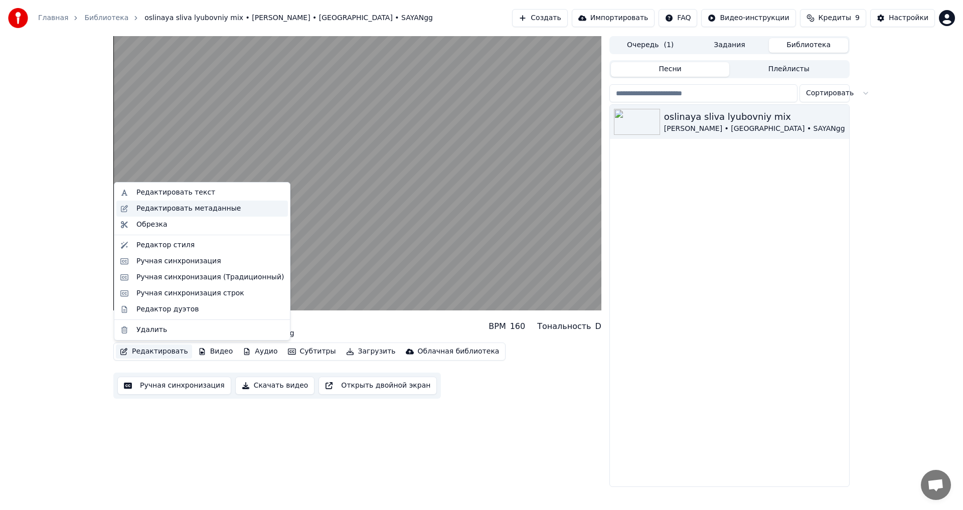
click at [164, 212] on div "Редактировать метаданные" at bounding box center [188, 209] width 104 height 10
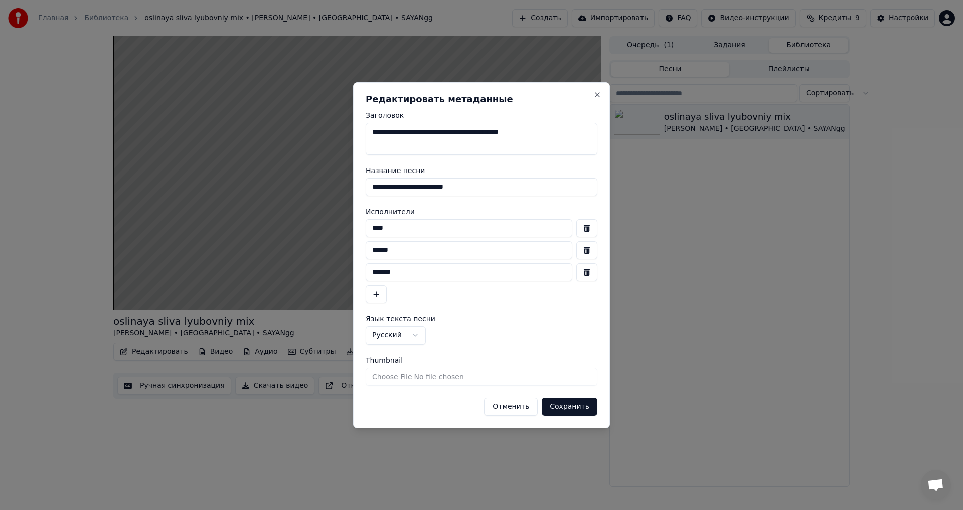
click at [396, 379] on input "Thumbnail" at bounding box center [481, 376] width 232 height 18
type input "**********"
click at [582, 411] on button "Сохранить" at bounding box center [569, 407] width 56 height 18
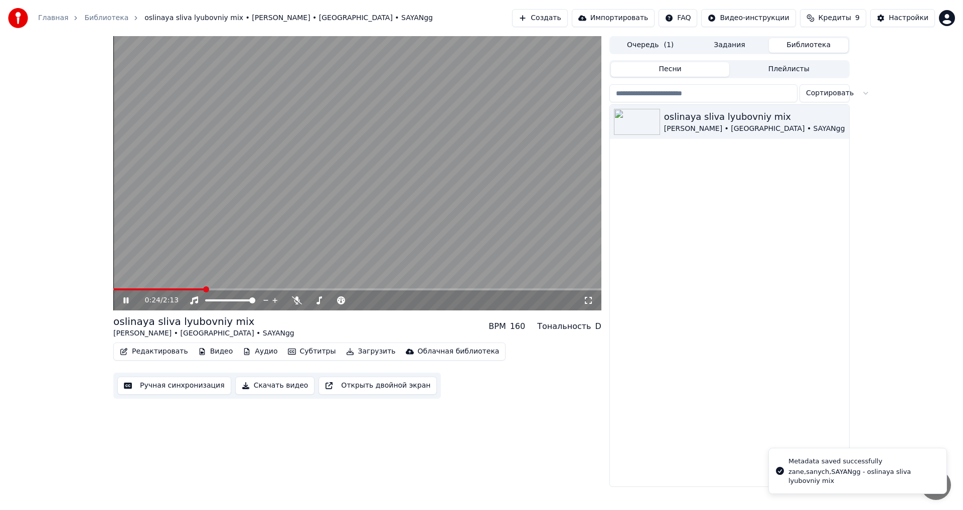
click at [127, 302] on icon at bounding box center [125, 300] width 5 height 6
click at [127, 302] on icon at bounding box center [133, 300] width 24 height 8
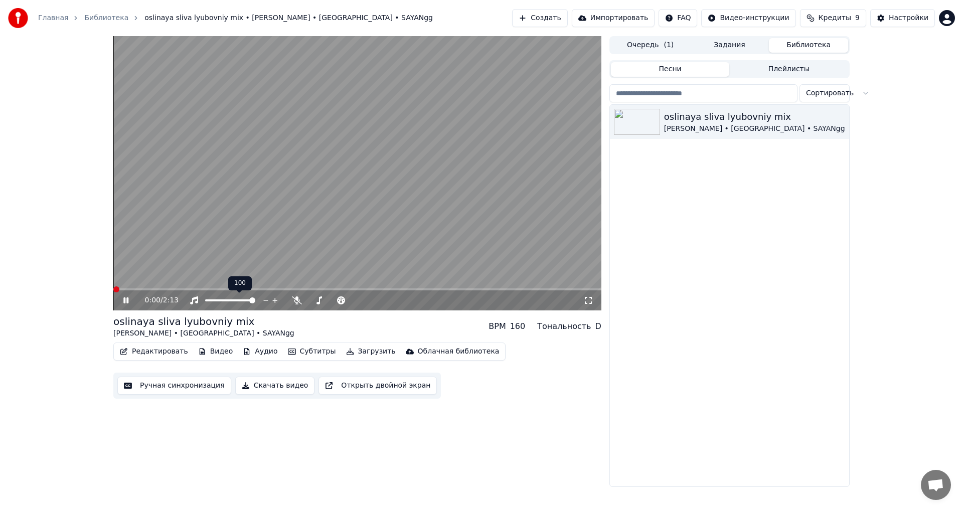
click at [113, 292] on span at bounding box center [116, 289] width 6 height 6
click at [126, 301] on icon at bounding box center [133, 300] width 24 height 8
click at [637, 124] on img at bounding box center [637, 122] width 46 height 26
click at [839, 121] on icon "button" at bounding box center [840, 121] width 10 height 8
click at [243, 352] on icon "button" at bounding box center [247, 351] width 8 height 7
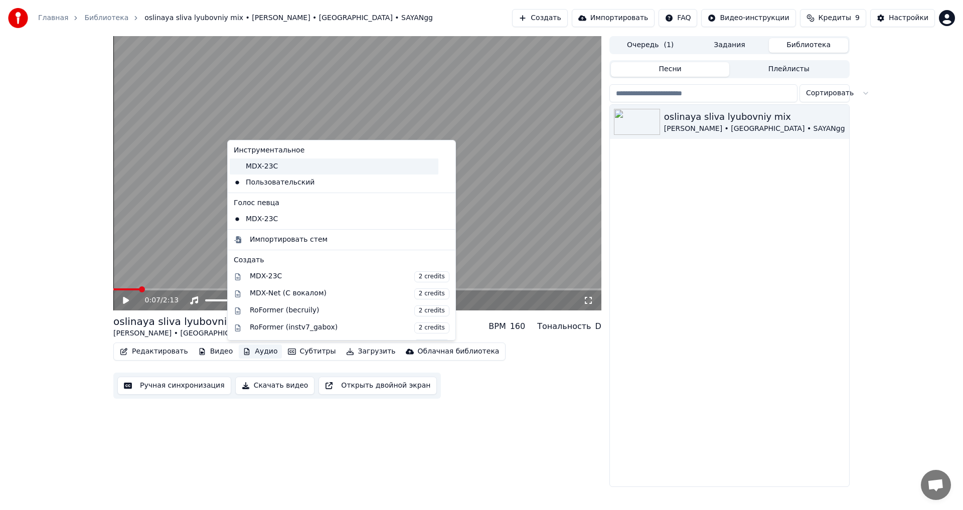
click at [261, 169] on div "MDX-23C" at bounding box center [334, 166] width 209 height 16
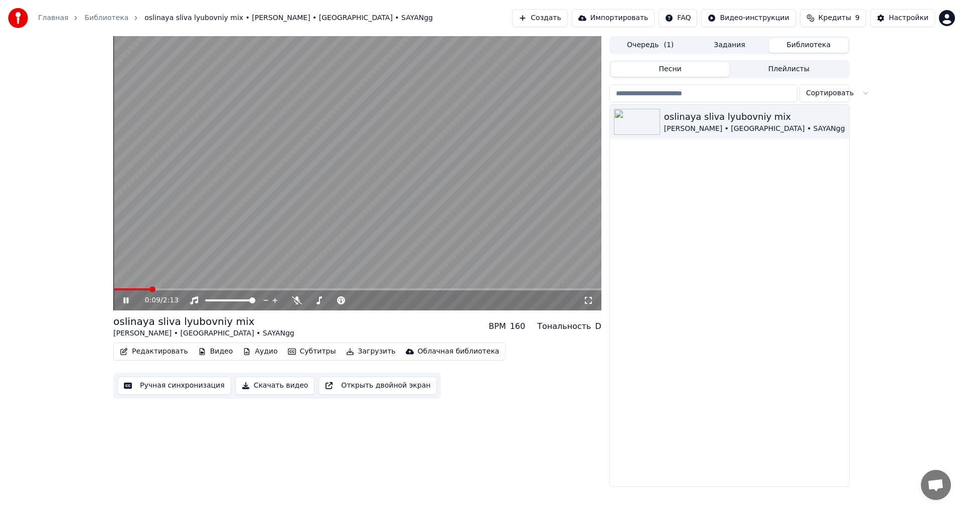
click at [181, 287] on video at bounding box center [357, 173] width 488 height 274
click at [130, 301] on icon at bounding box center [133, 300] width 24 height 8
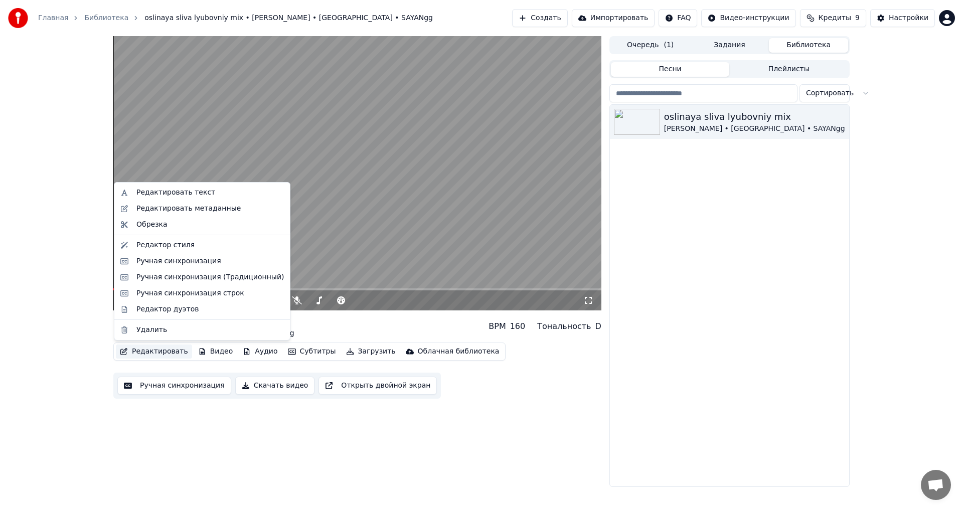
click at [159, 353] on button "Редактировать" at bounding box center [154, 351] width 76 height 14
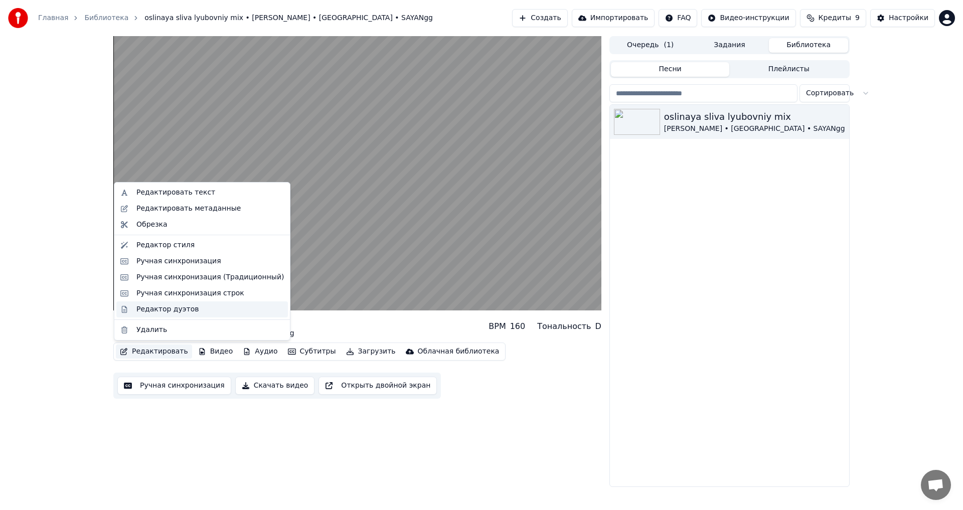
click at [153, 308] on div "Редактор дуэтов" at bounding box center [167, 309] width 62 height 10
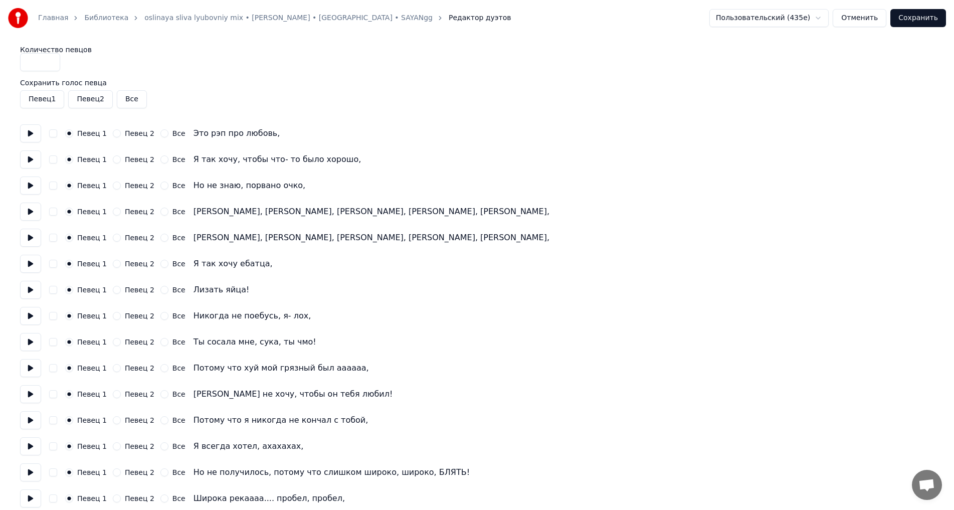
click at [917, 17] on button "Сохранить" at bounding box center [918, 18] width 56 height 18
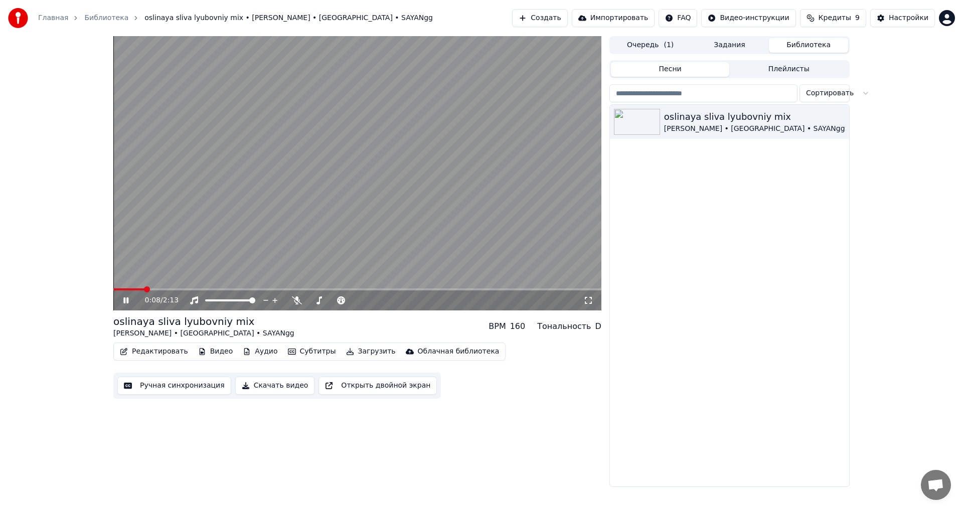
click at [589, 300] on icon at bounding box center [588, 300] width 10 height 8
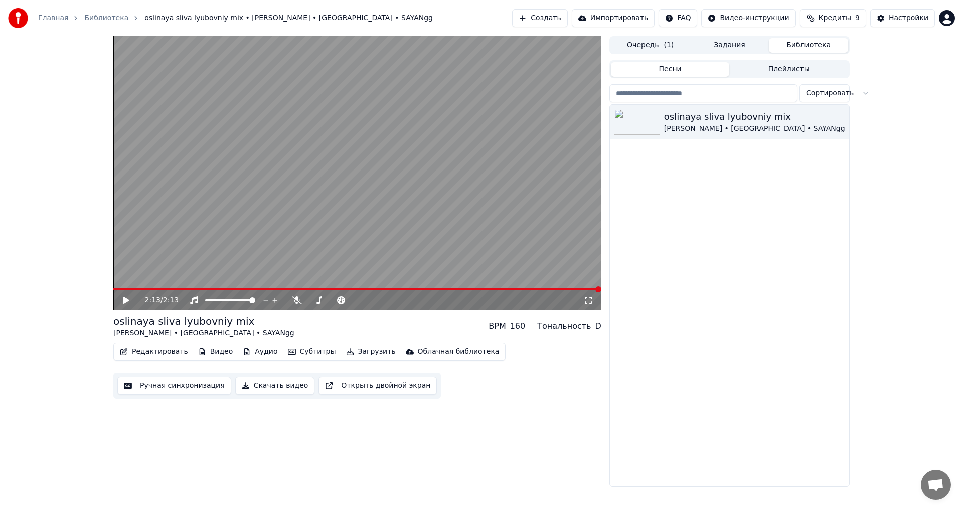
click at [142, 352] on button "Редактировать" at bounding box center [154, 351] width 76 height 14
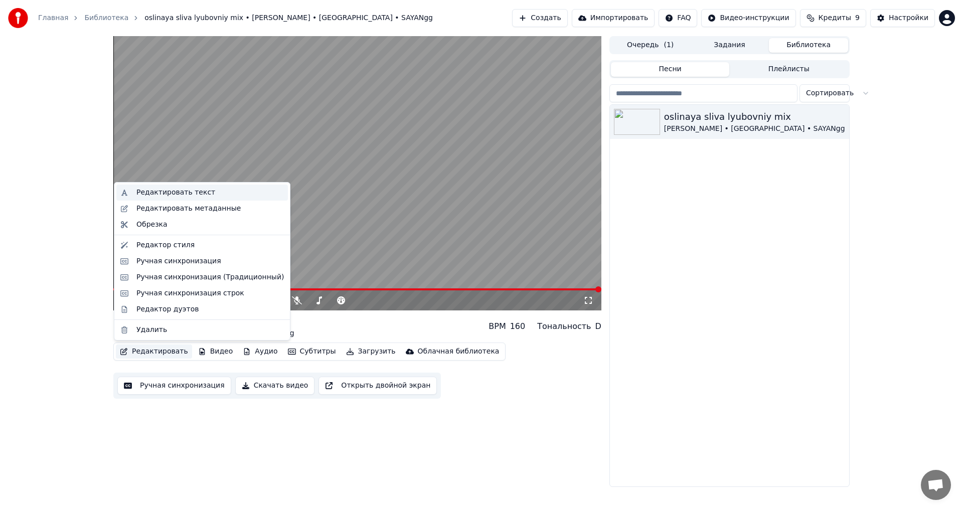
click at [138, 193] on div "Редактировать текст" at bounding box center [175, 193] width 79 height 10
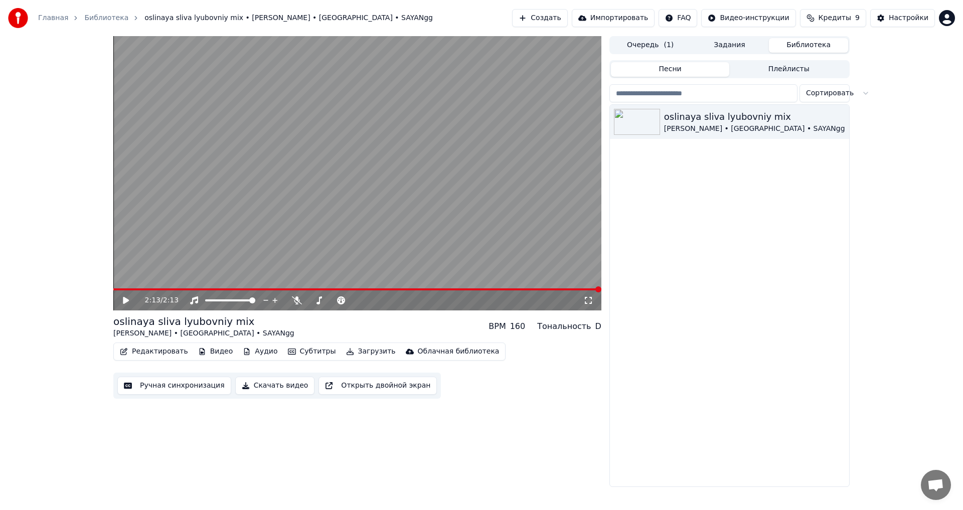
click at [151, 353] on button "Редактировать" at bounding box center [154, 351] width 76 height 14
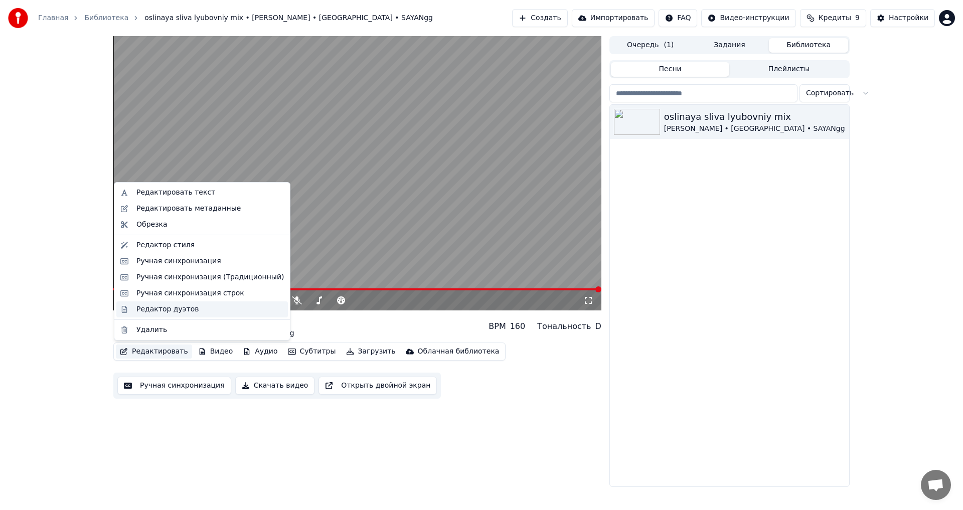
click at [150, 312] on div "Редактор дуэтов" at bounding box center [167, 309] width 62 height 10
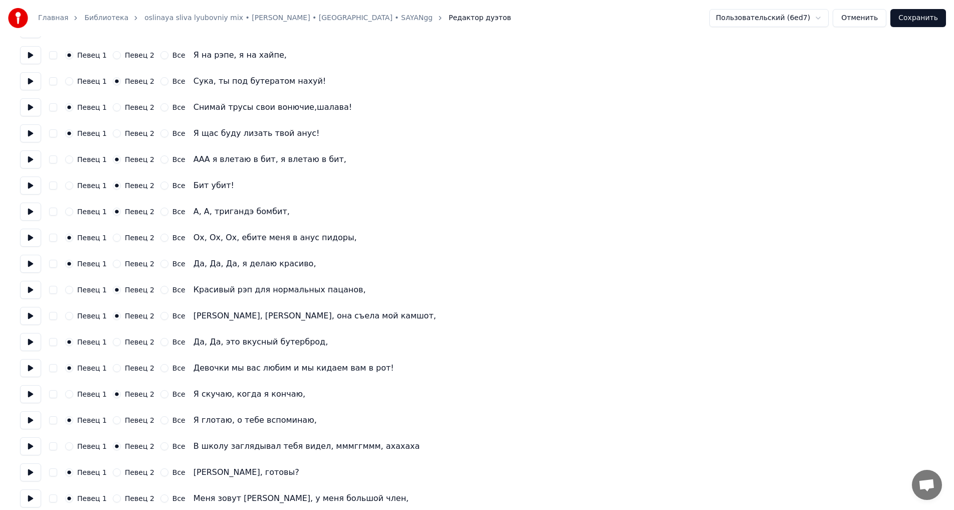
scroll to position [685, 0]
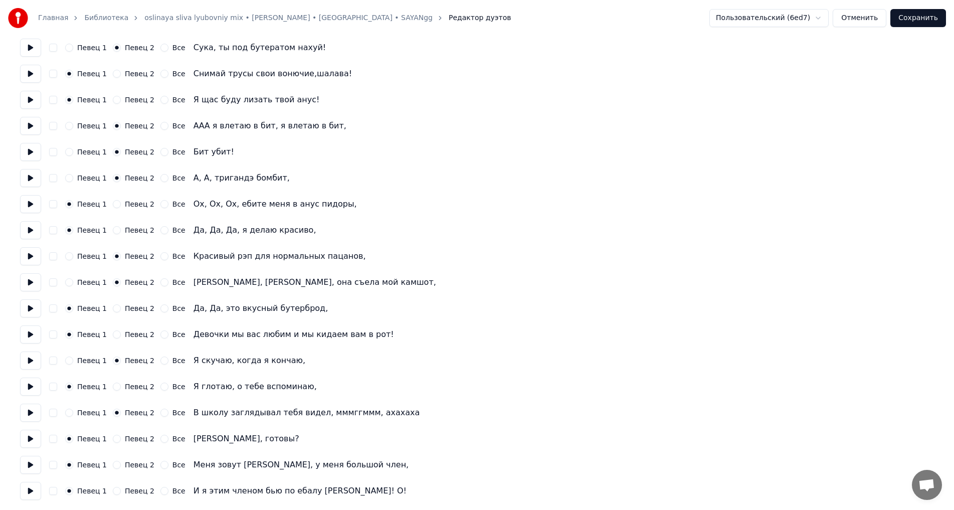
click at [70, 413] on button "Певец 1" at bounding box center [69, 413] width 8 height 8
click at [160, 439] on button "Все" at bounding box center [164, 439] width 8 height 8
click at [156, 459] on div "Певец 1 Певец 2 Все Меня зовут [PERSON_NAME], у меня большой член," at bounding box center [477, 465] width 914 height 18
drag, startPoint x: 156, startPoint y: 461, endPoint x: 161, endPoint y: 481, distance: 20.7
click at [160, 463] on button "Все" at bounding box center [164, 465] width 8 height 8
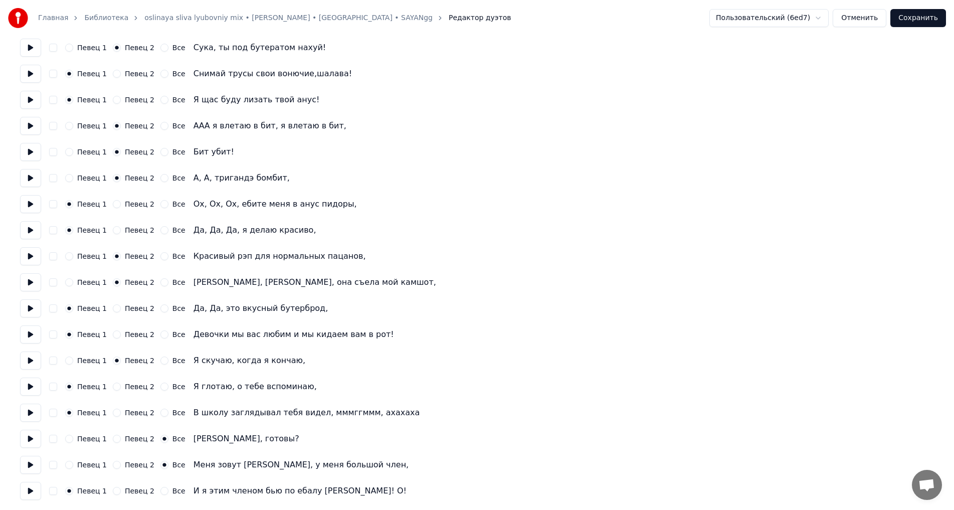
click at [160, 490] on button "Все" at bounding box center [164, 491] width 8 height 8
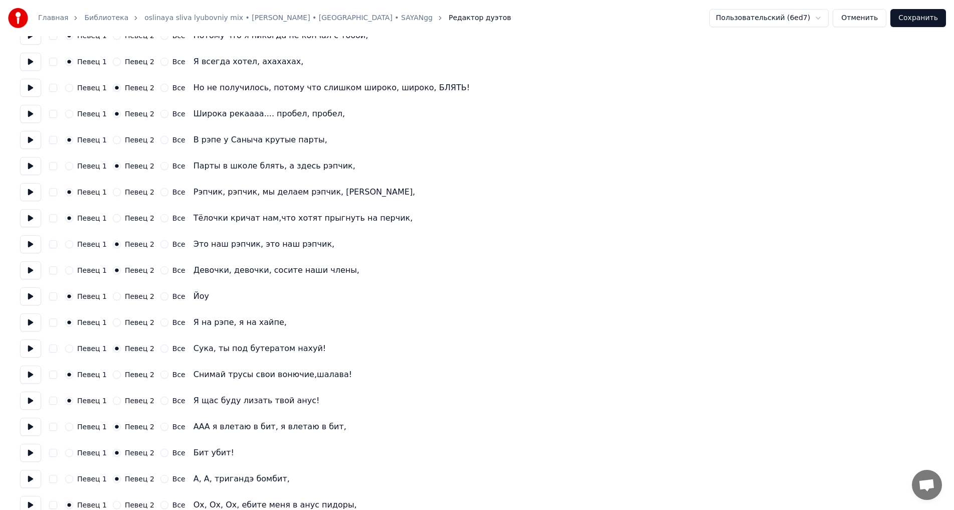
scroll to position [334, 0]
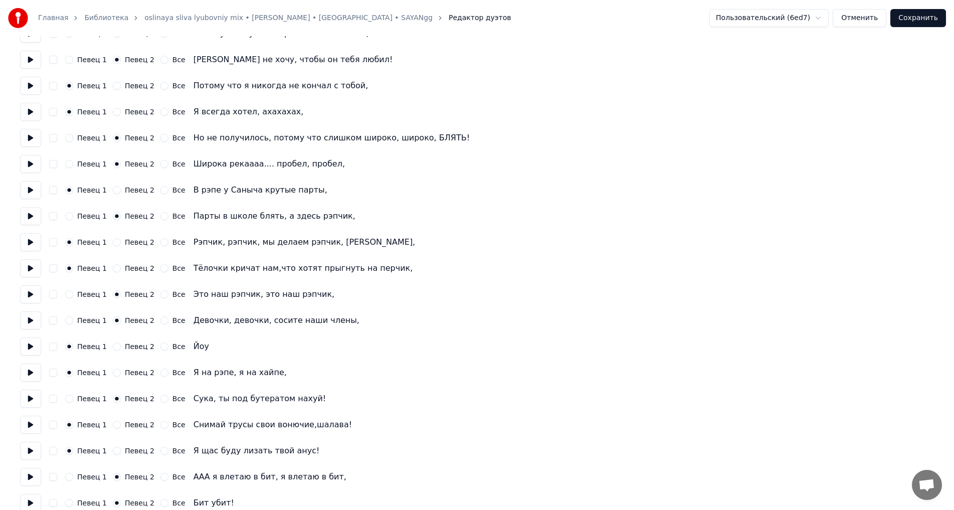
drag, startPoint x: 909, startPoint y: 24, endPoint x: 900, endPoint y: 41, distance: 19.1
click at [909, 25] on button "Сохранить" at bounding box center [918, 18] width 56 height 18
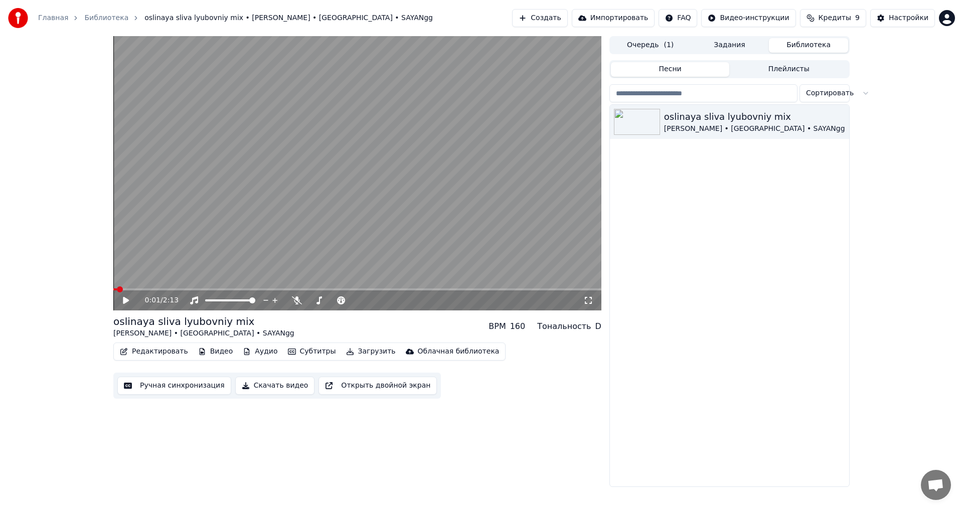
click at [248, 388] on button "Скачать видео" at bounding box center [275, 386] width 80 height 18
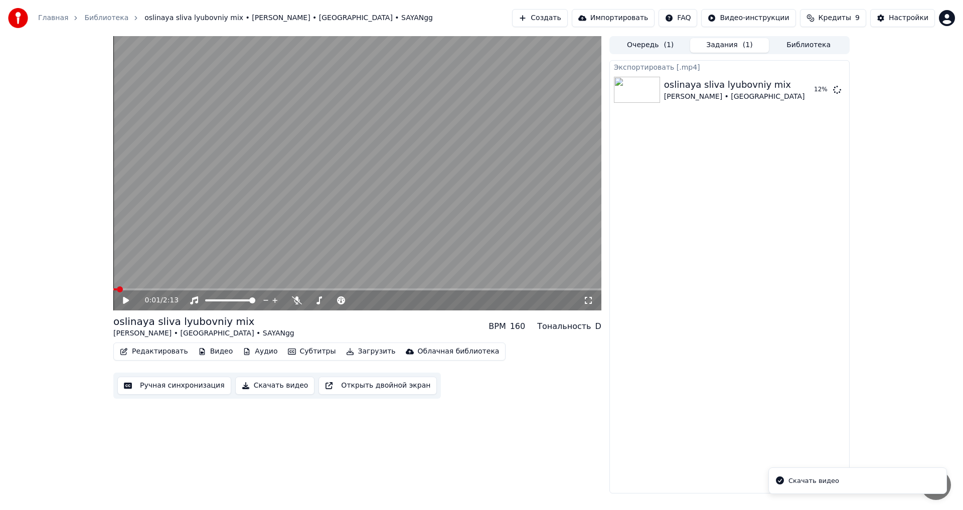
click at [258, 387] on button "Скачать видео" at bounding box center [275, 386] width 80 height 18
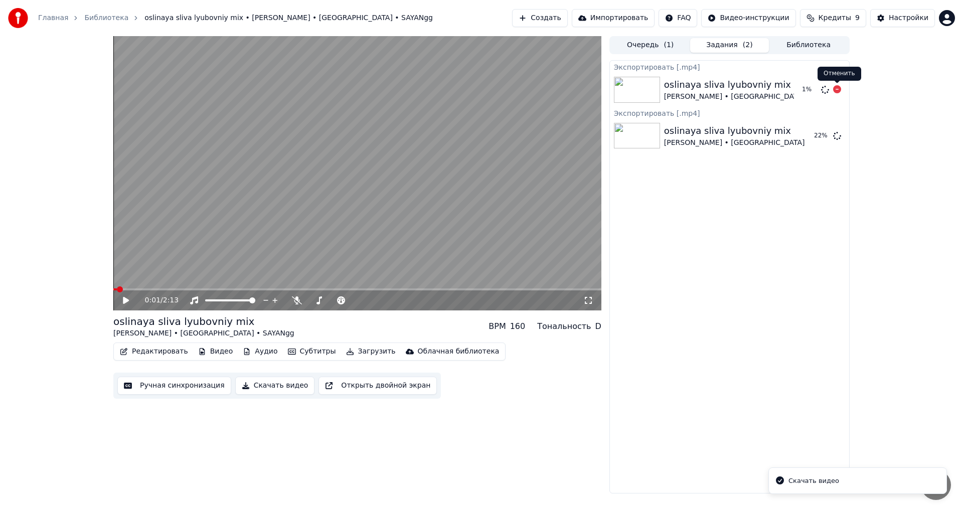
click at [839, 88] on icon at bounding box center [837, 89] width 8 height 8
click at [836, 91] on icon at bounding box center [837, 89] width 8 height 8
click at [783, 137] on button "Показать" at bounding box center [803, 136] width 52 height 18
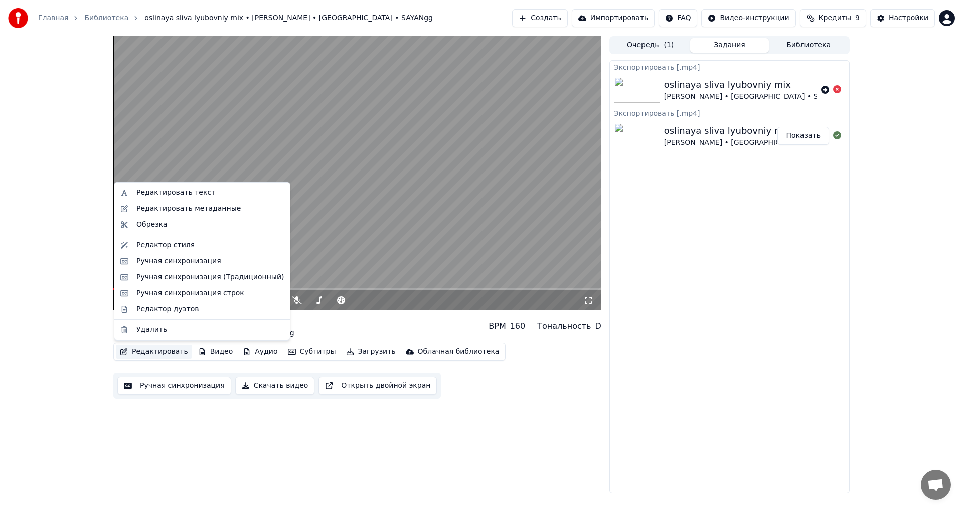
click at [152, 354] on button "Редактировать" at bounding box center [154, 351] width 76 height 14
click at [154, 308] on div "Редактор дуэтов" at bounding box center [167, 309] width 62 height 10
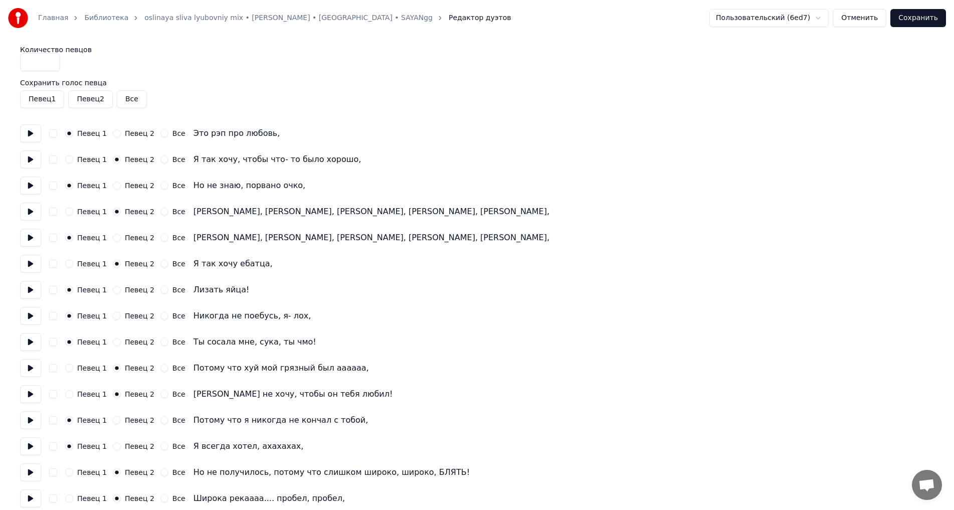
click at [49, 66] on input "*" at bounding box center [40, 62] width 40 height 18
click at [52, 58] on input "*" at bounding box center [40, 62] width 40 height 18
type input "*"
click at [50, 66] on input "*" at bounding box center [40, 62] width 40 height 18
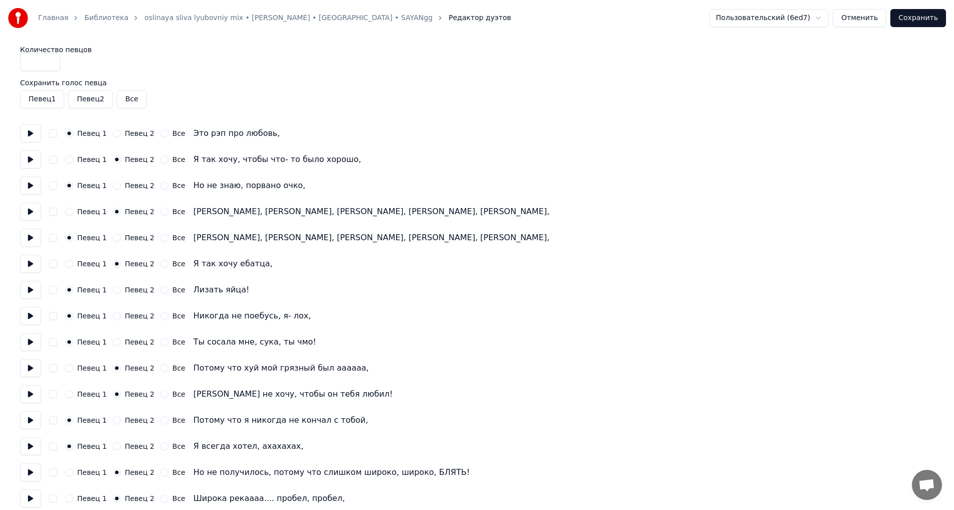
click at [50, 66] on input "*" at bounding box center [40, 62] width 40 height 18
click at [50, 65] on input "*" at bounding box center [40, 62] width 40 height 18
click at [53, 94] on button "Певец 1" at bounding box center [42, 99] width 44 height 18
click at [51, 102] on button "Певец 1" at bounding box center [42, 99] width 44 height 18
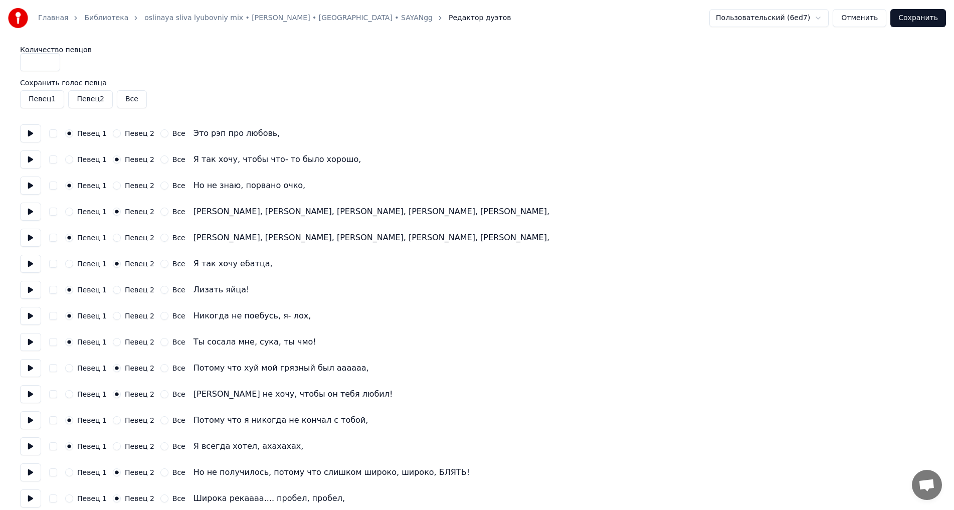
click at [50, 63] on input "*" at bounding box center [40, 62] width 40 height 18
click at [55, 135] on button "button" at bounding box center [53, 133] width 8 height 8
click at [70, 157] on button "Певец 1" at bounding box center [69, 159] width 8 height 8
click at [69, 213] on button "Певец 1" at bounding box center [69, 212] width 8 height 8
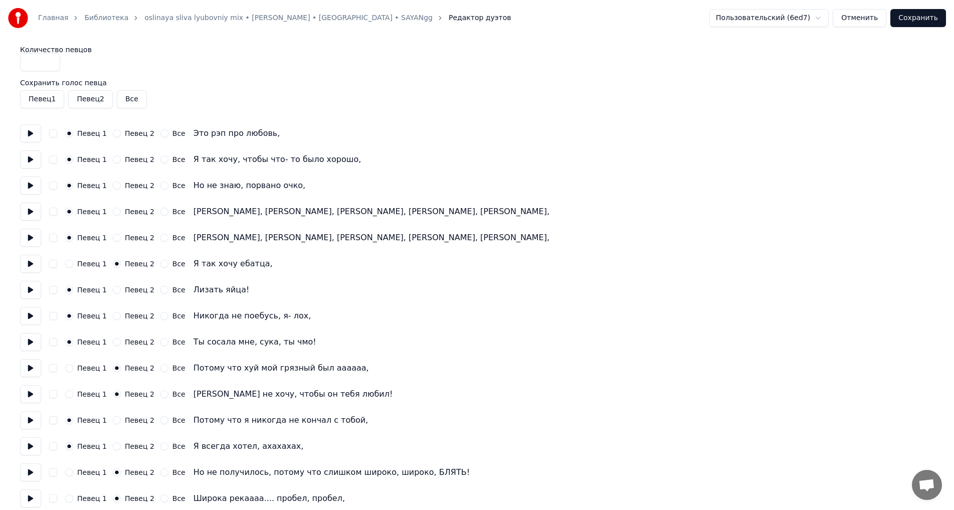
click at [71, 265] on button "Певец 1" at bounding box center [69, 264] width 8 height 8
click at [70, 369] on button "Певец 1" at bounding box center [69, 368] width 8 height 8
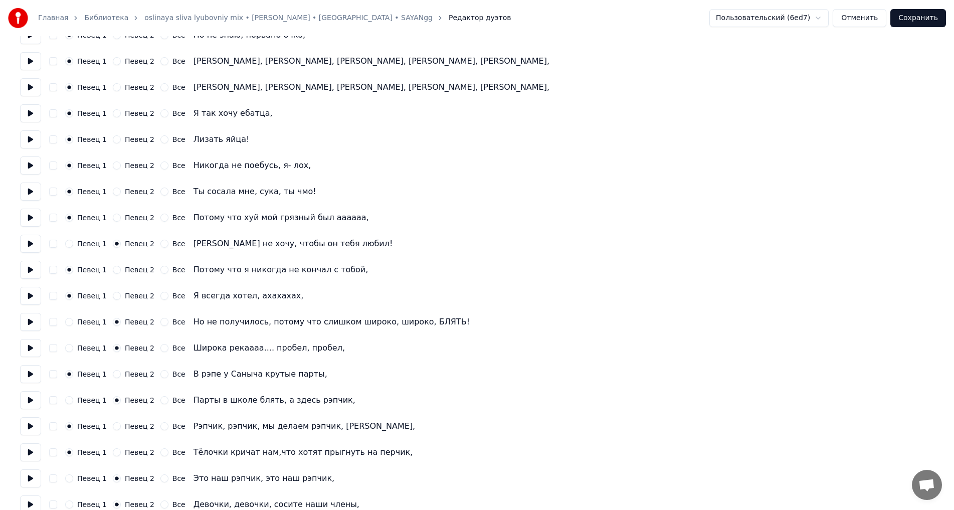
click at [68, 242] on button "Певец 1" at bounding box center [69, 244] width 8 height 8
click at [71, 323] on button "Певец 1" at bounding box center [69, 322] width 8 height 8
click at [68, 347] on button "Певец 1" at bounding box center [69, 348] width 8 height 8
click at [70, 399] on button "Певец 1" at bounding box center [69, 400] width 8 height 8
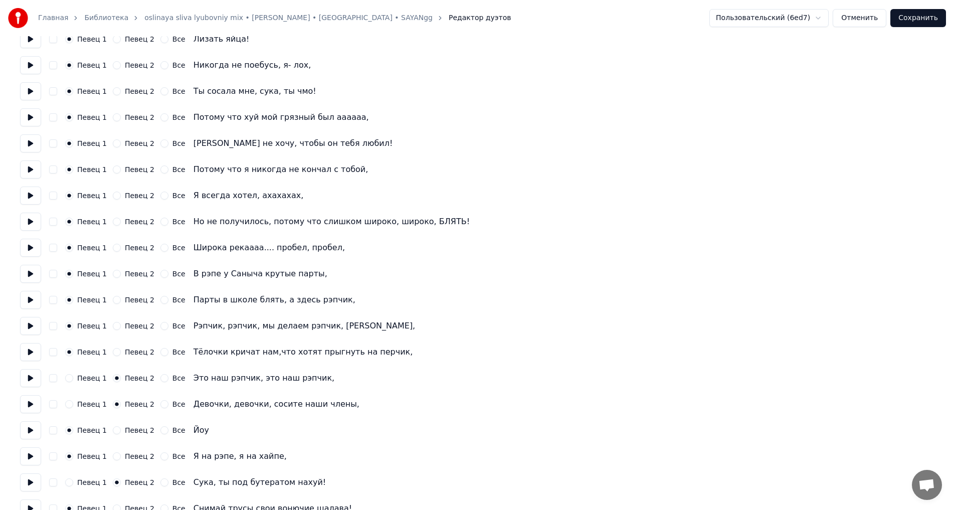
click at [69, 377] on button "Певец 1" at bounding box center [69, 378] width 8 height 8
click at [71, 404] on button "Певец 1" at bounding box center [69, 404] width 8 height 8
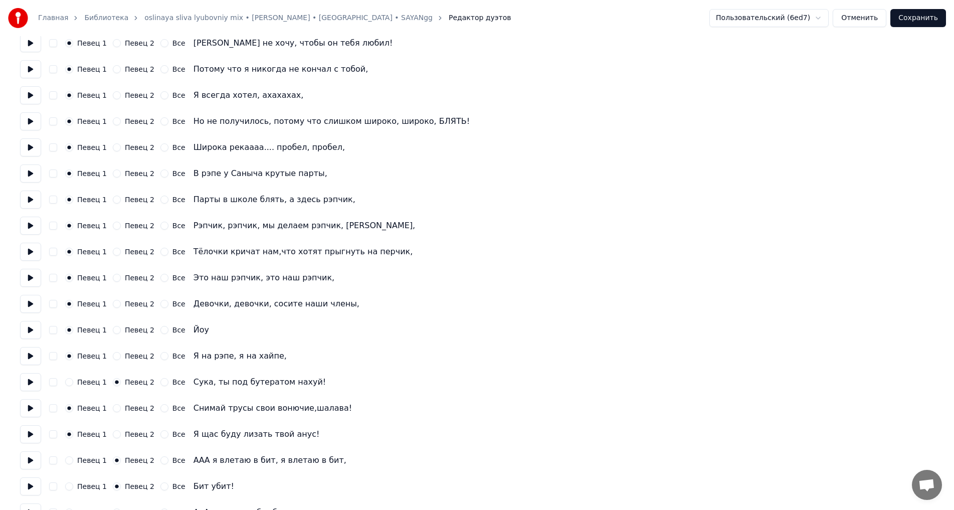
scroll to position [401, 0]
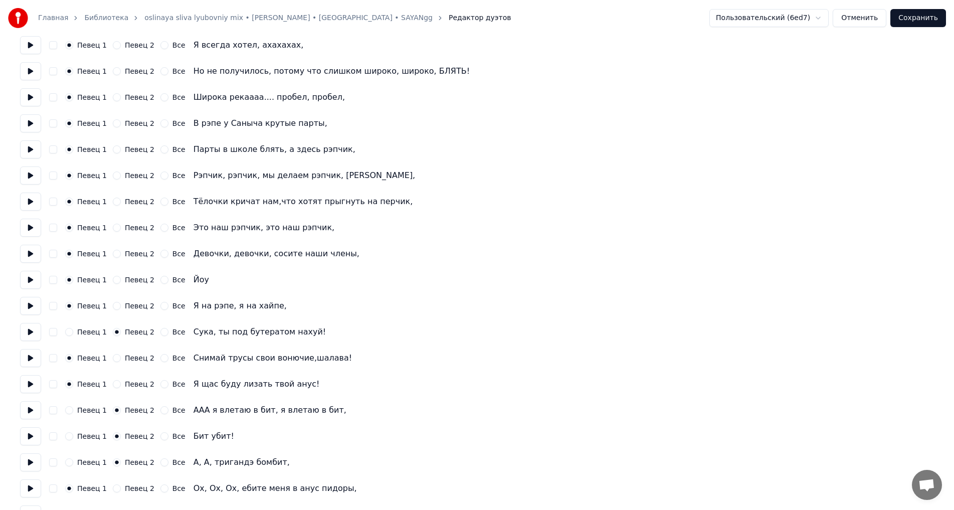
click at [68, 331] on button "Певец 1" at bounding box center [69, 332] width 8 height 8
click at [70, 411] on button "Певец 1" at bounding box center [69, 410] width 8 height 8
drag, startPoint x: 72, startPoint y: 433, endPoint x: 72, endPoint y: 454, distance: 21.1
click at [72, 435] on button "Певец 1" at bounding box center [69, 436] width 8 height 8
click at [70, 460] on button "Певец 1" at bounding box center [69, 462] width 8 height 8
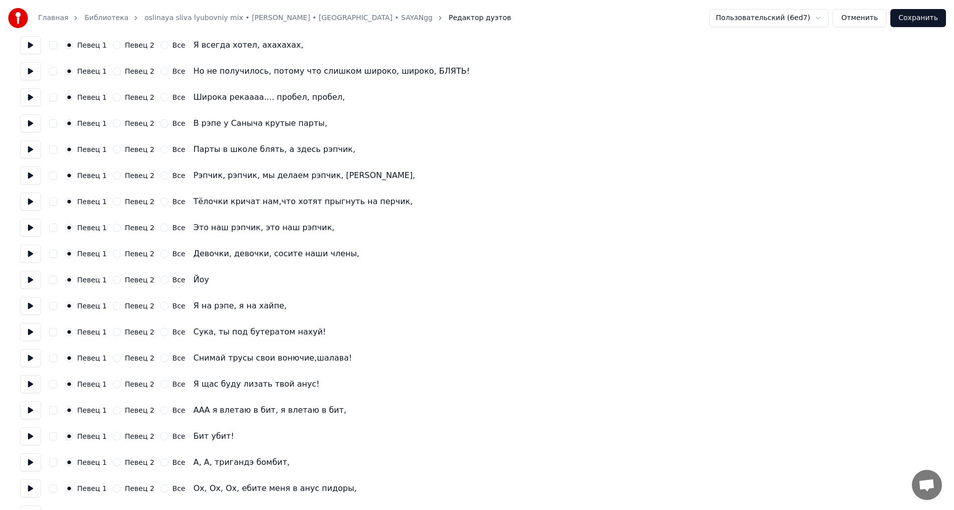
click at [928, 16] on button "Сохранить" at bounding box center [918, 18] width 56 height 18
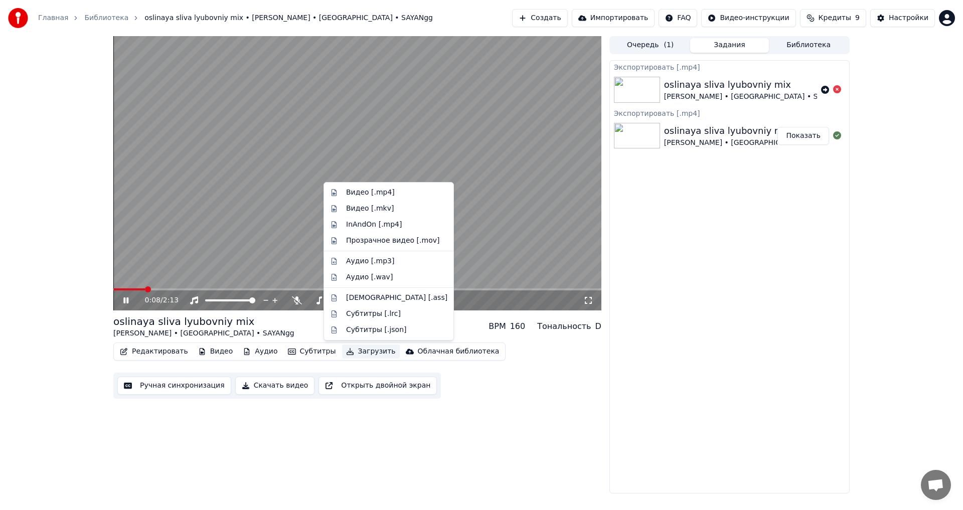
click at [362, 354] on button "Загрузить" at bounding box center [371, 351] width 58 height 14
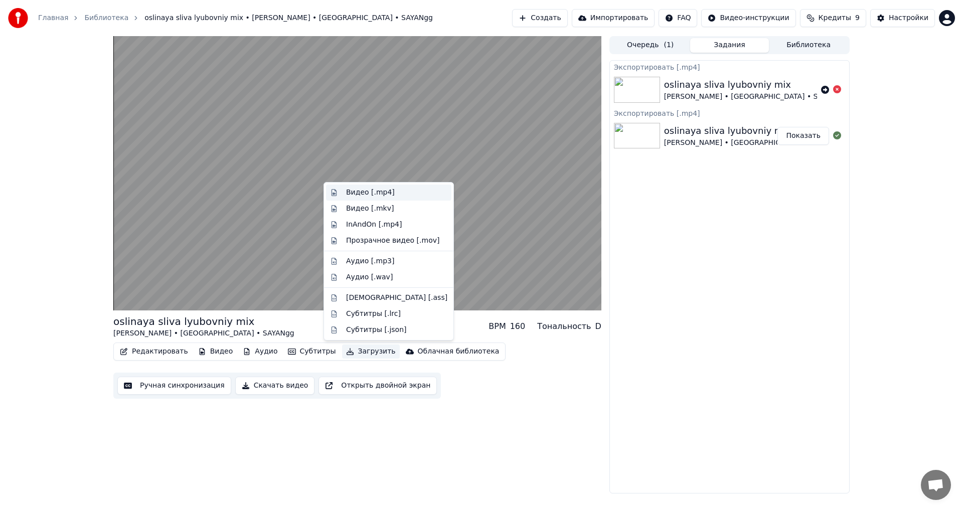
click at [379, 192] on div "Видео [.mp4]" at bounding box center [370, 193] width 49 height 10
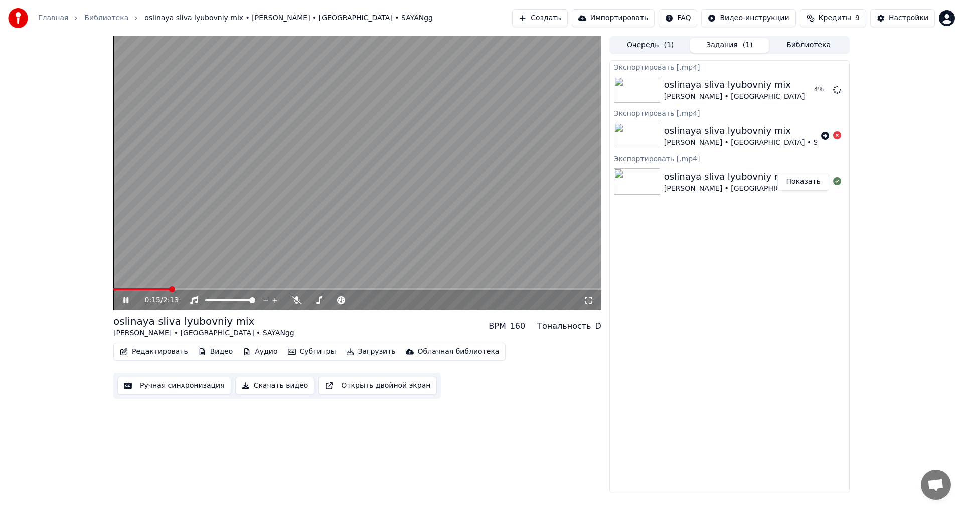
click at [388, 164] on video at bounding box center [357, 173] width 488 height 274
click at [813, 92] on button "Показать" at bounding box center [803, 90] width 52 height 18
click at [885, 17] on button "Настройки" at bounding box center [902, 18] width 65 height 18
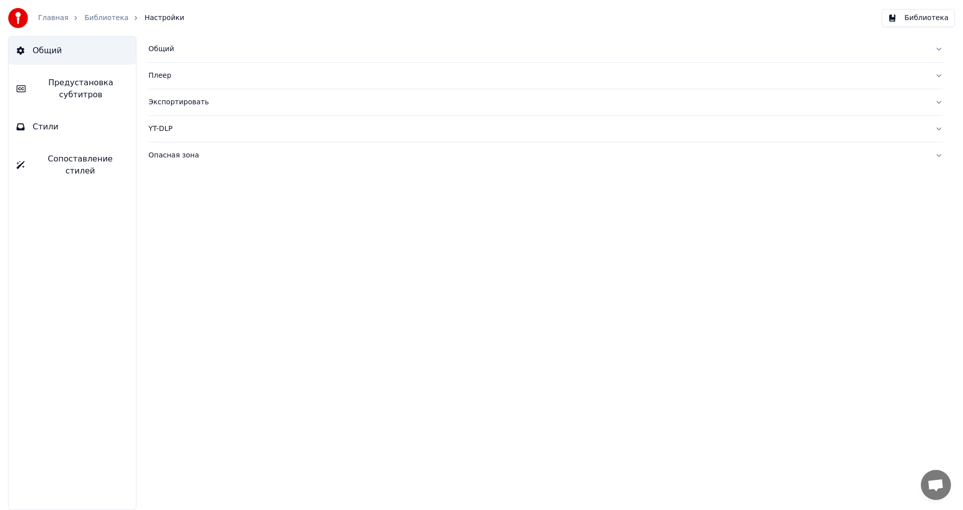
click at [61, 90] on span "Предустановка субтитров" at bounding box center [81, 89] width 94 height 24
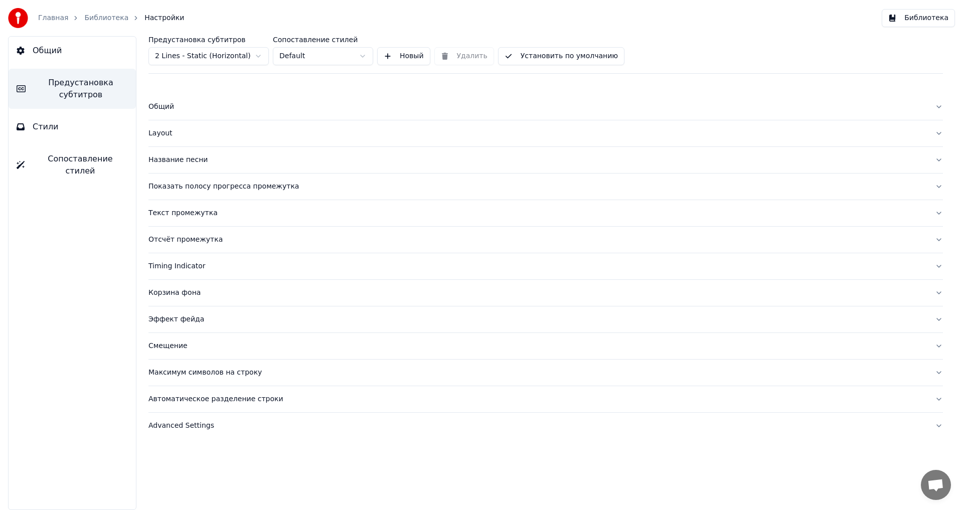
click at [57, 136] on button "Стили" at bounding box center [72, 127] width 127 height 28
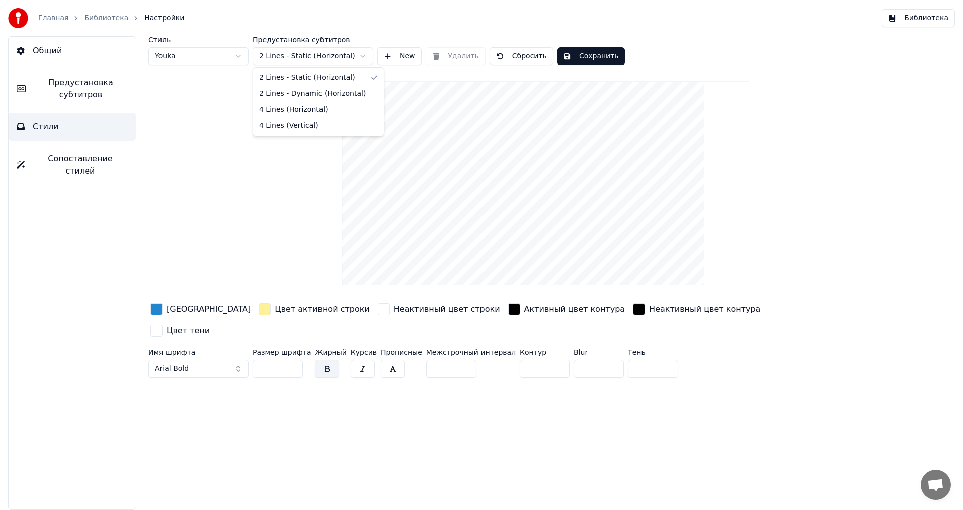
click at [302, 59] on html "Главная Библиотека Настройки Библиотека Общий Предустановка субтитров Стили Соп…" at bounding box center [481, 255] width 963 height 510
click at [257, 319] on html "Главная Библиотека Настройки Библиотека Общий Предустановка субтитров Стили Соп…" at bounding box center [481, 255] width 963 height 510
click at [162, 325] on div "button" at bounding box center [156, 331] width 12 height 12
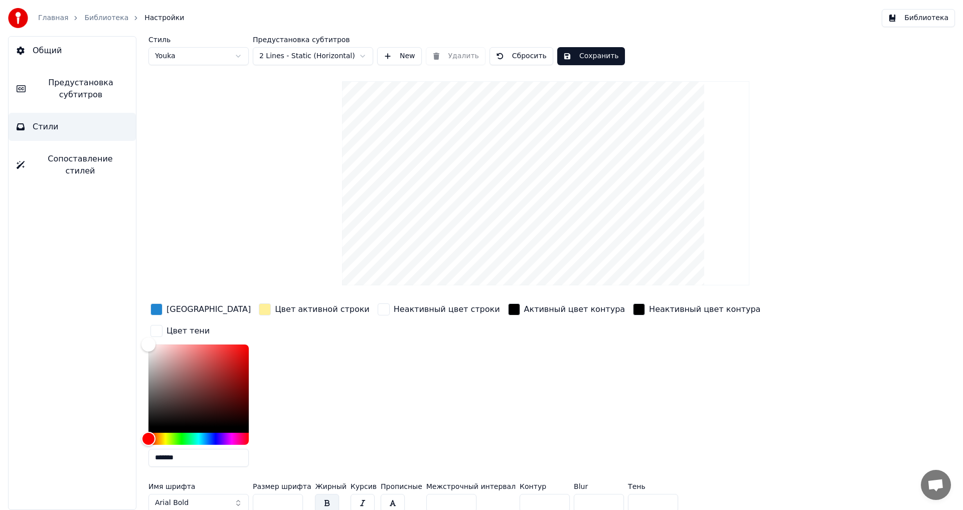
click at [162, 325] on div "button" at bounding box center [156, 331] width 12 height 12
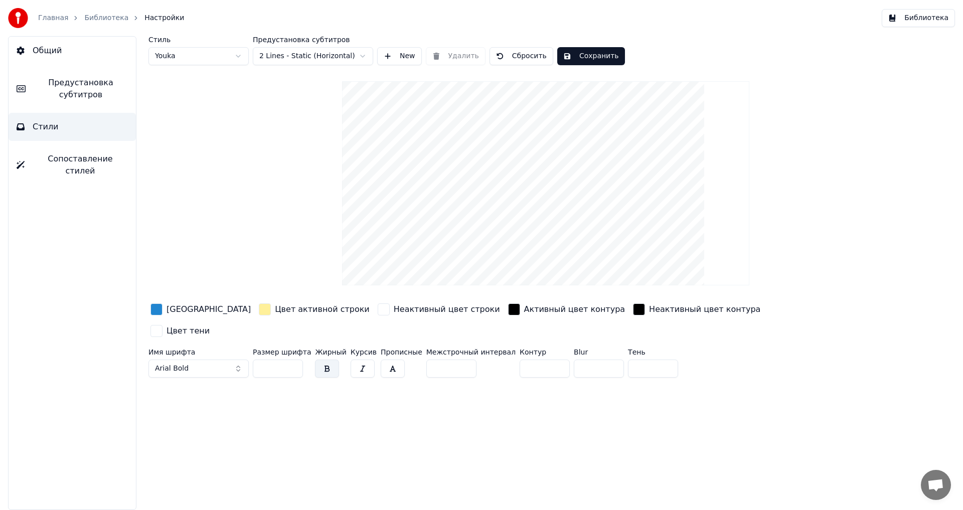
click at [95, 151] on button "Сопоставление стилей" at bounding box center [72, 165] width 127 height 40
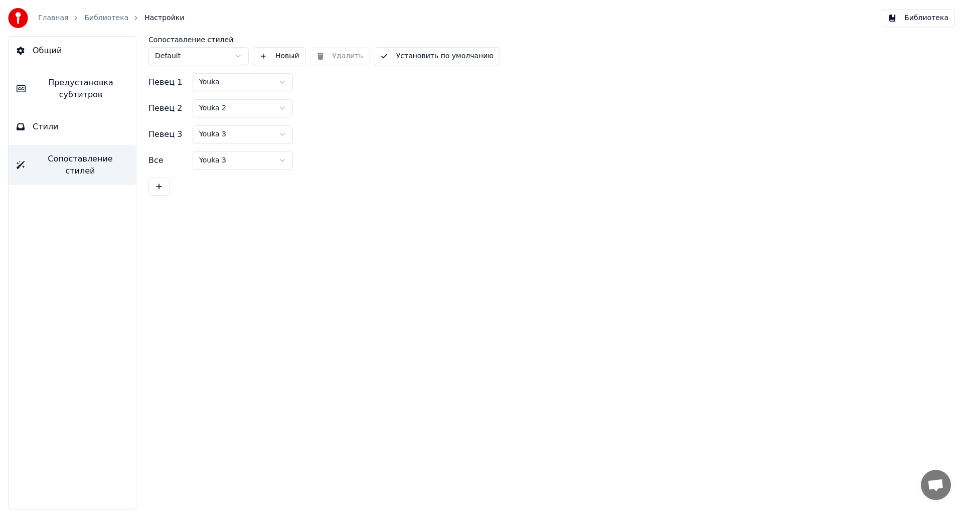
click at [95, 134] on button "Стили" at bounding box center [72, 127] width 127 height 28
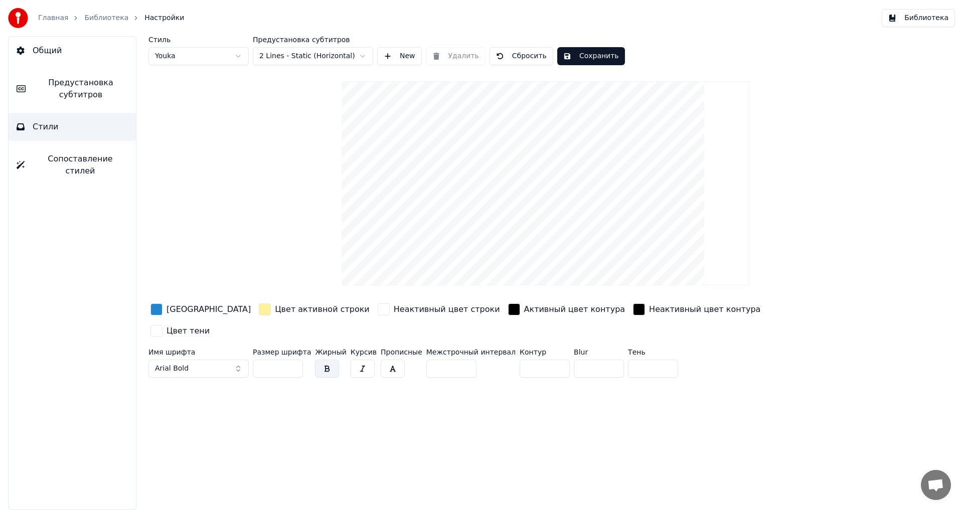
click at [408, 58] on button "New" at bounding box center [399, 56] width 45 height 18
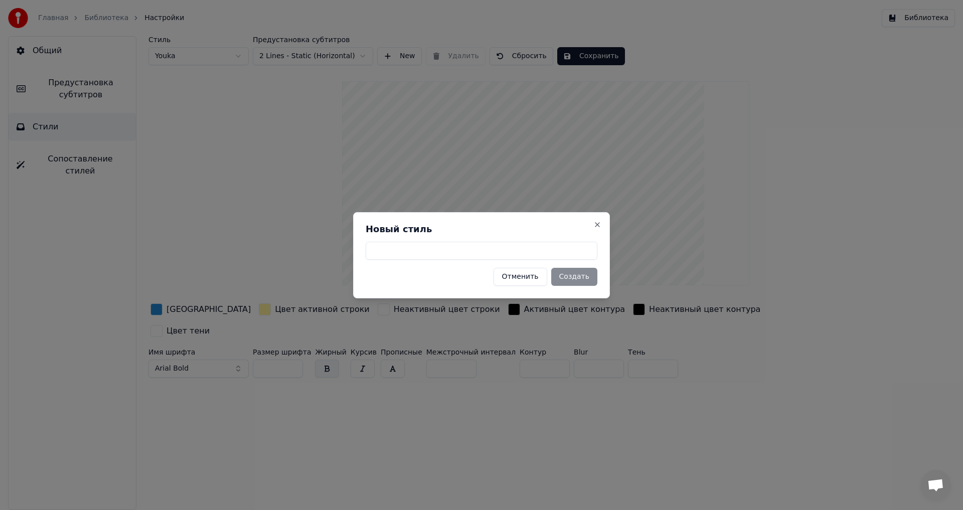
click at [435, 245] on input at bounding box center [481, 251] width 232 height 18
type input "*"
click at [578, 276] on button "Создать" at bounding box center [574, 277] width 46 height 18
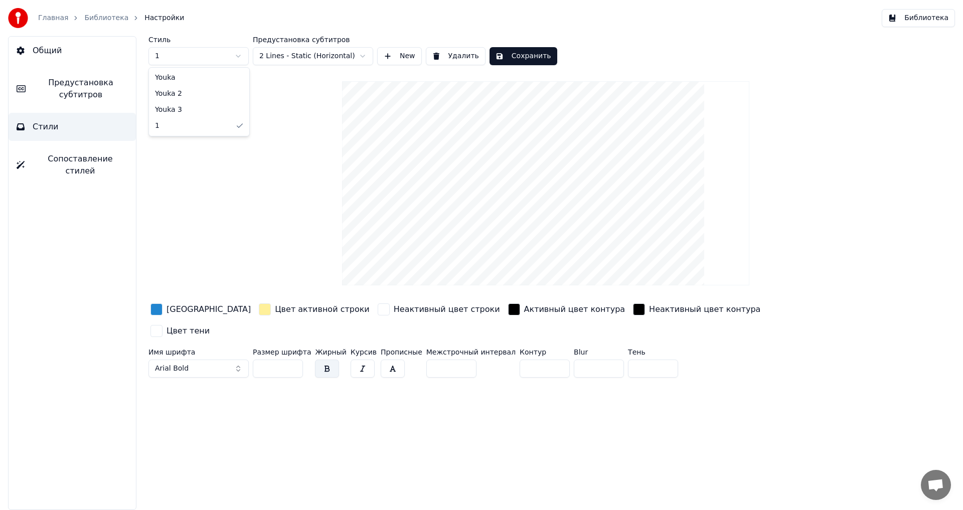
click at [176, 55] on html "Главная Библиотека Настройки Библиотека Общий Предустановка субтитров Стили Соп…" at bounding box center [481, 255] width 963 height 510
click at [184, 53] on html "Главная Библиотека Настройки Библиотека Общий Предустановка субтитров Стили Соп…" at bounding box center [481, 255] width 963 height 510
click at [451, 359] on input "*" at bounding box center [451, 368] width 50 height 18
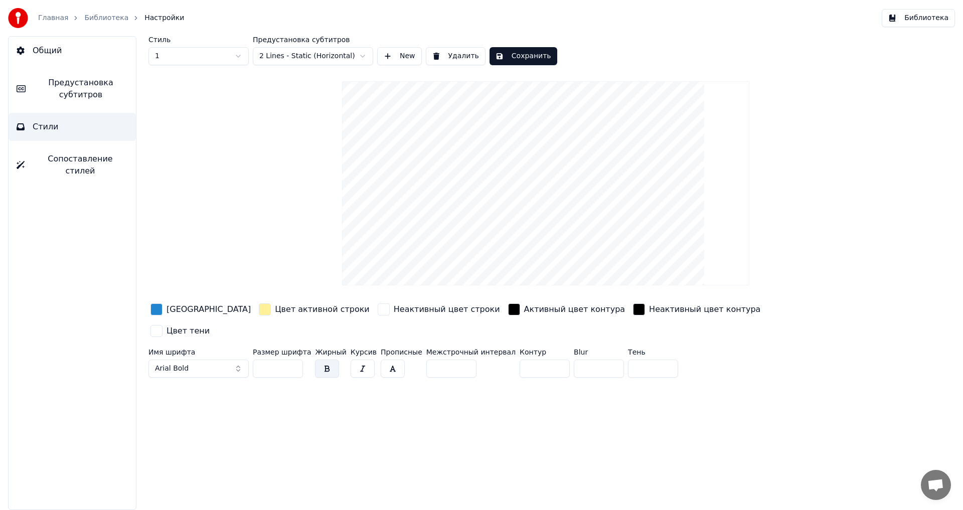
click at [451, 359] on input "*" at bounding box center [451, 368] width 50 height 18
type input "*"
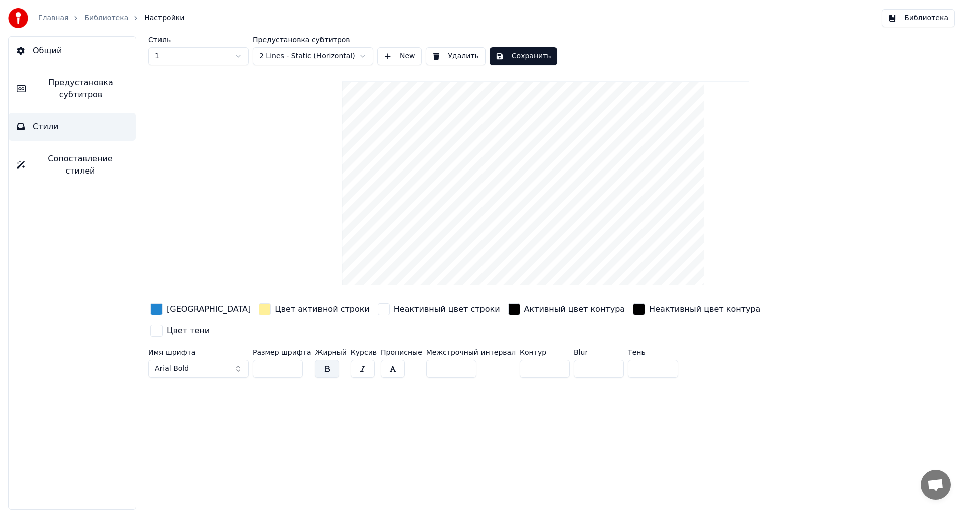
click at [451, 359] on input "*" at bounding box center [451, 368] width 50 height 18
click at [538, 359] on input "**" at bounding box center [544, 368] width 50 height 18
type input "**"
click at [537, 359] on input "**" at bounding box center [544, 368] width 50 height 18
click at [592, 359] on input "*" at bounding box center [599, 368] width 50 height 18
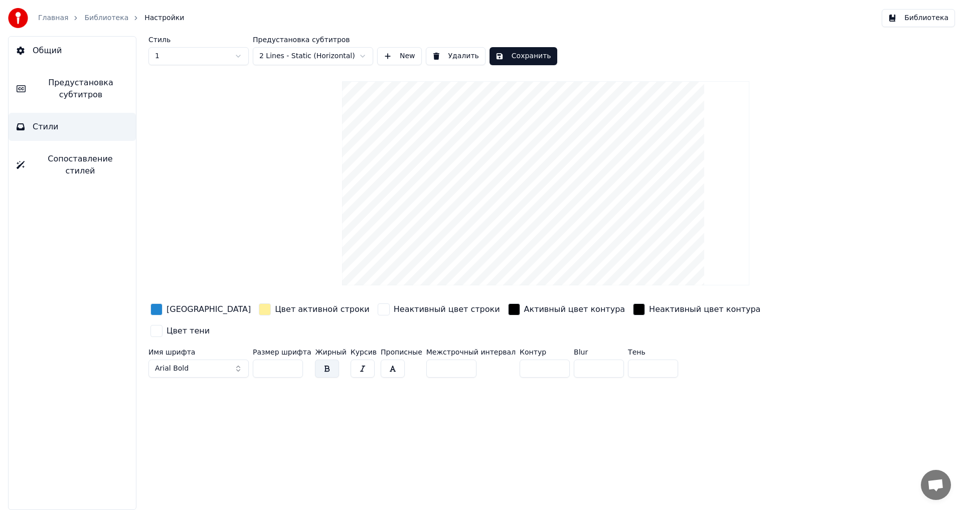
click at [592, 359] on input "*" at bounding box center [599, 368] width 50 height 18
click at [591, 359] on input "*" at bounding box center [599, 368] width 50 height 18
type input "*"
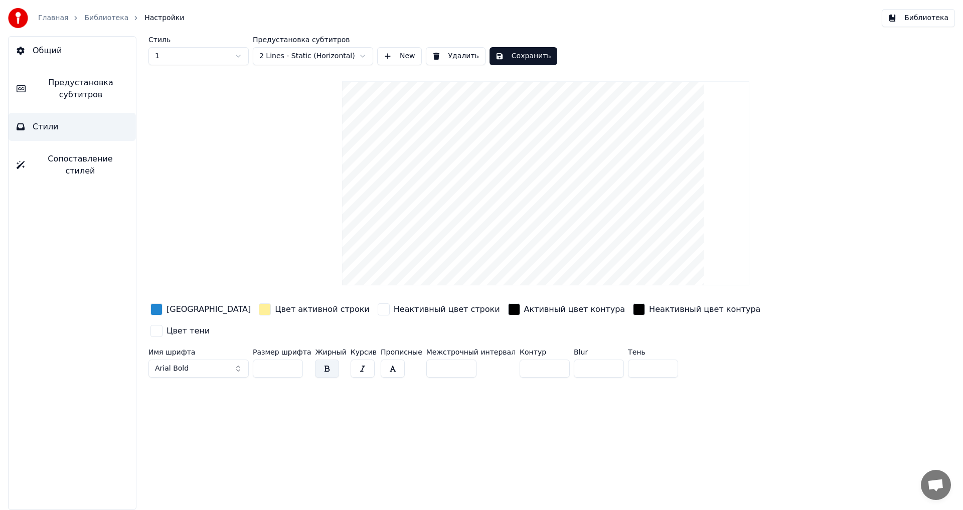
click at [591, 359] on input "*" at bounding box center [599, 368] width 50 height 18
